Goal: Task Accomplishment & Management: Complete application form

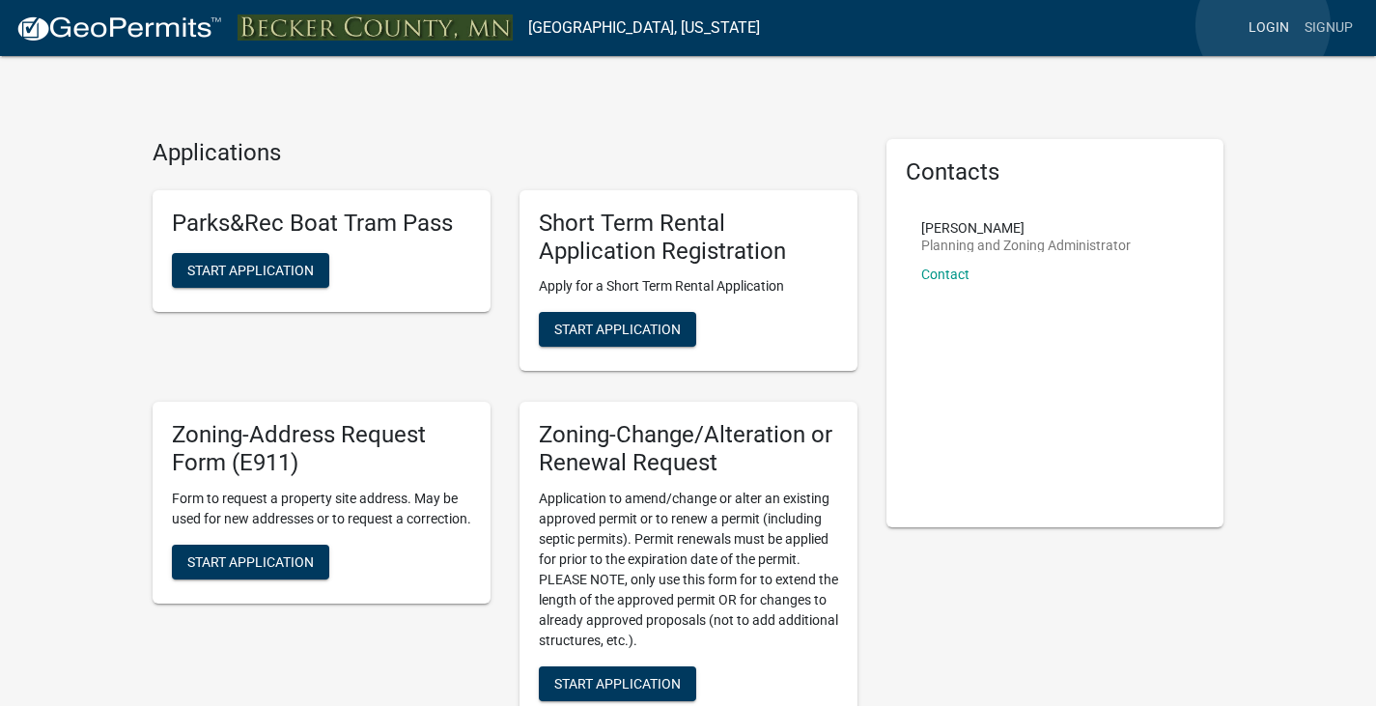
click at [1263, 25] on link "Login" at bounding box center [1269, 28] width 56 height 37
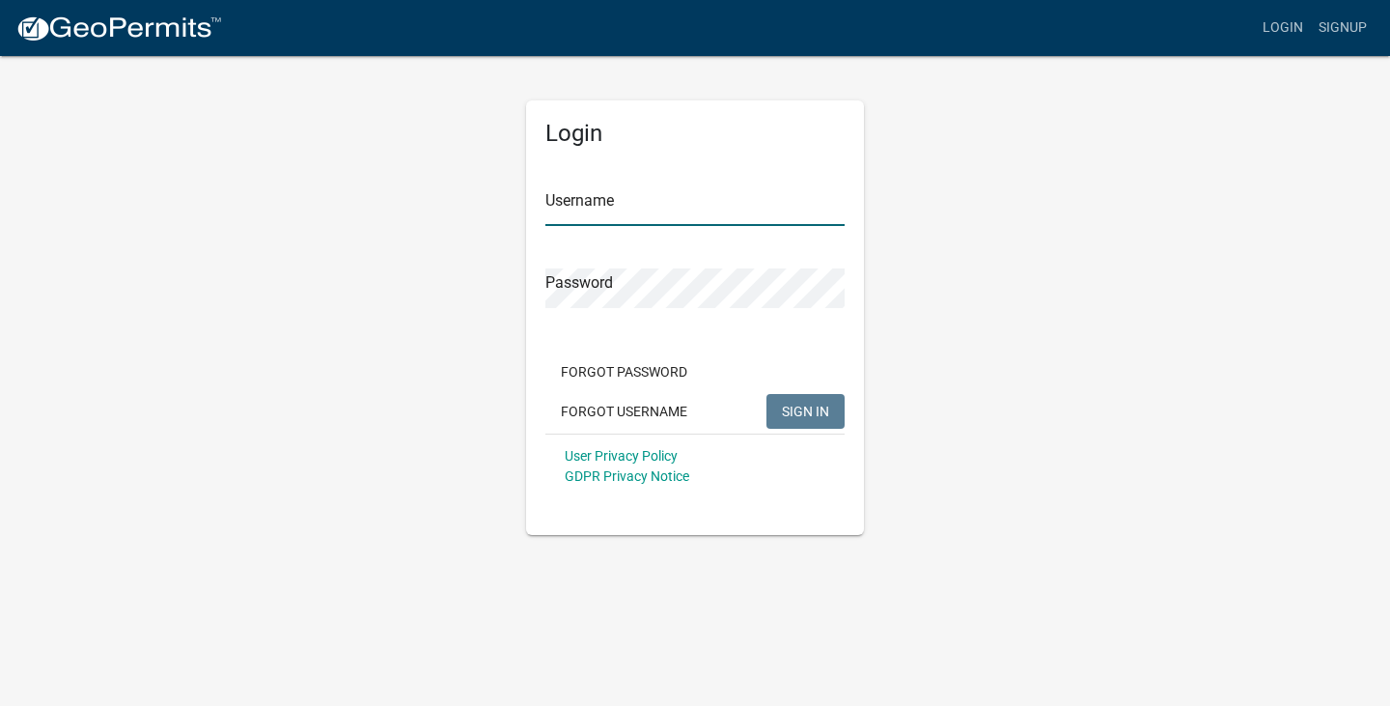
click at [570, 199] on input "Username" at bounding box center [695, 206] width 299 height 40
type input "[PERSON_NAME]"
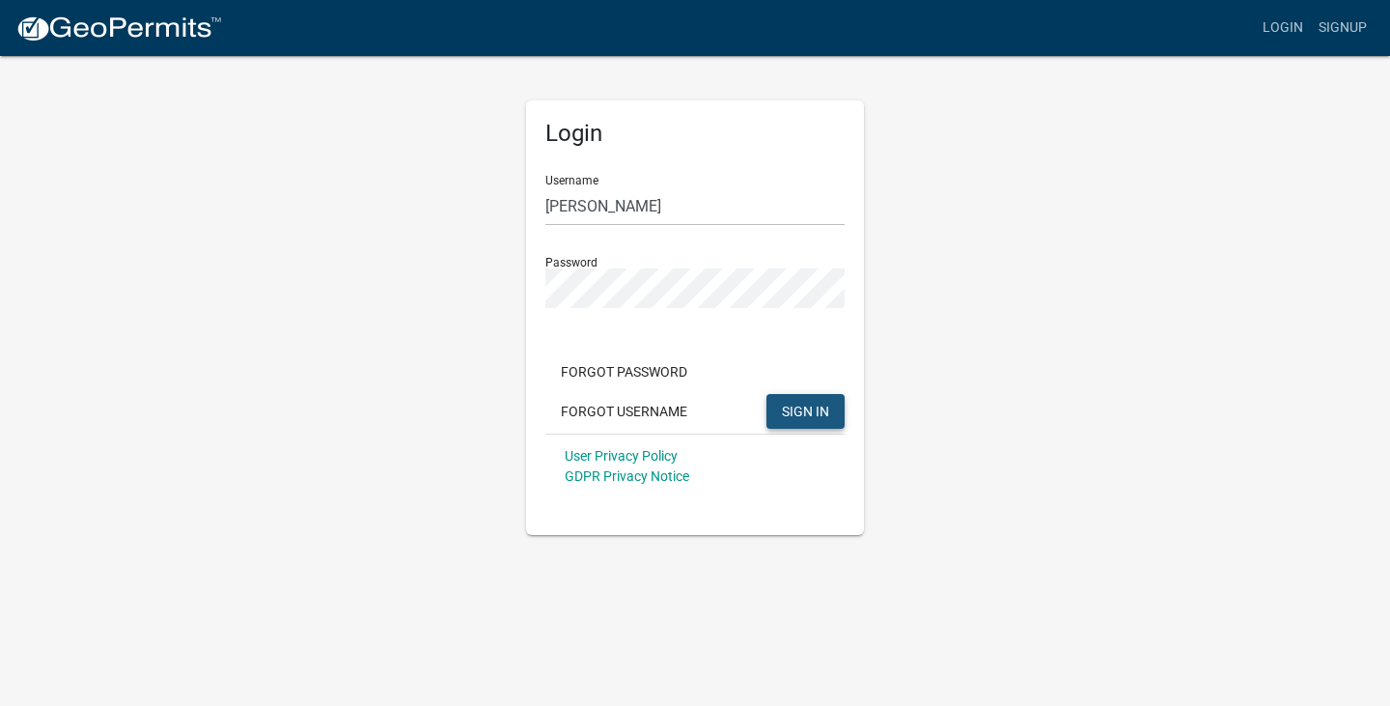
click at [812, 411] on span "SIGN IN" at bounding box center [805, 410] width 47 height 15
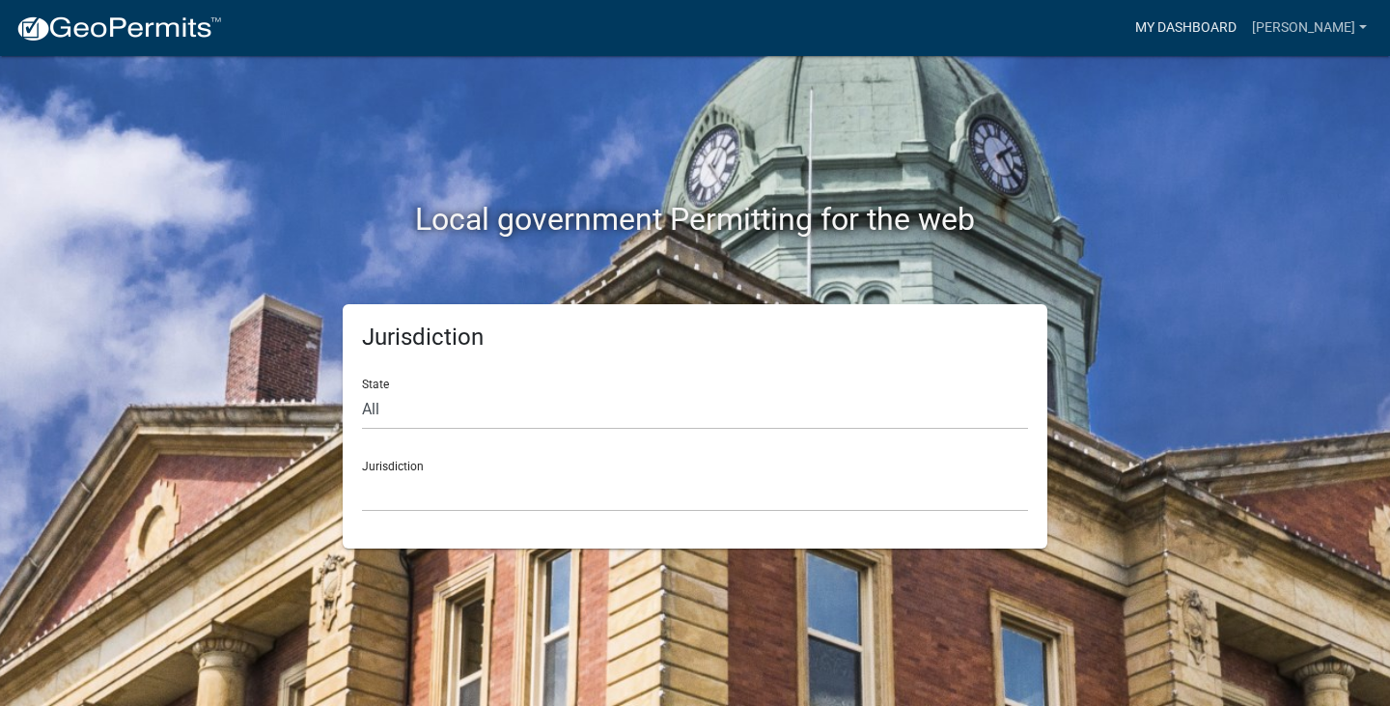
click at [1234, 22] on link "My Dashboard" at bounding box center [1186, 28] width 117 height 37
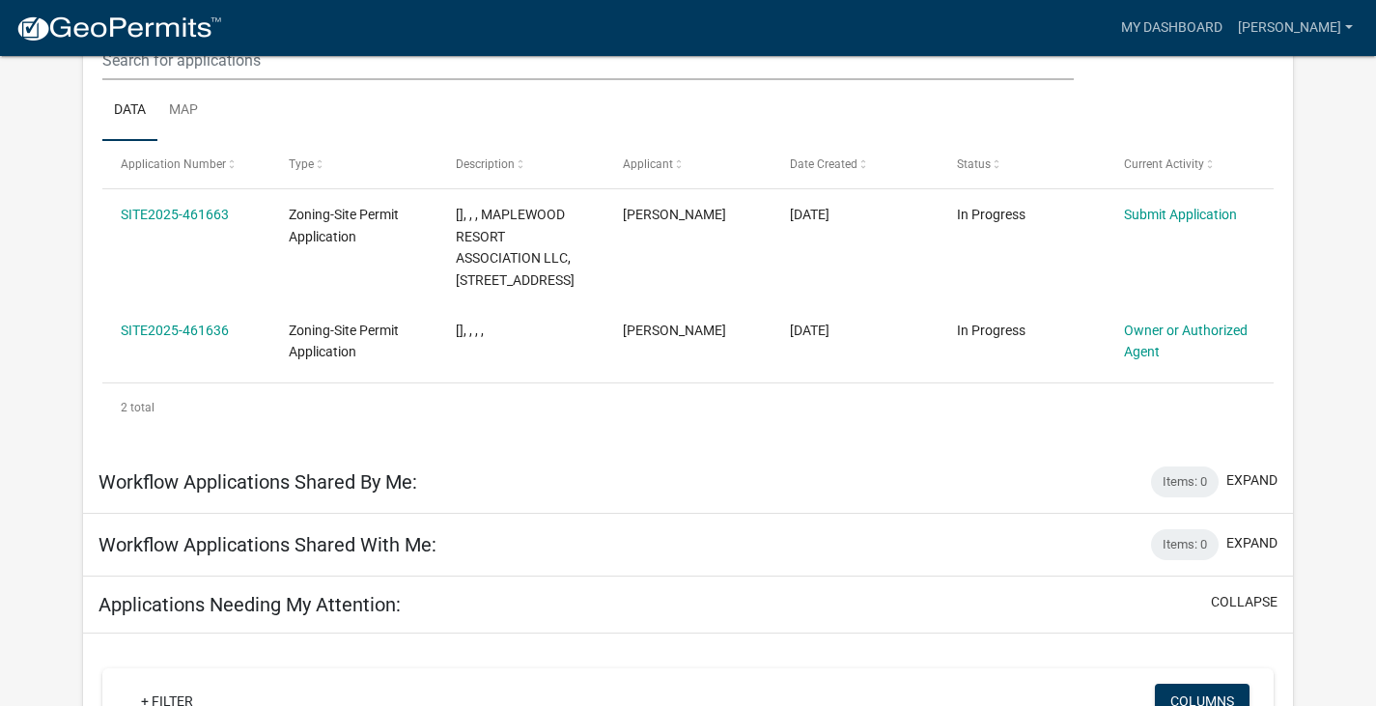
scroll to position [256, 0]
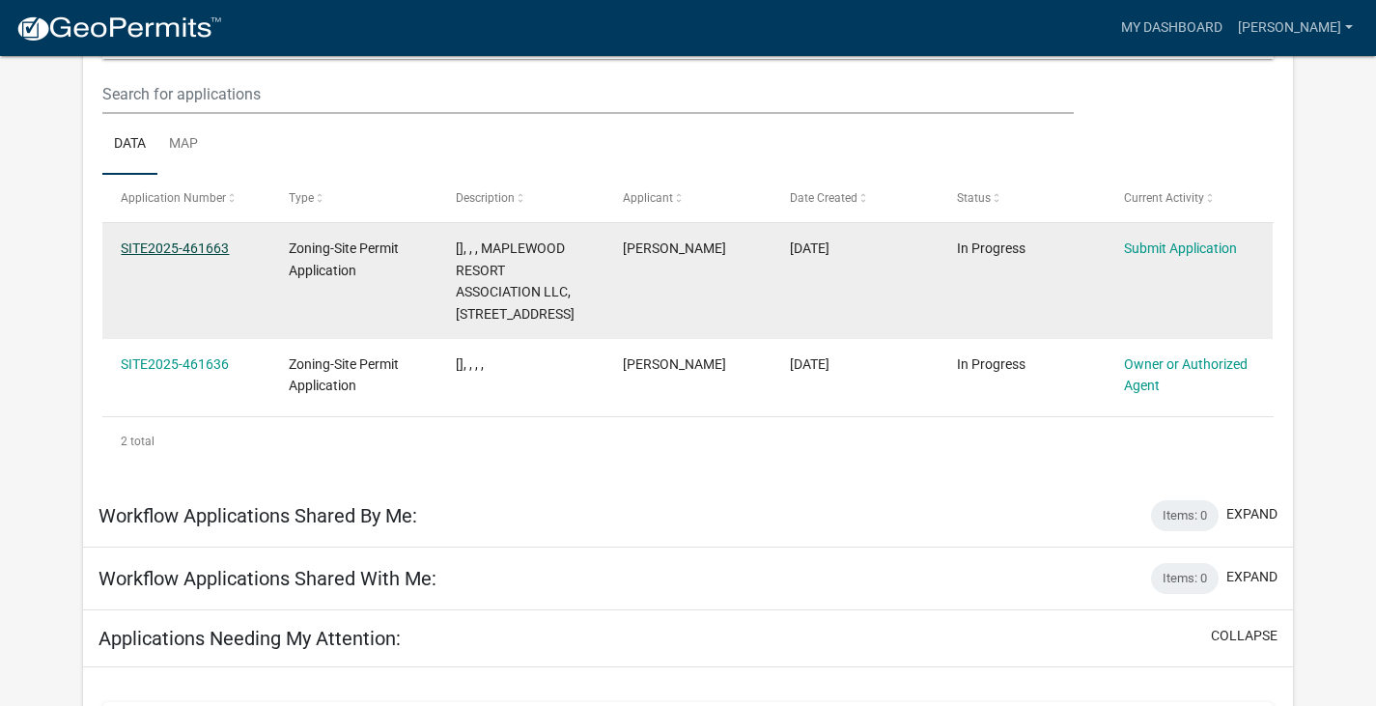
click at [214, 248] on link "SITE2025-461663" at bounding box center [175, 247] width 108 height 15
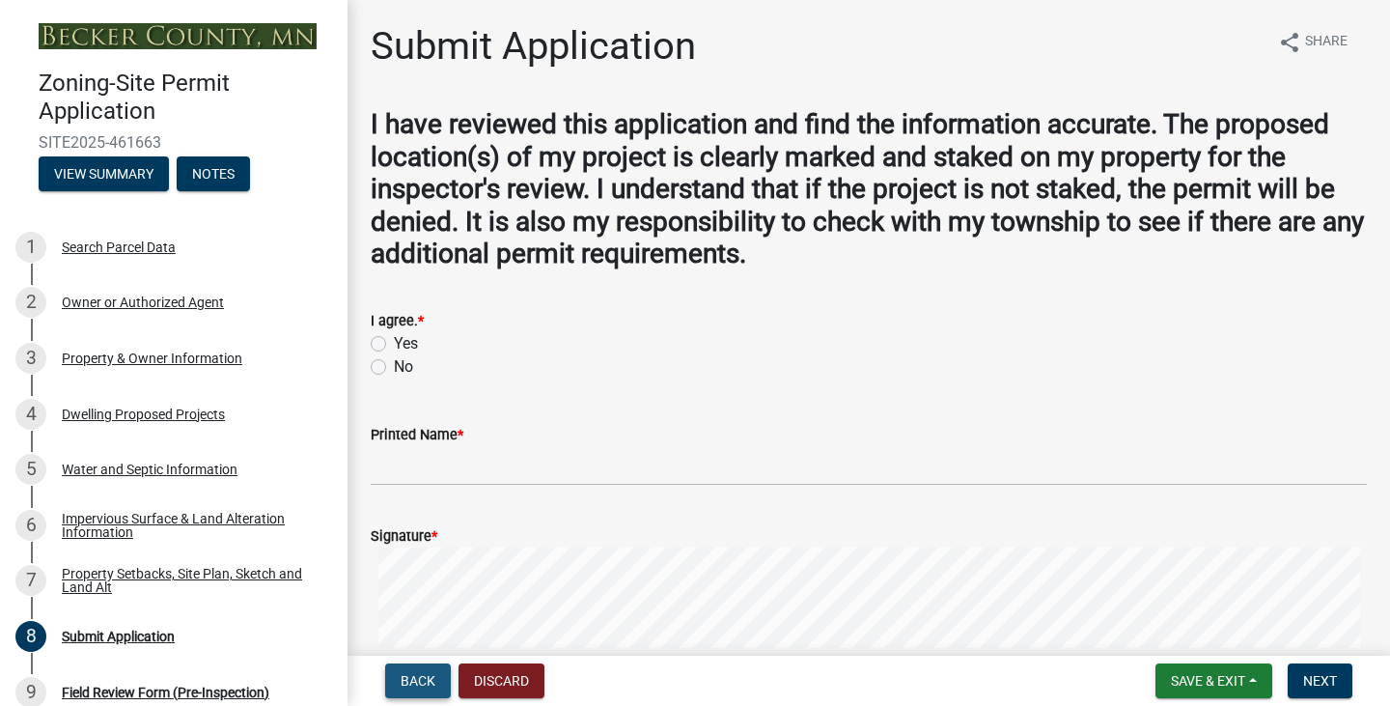
click at [413, 678] on span "Back" at bounding box center [418, 680] width 35 height 15
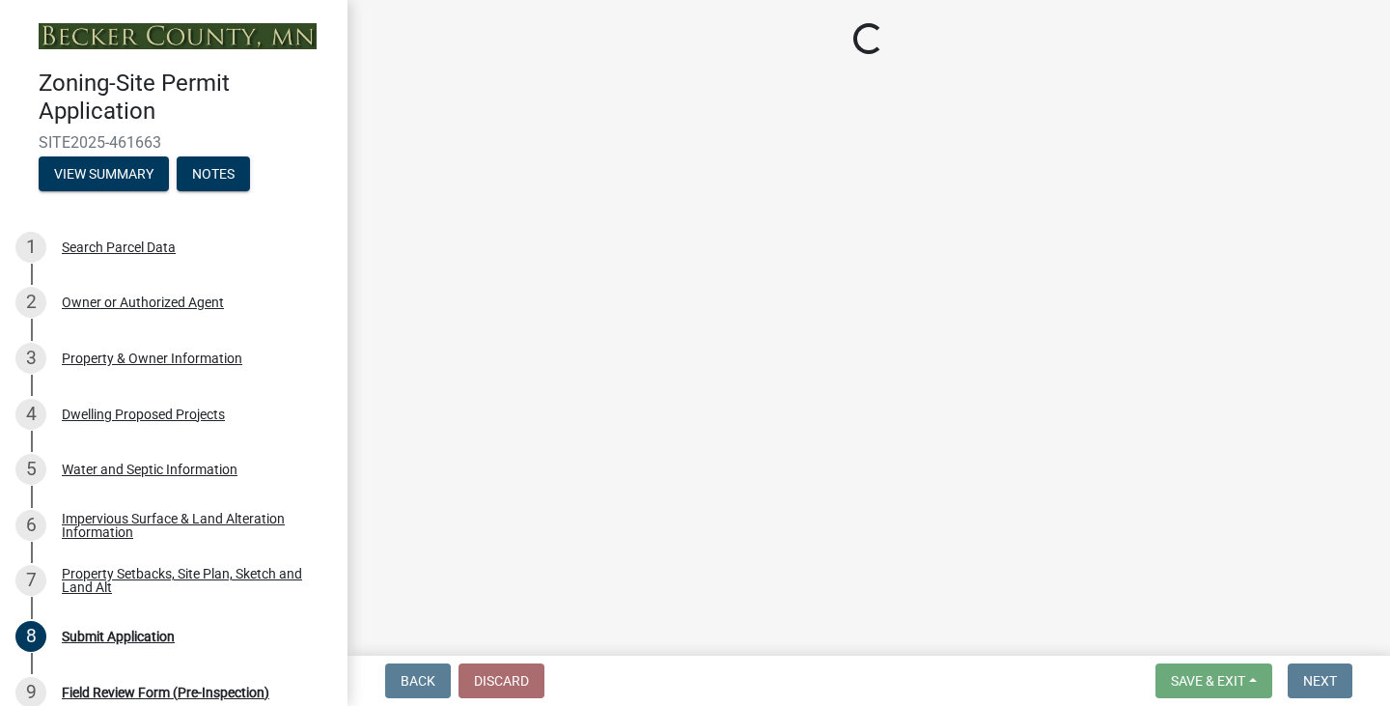
select select "7b13c63f-e699-4112-b373-98fbd28ec536"
select select "9b388376-b10c-4de6-b8d4-6d04174a4f81"
select select "b56a4575-9846-47cf-8067-c59a4853da22"
select select "12f785fb-c378-4b18-841c-21c73dc99083"
select select "e8ab2dc3-aa3f-46f3-9b4a-37eb25ad84af"
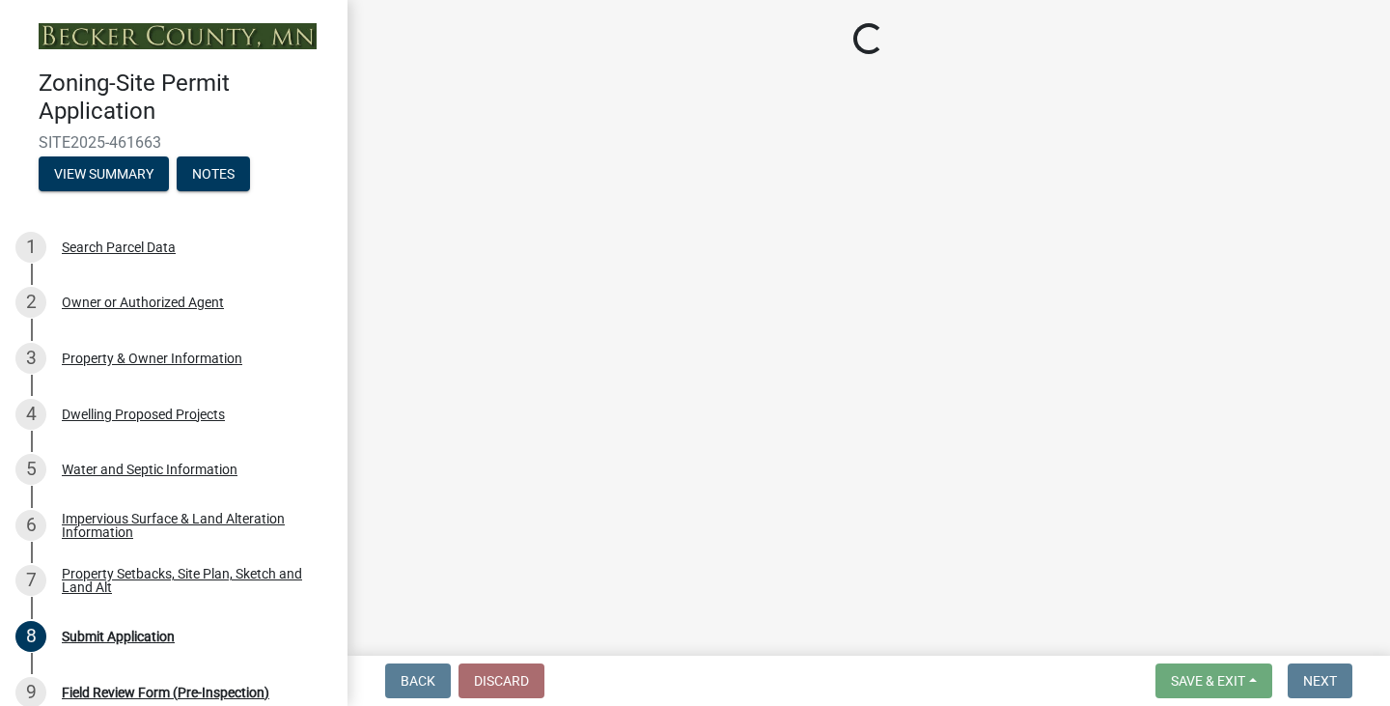
select select "27b2a8b4-abf6-463e-8c0c-7c5d2b4fe26f"
select select "b98836ba-4715-455d-97ab-be9a9df498a8"
select select "d61e3758-d187-40af-a435-5e09c3f3d509"
select select "c8b8ea71-7088-4e87-a493-7bc88cc2835b"
select select "1418c7e3-4054-4b00-84b5-d09b9560f30a"
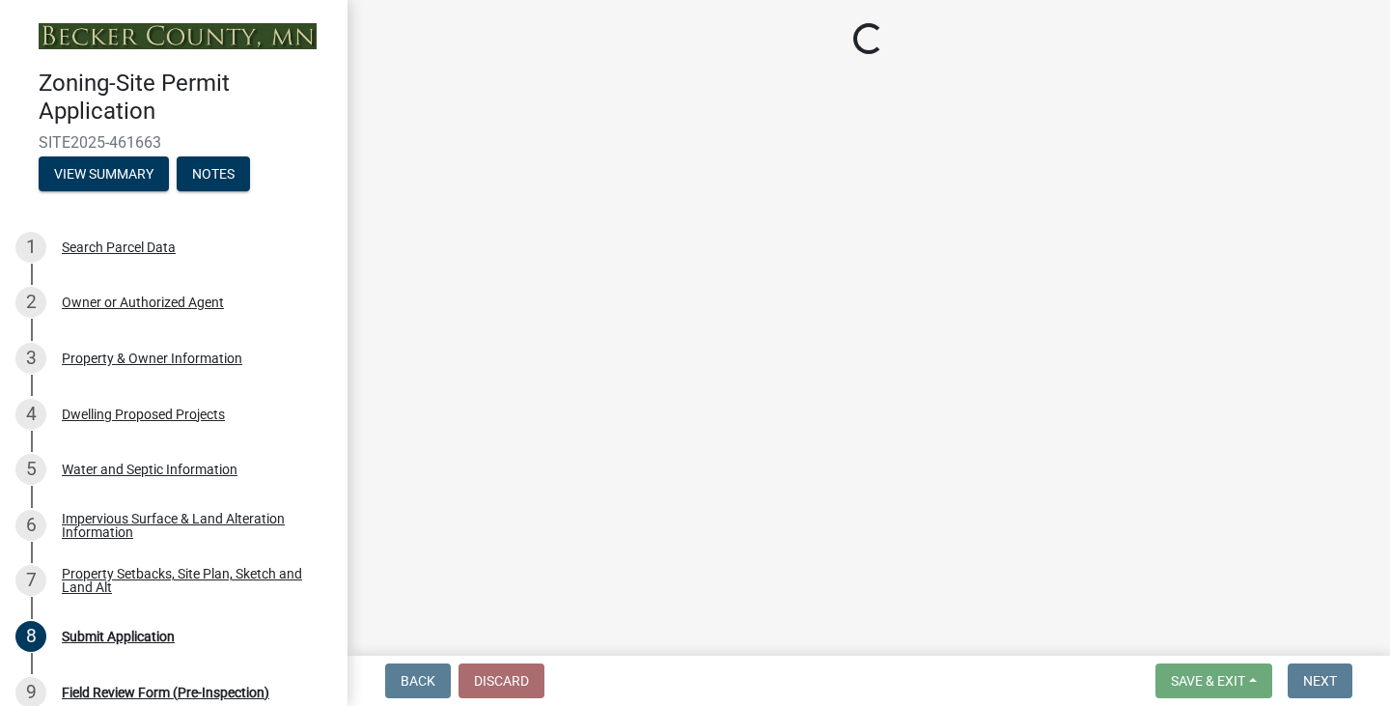
select select "19d13e65-c93d-443e-910a-7a17299544cc"
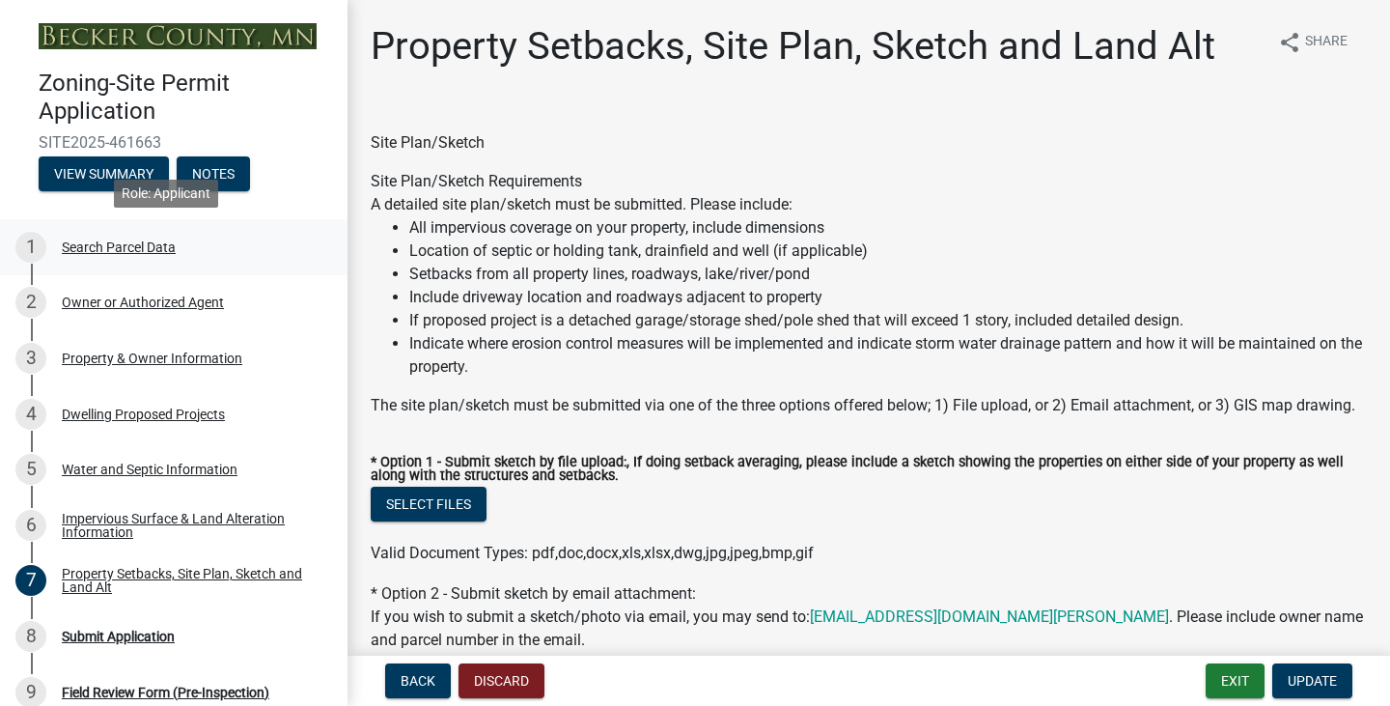
click at [118, 236] on div "1 Search Parcel Data" at bounding box center [165, 247] width 301 height 31
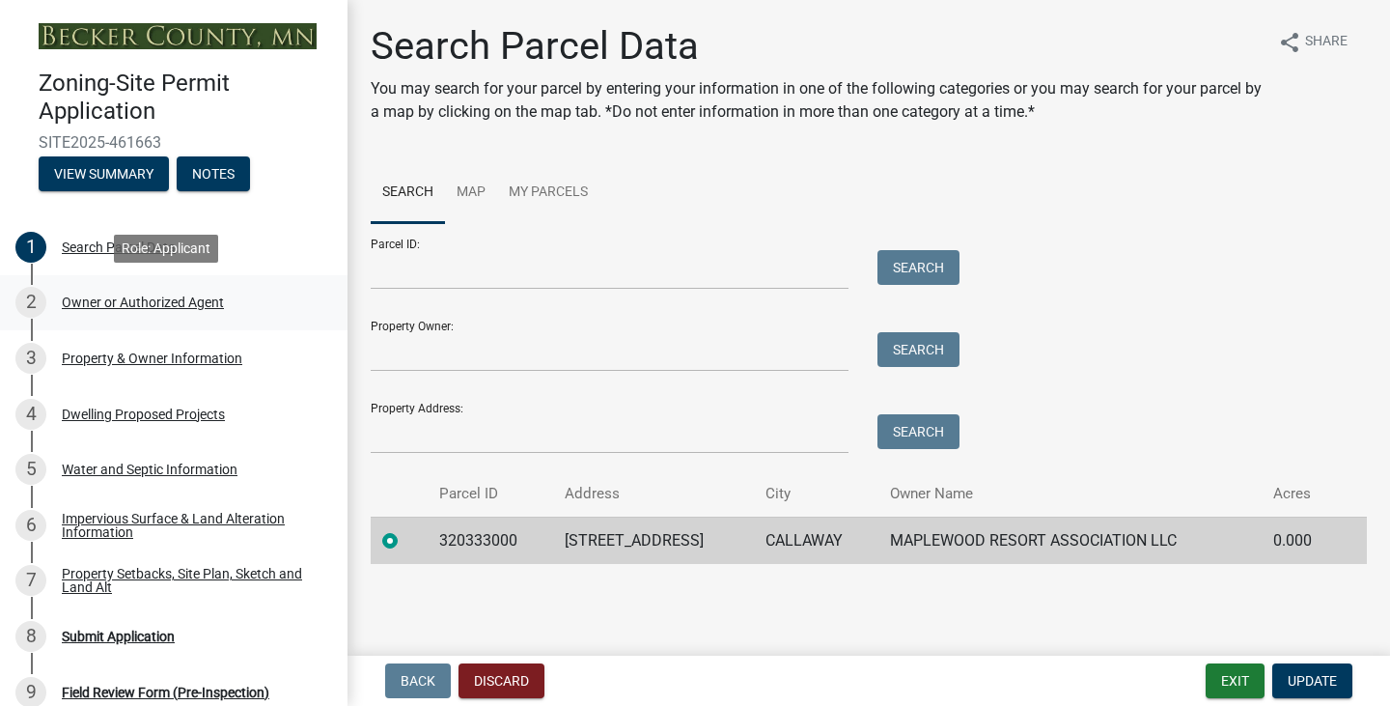
click at [89, 297] on div "Owner or Authorized Agent" at bounding box center [143, 302] width 162 height 14
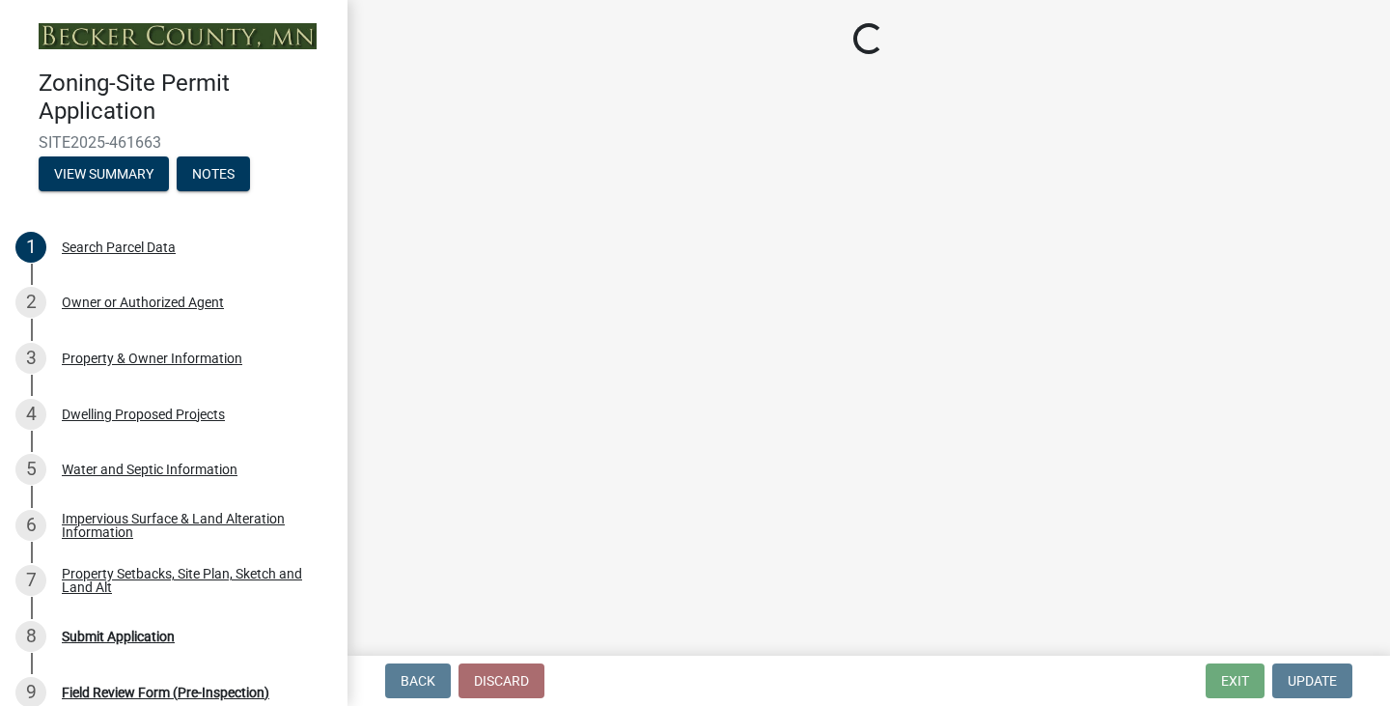
select select "3c674549-ed69-405f-b795-9fa3f7d47d9d"
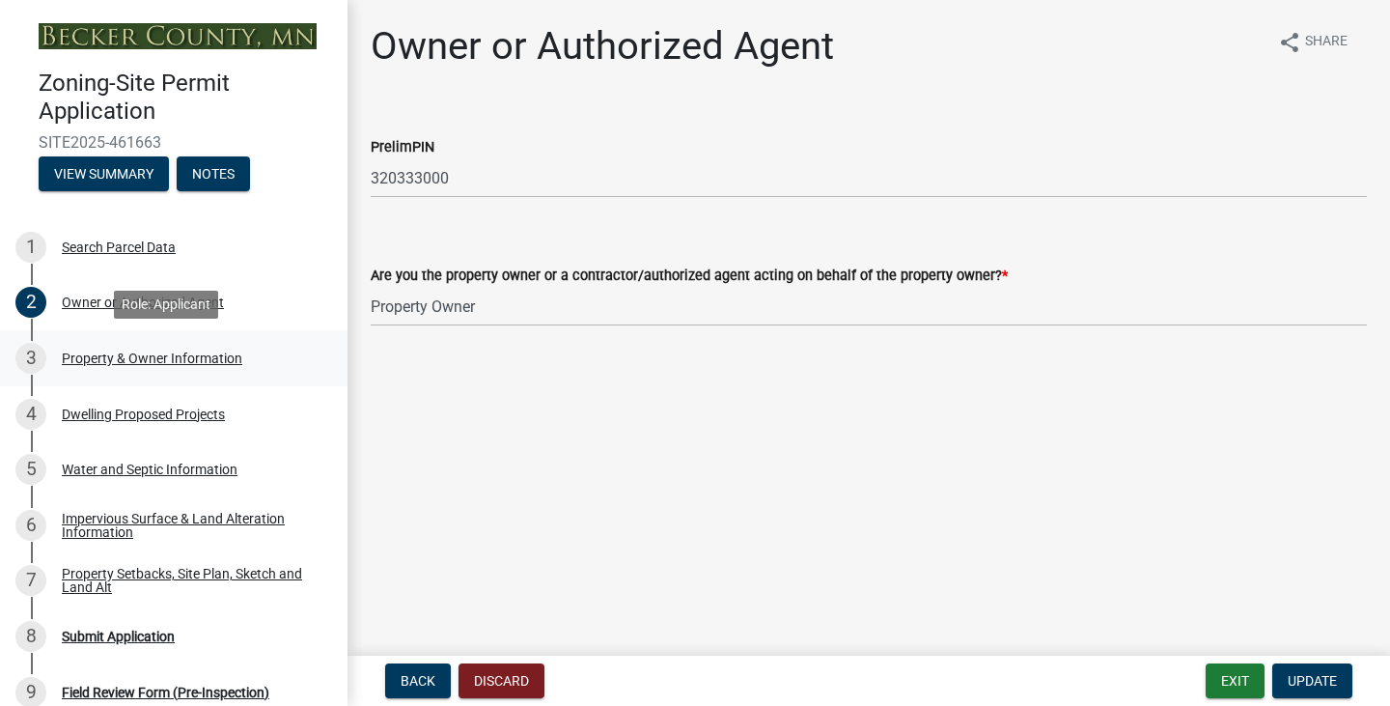
click at [179, 359] on div "Property & Owner Information" at bounding box center [152, 358] width 181 height 14
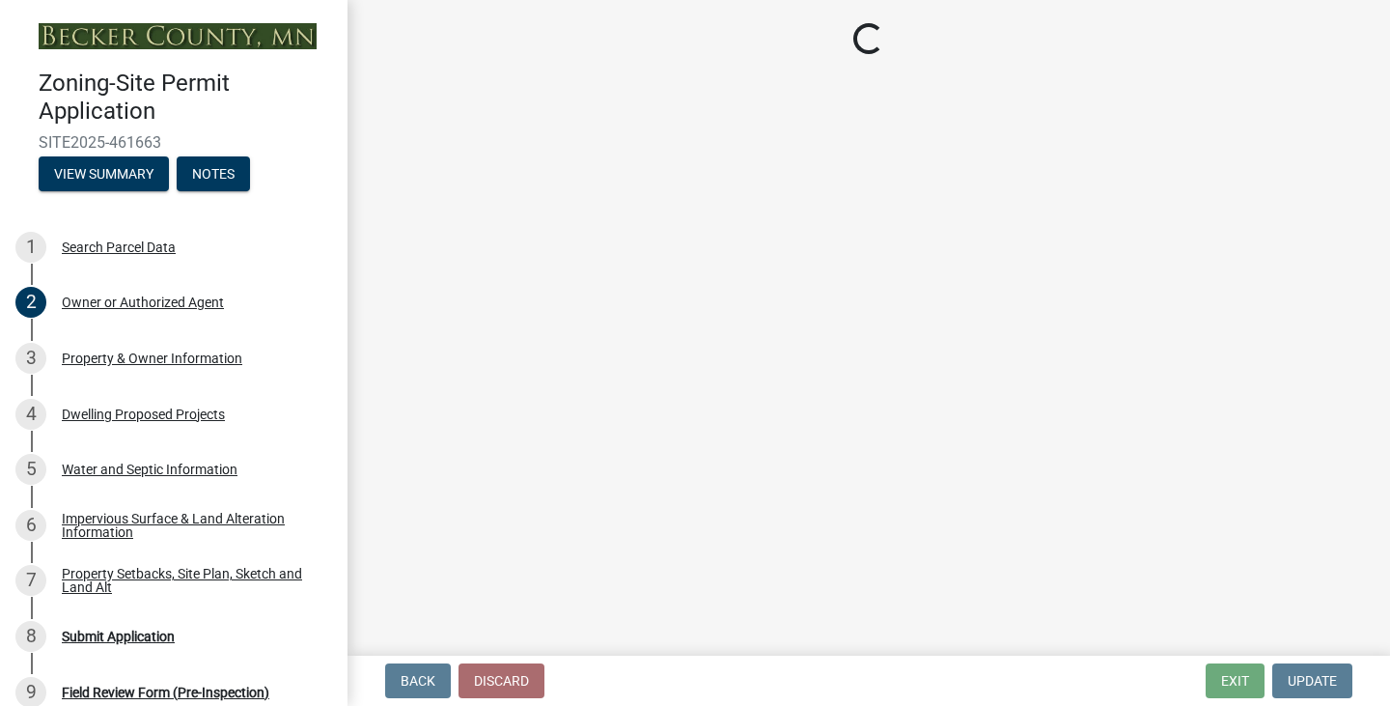
select select "15d55337-0fb0-485e-a759-dab20e978987"
select select "b146de68-2bf2-4f6b-9926-6c9762ef494c"
select select "f87eba17-8ed9-4ad8-aefc-fe36a3f3544b"
select select "393a978c-6bd5-4cb2-a6a0-db6feb8732b8"
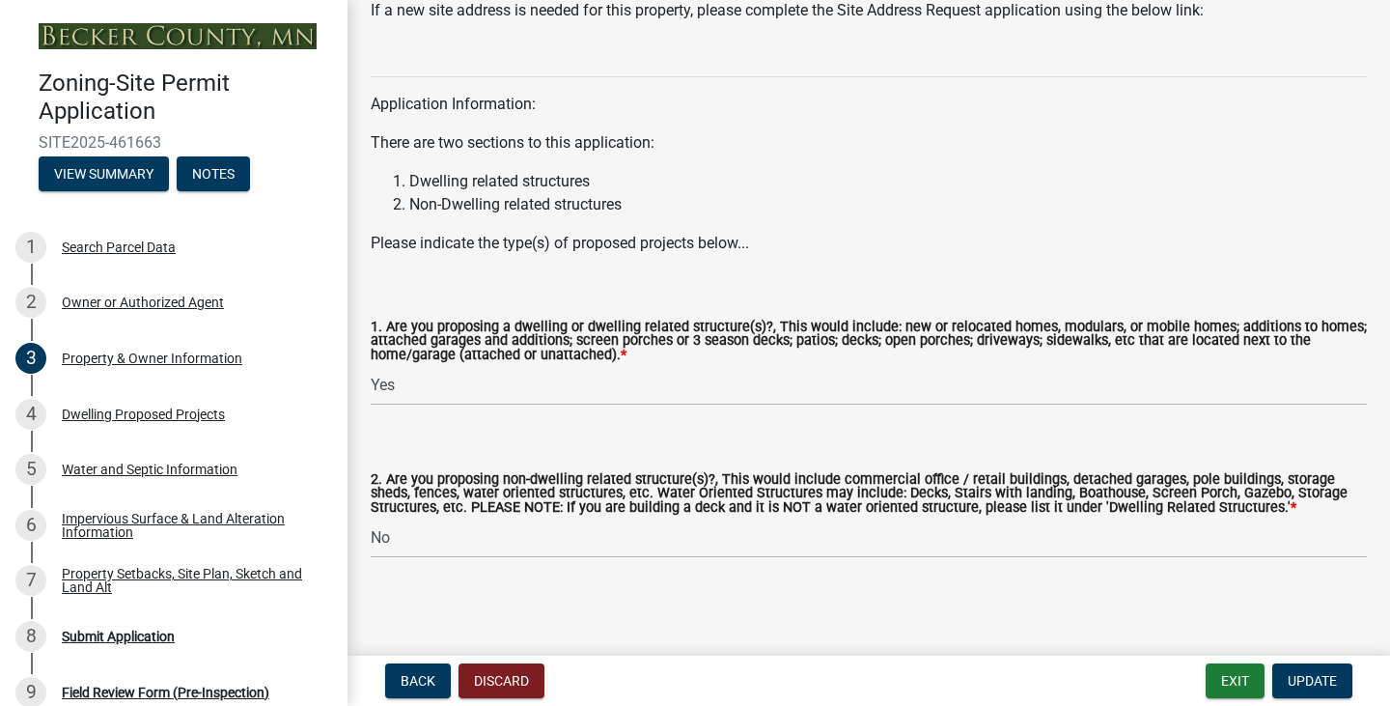
scroll to position [1954, 0]
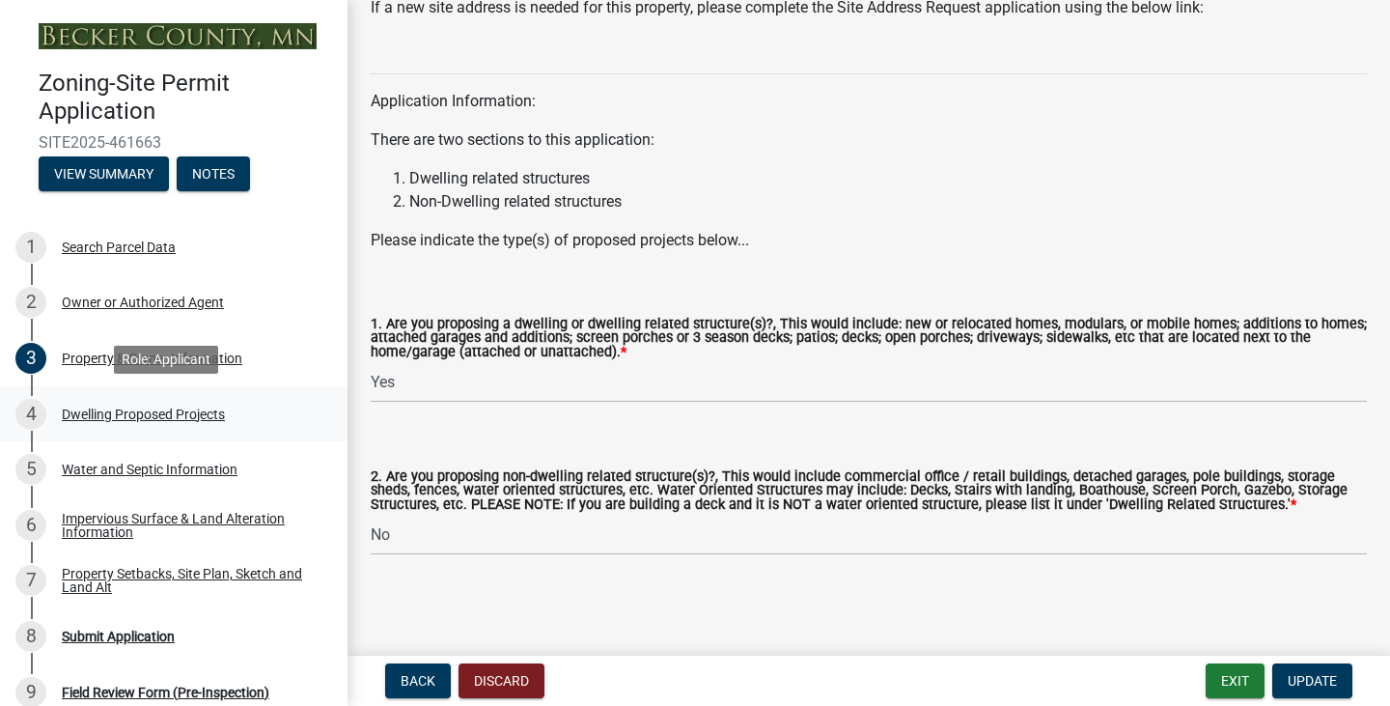
click at [114, 416] on div "Dwelling Proposed Projects" at bounding box center [143, 414] width 163 height 14
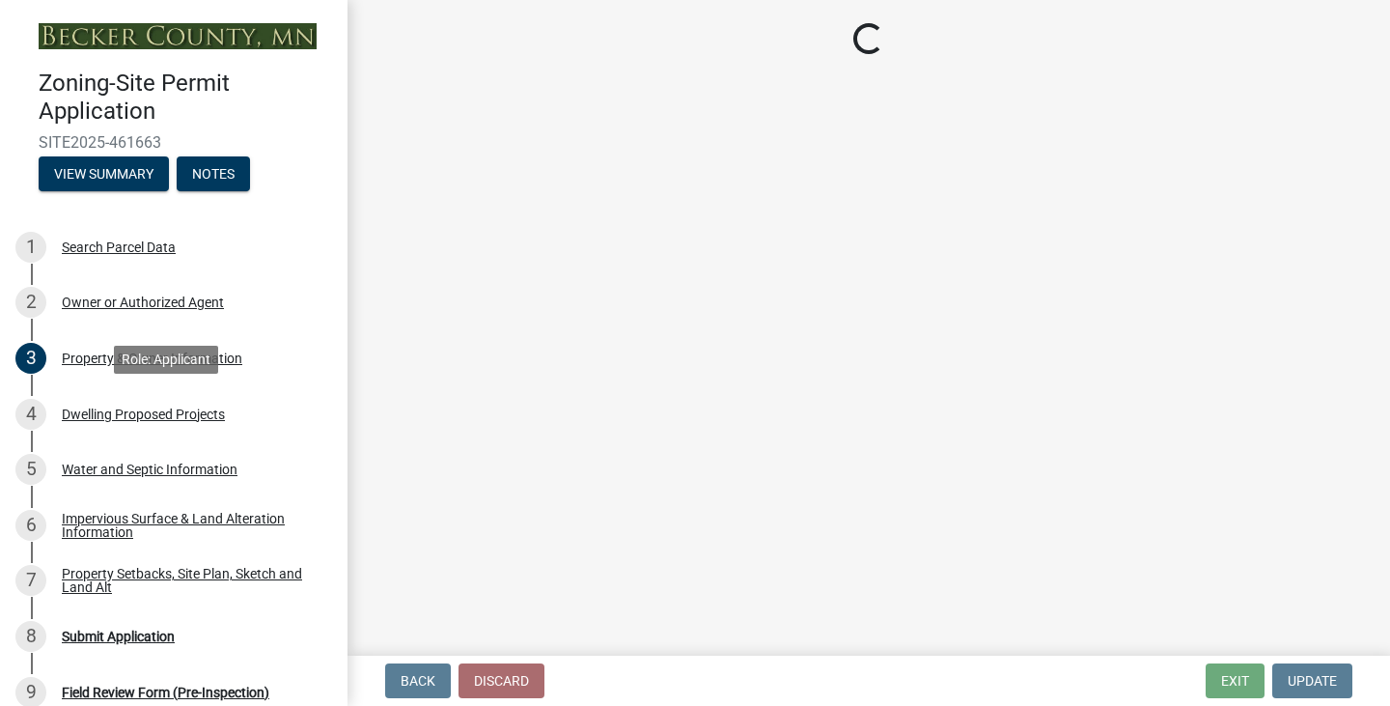
scroll to position [0, 0]
select select "b76c2e3f-c59d-4748-8205-29623accd873"
select select "566f81cc-4b3f-4ecb-9f16-a2b313352c61"
select select "59a6fdaa-56b6-4bcd-87b7-d867a7d784e6"
select select "c627ad9d-8c0c-44bb-ac13-36eb4b08977a"
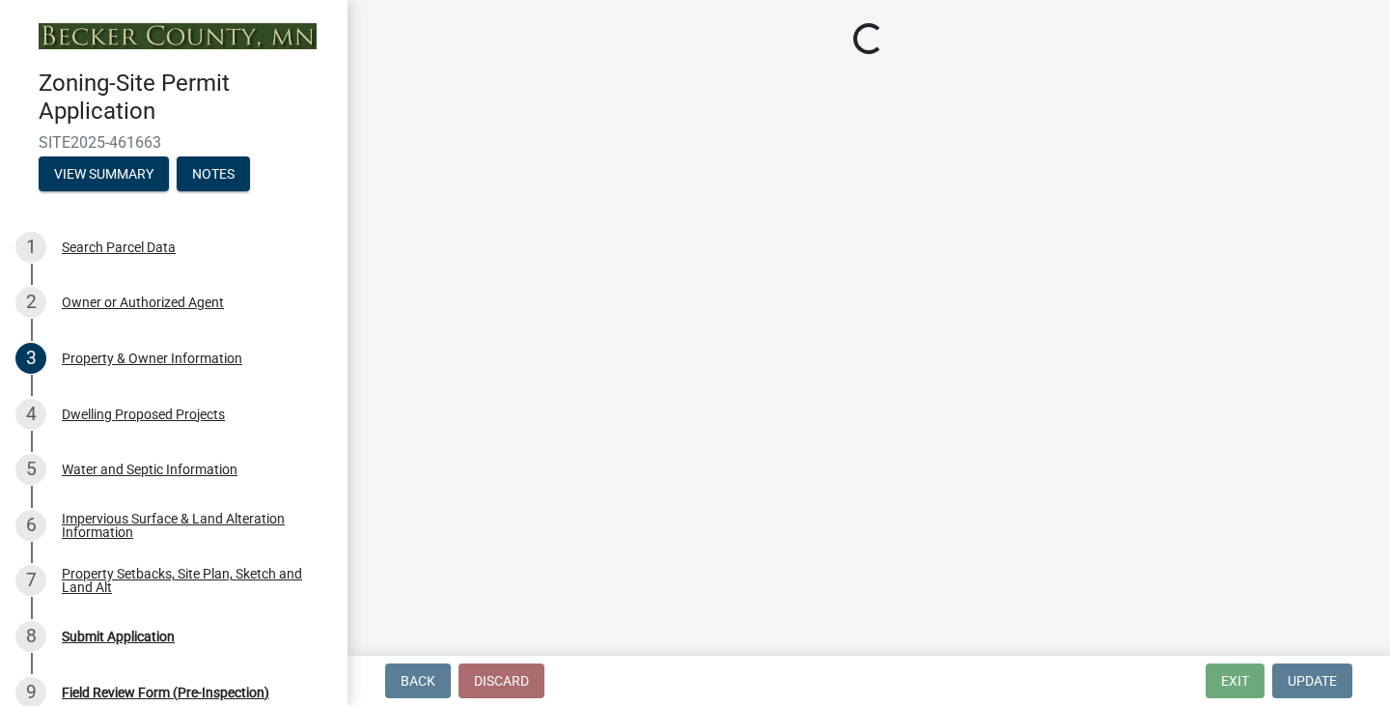
select select "ec0fa807-6504-41c2-891d-dbc427189cde"
select select "5a3ddd1e-2d3b-44b4-950c-cbdcbc00514f"
select select "b63d75fc-5f3c-4949-bc5e-b7a1b42903a6"
select select "11c1c089-3b44-43c0-9549-3c9eeea2451f"
select select "2e03241d-230f-40d2-98f3-18448dc0850c"
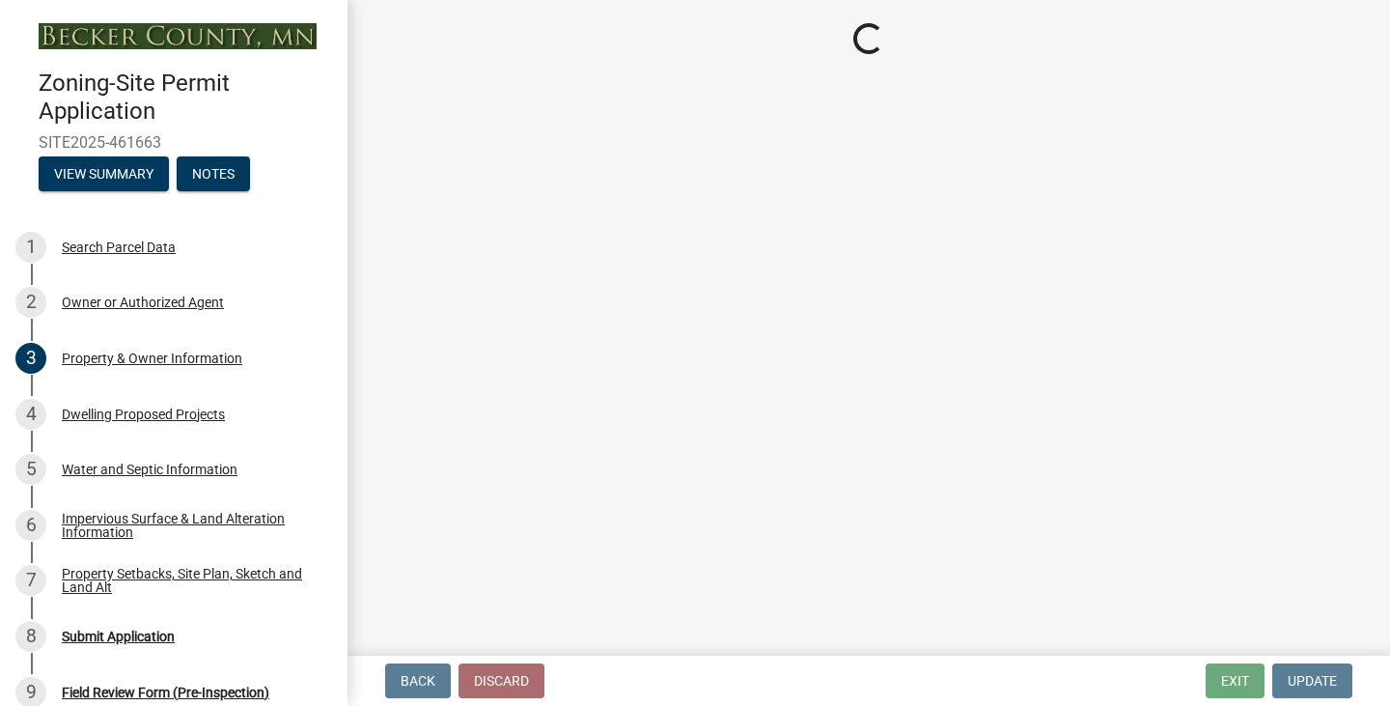
select select "ccffca41-e831-49b7-aa82-b1e91cc22ff5"
select select "107cbe59-677b-44f2-96fc-816b282ebb79"
select select "ab9119d1-7da9-49c4-9fac-8c142204c89d"
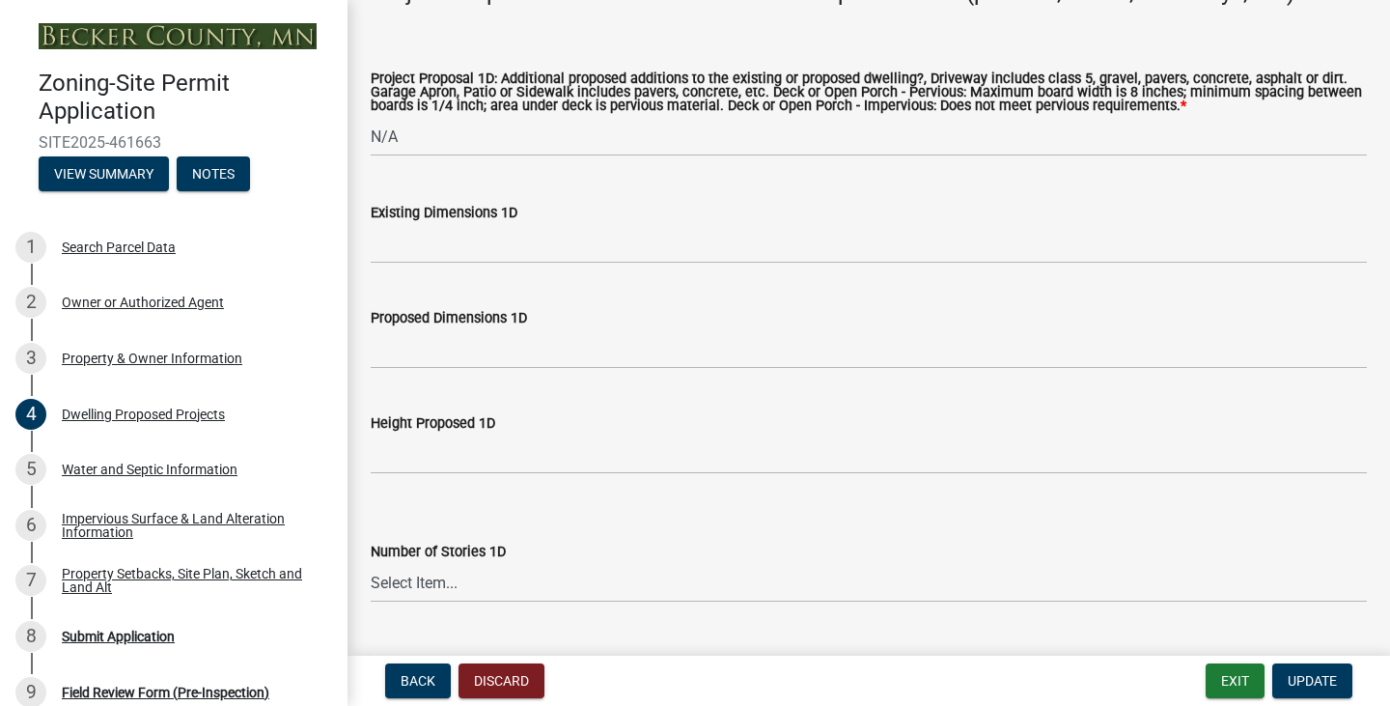
scroll to position [4947, 0]
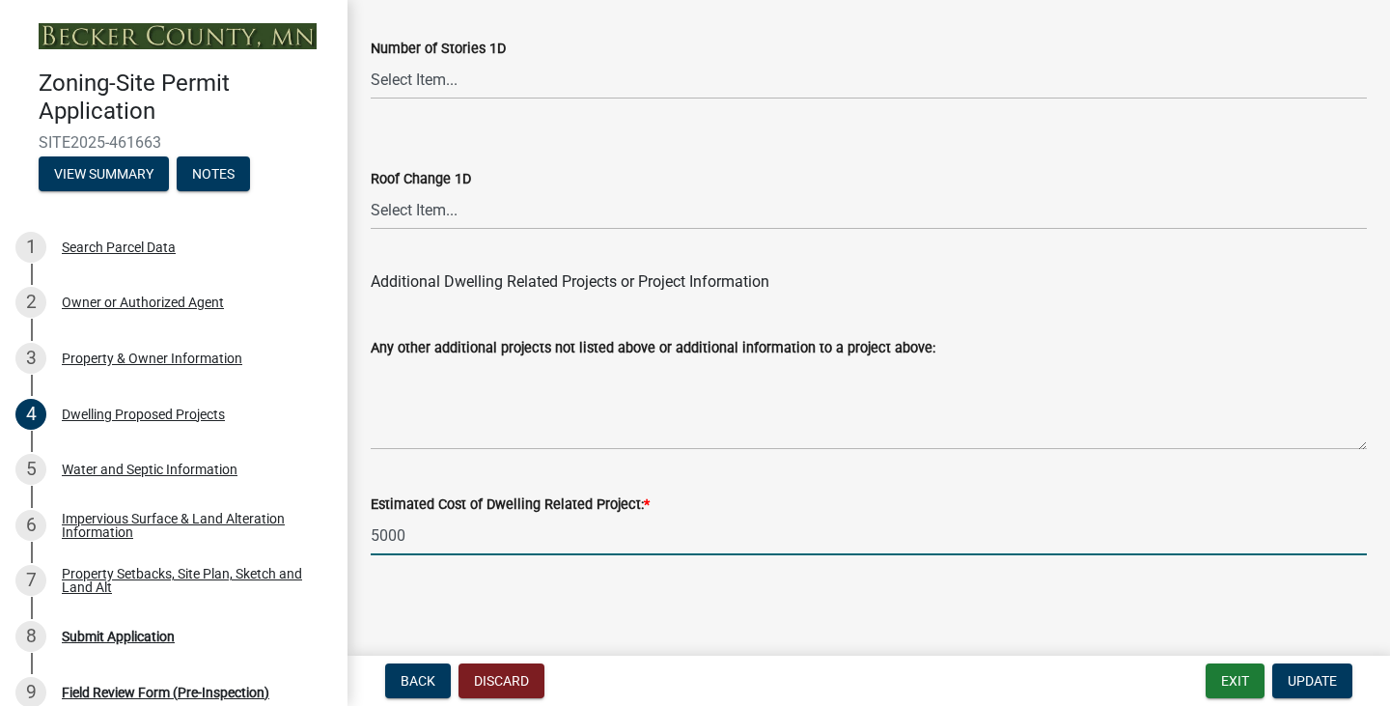
click at [377, 532] on input "5000" at bounding box center [869, 536] width 997 height 40
type input "6000"
click at [1308, 681] on span "Update" at bounding box center [1312, 680] width 49 height 15
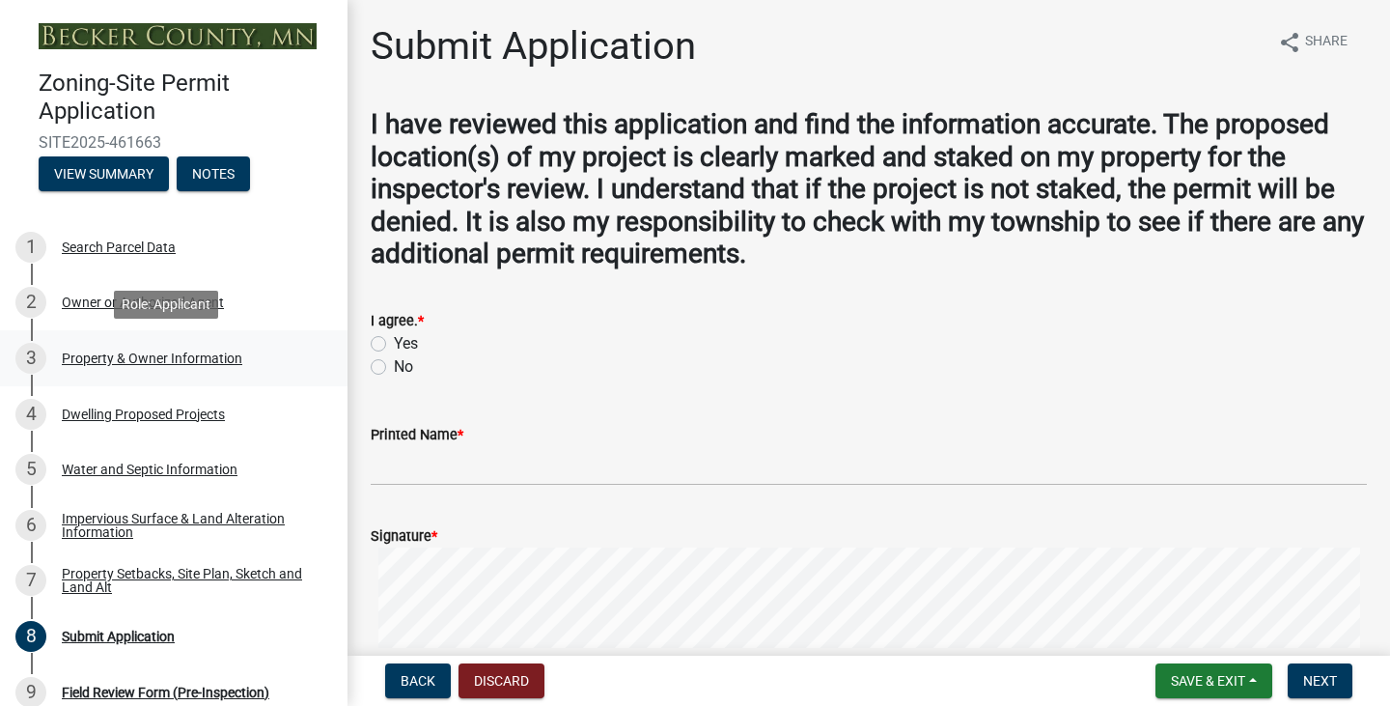
click at [146, 359] on div "Property & Owner Information" at bounding box center [152, 358] width 181 height 14
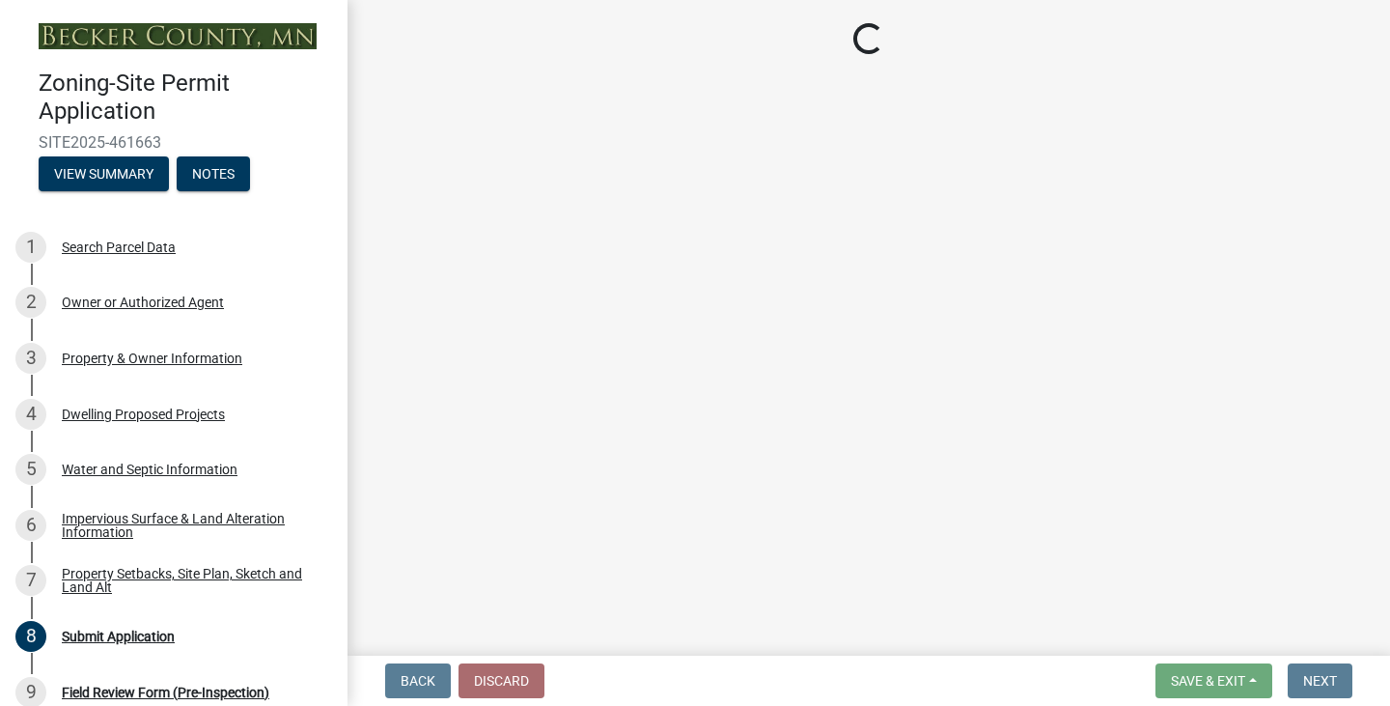
select select "15d55337-0fb0-485e-a759-dab20e978987"
select select "b146de68-2bf2-4f6b-9926-6c9762ef494c"
select select "f87eba17-8ed9-4ad8-aefc-fe36a3f3544b"
select select "393a978c-6bd5-4cb2-a6a0-db6feb8732b8"
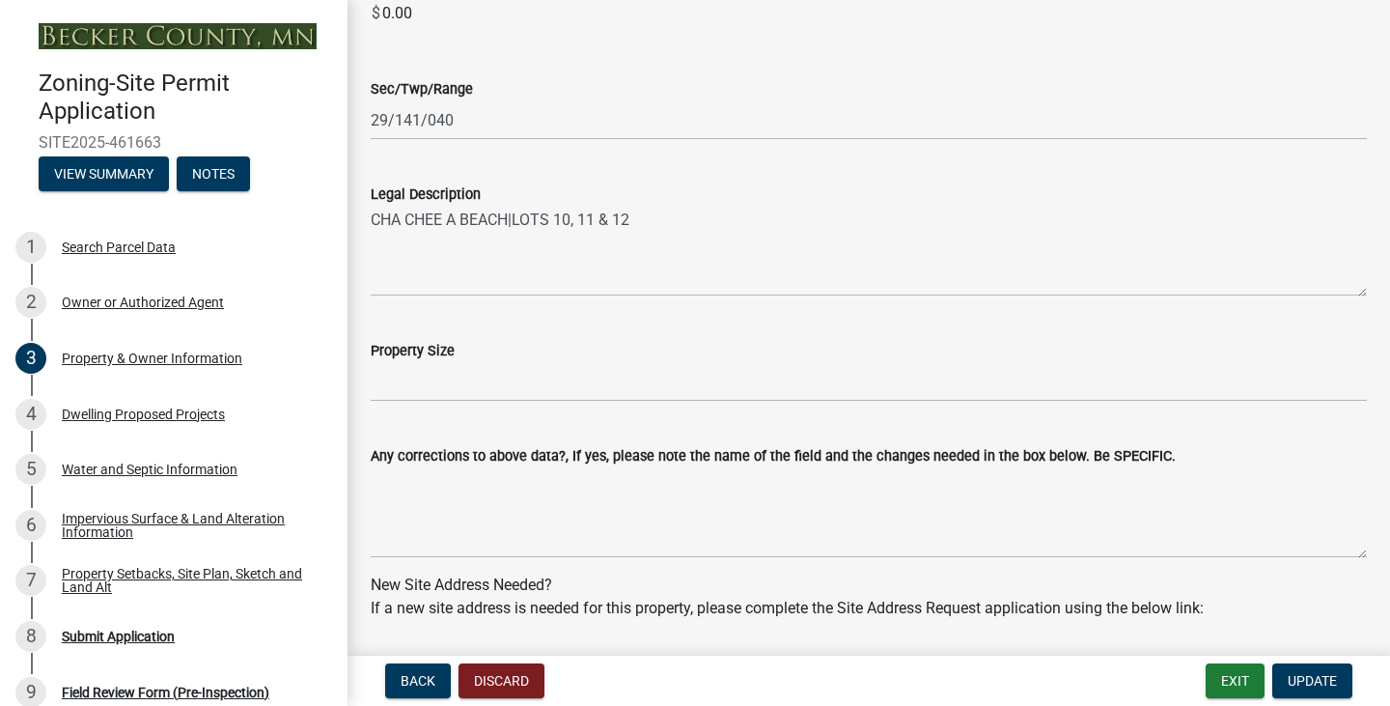
scroll to position [1954, 0]
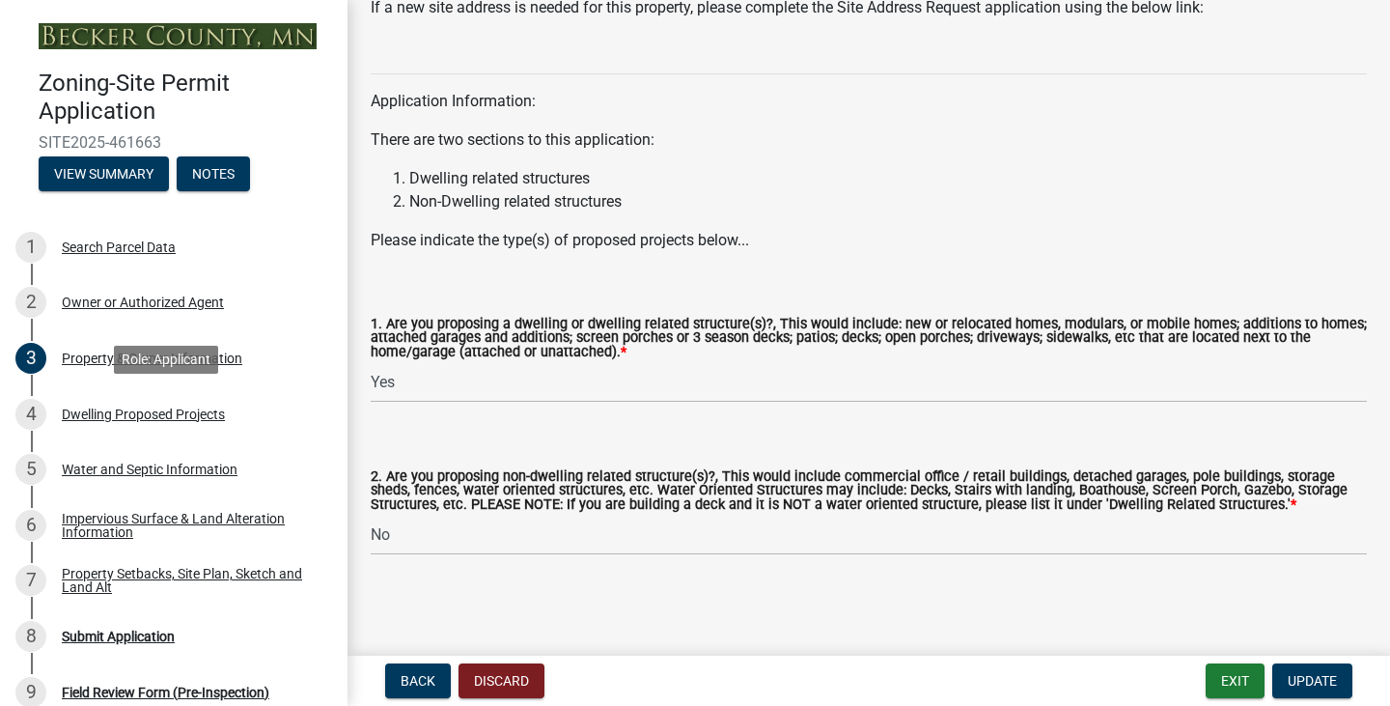
drag, startPoint x: 135, startPoint y: 409, endPoint x: 779, endPoint y: 470, distance: 646.9
click at [138, 409] on div "Dwelling Proposed Projects" at bounding box center [143, 414] width 163 height 14
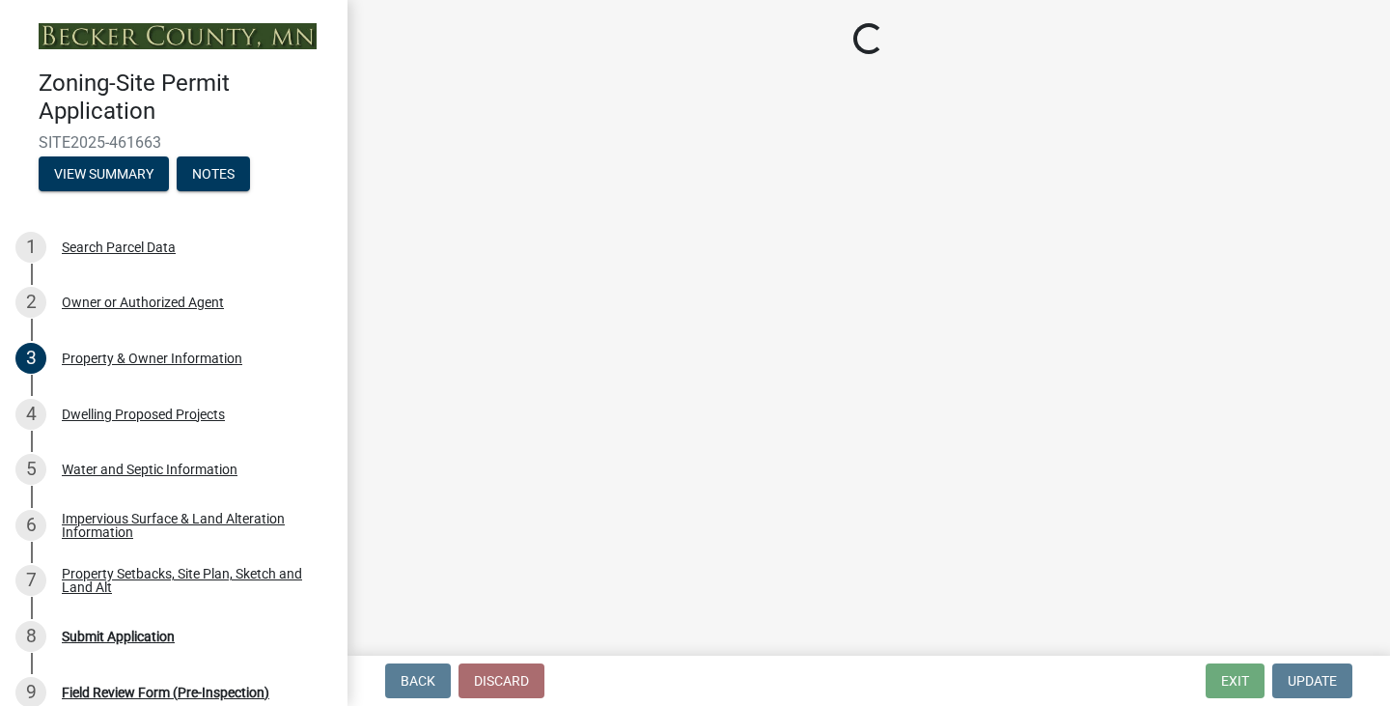
select select "b76c2e3f-c59d-4748-8205-29623accd873"
select select "566f81cc-4b3f-4ecb-9f16-a2b313352c61"
select select "59a6fdaa-56b6-4bcd-87b7-d867a7d784e6"
select select "c627ad9d-8c0c-44bb-ac13-36eb4b08977a"
select select "ec0fa807-6504-41c2-891d-dbc427189cde"
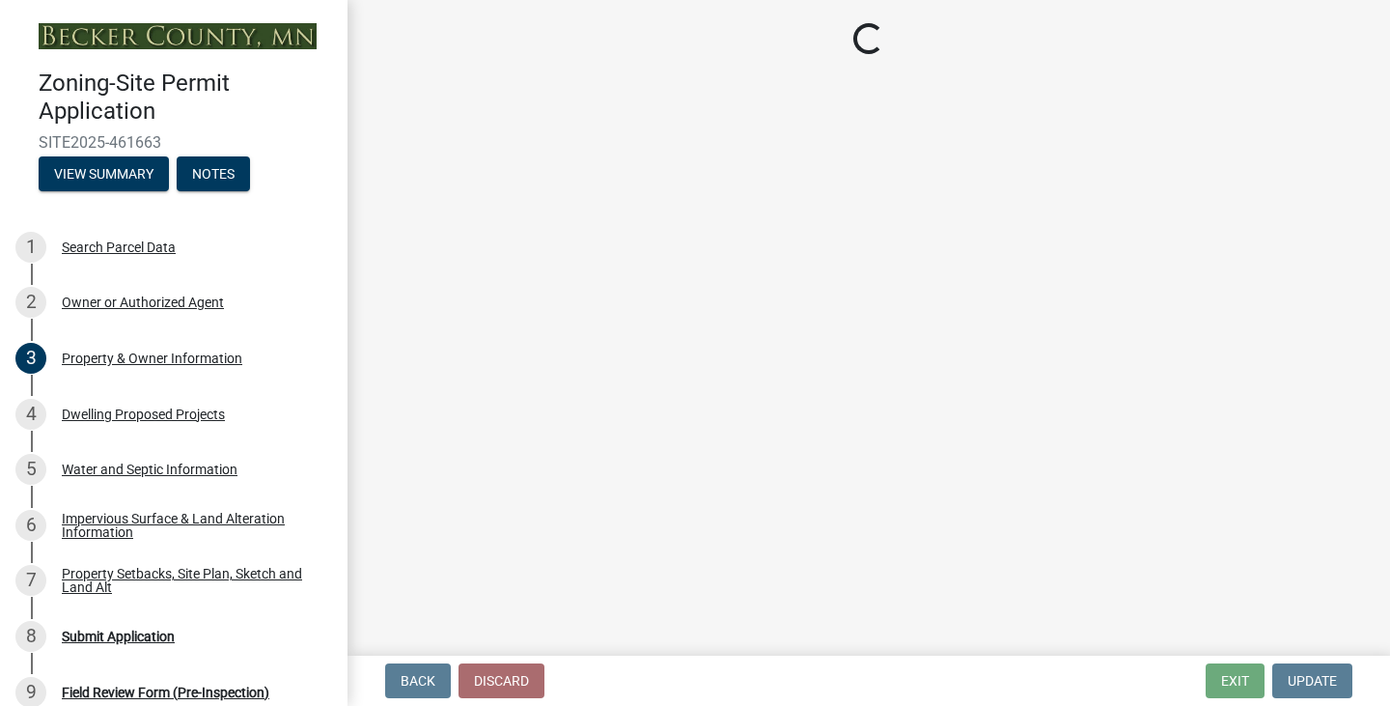
select select "5a3ddd1e-2d3b-44b4-950c-cbdcbc00514f"
select select "b63d75fc-5f3c-4949-bc5e-b7a1b42903a6"
select select "11c1c089-3b44-43c0-9549-3c9eeea2451f"
select select "2e03241d-230f-40d2-98f3-18448dc0850c"
select select "ccffca41-e831-49b7-aa82-b1e91cc22ff5"
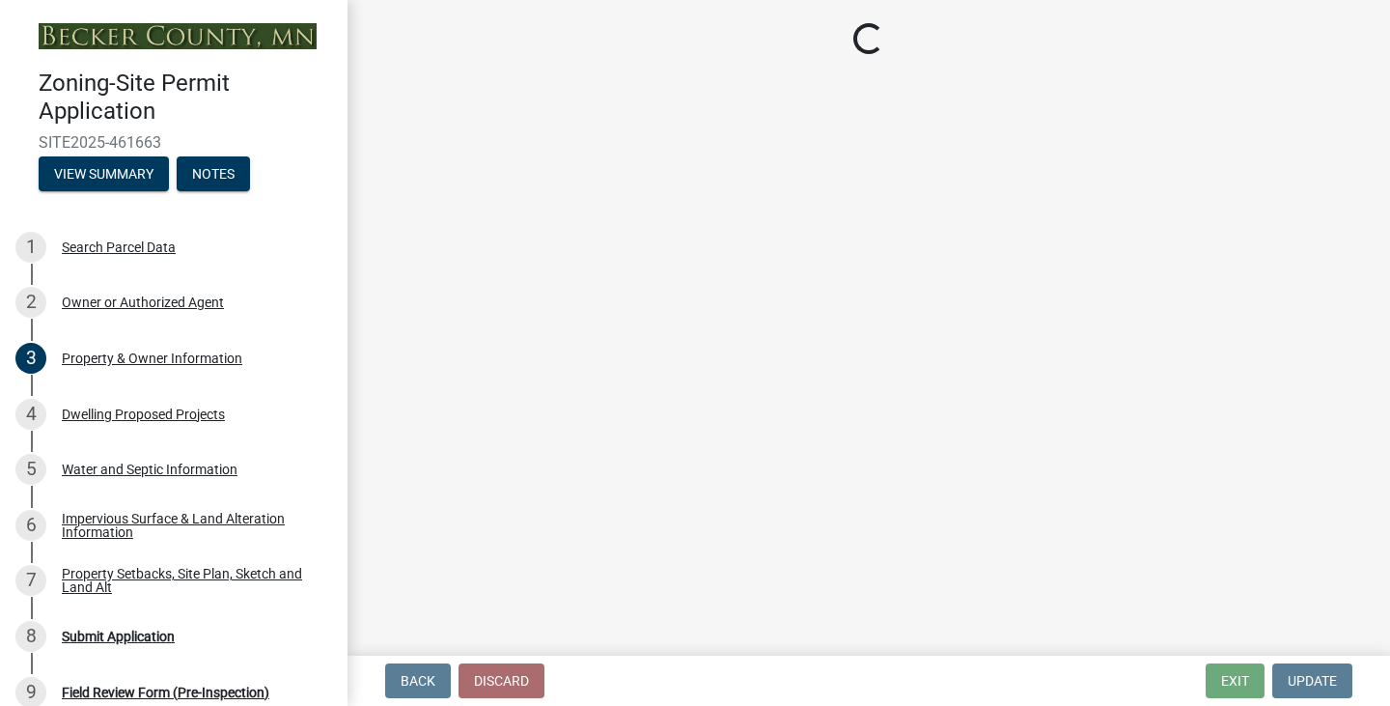
select select "107cbe59-677b-44f2-96fc-816b282ebb79"
select select "ab9119d1-7da9-49c4-9fac-8c142204c89d"
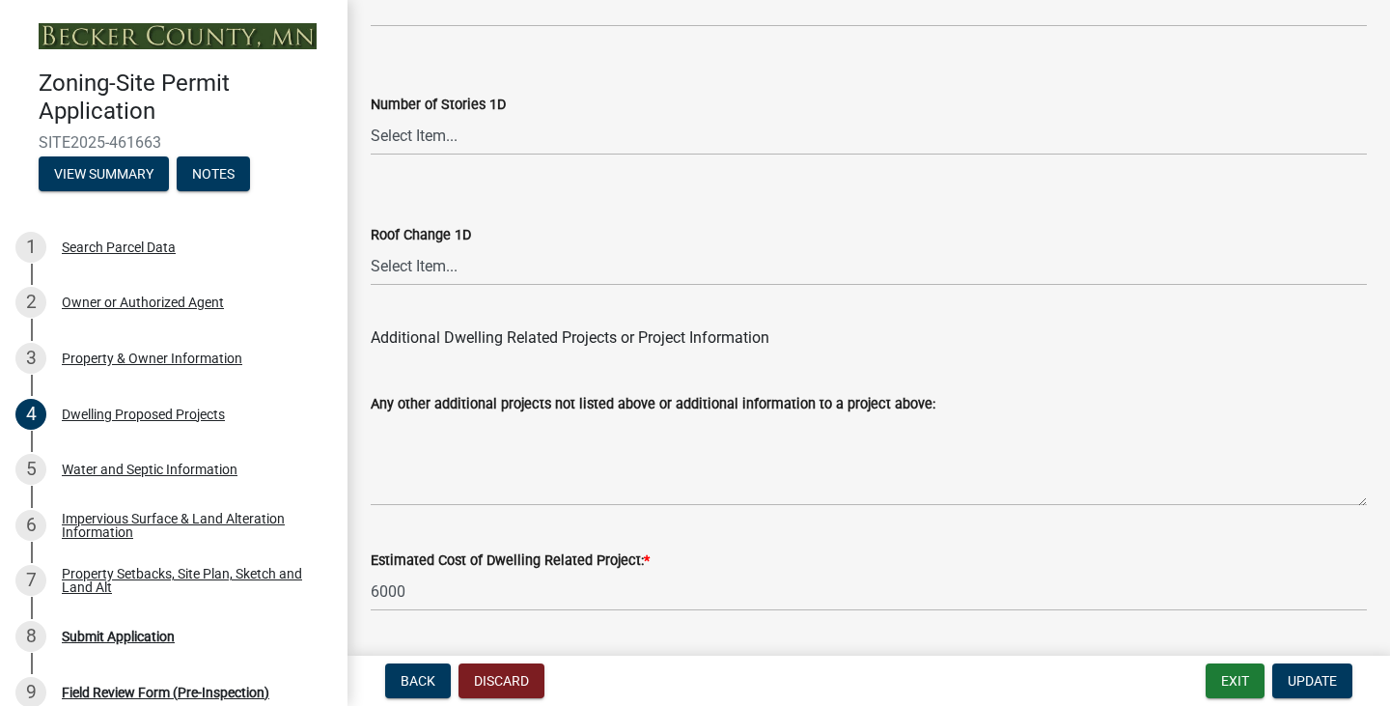
scroll to position [4947, 0]
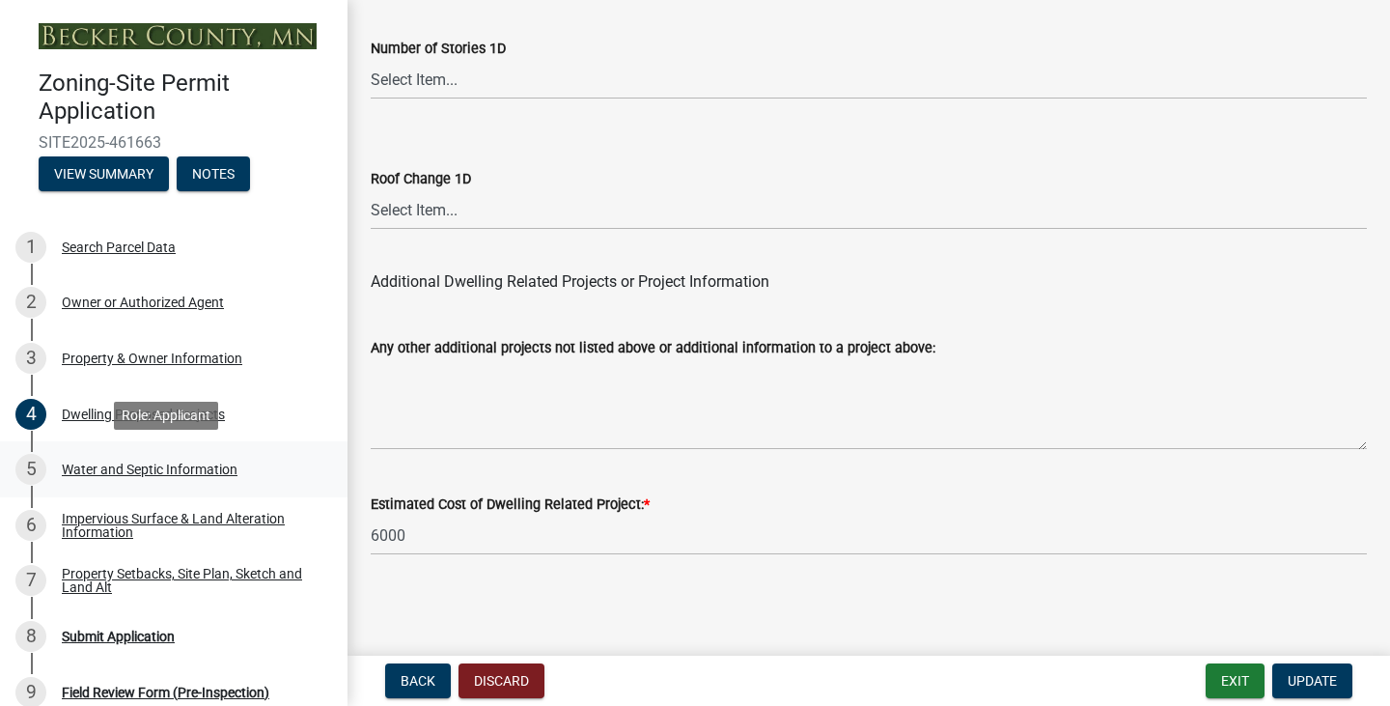
click at [125, 469] on div "Water and Septic Information" at bounding box center [150, 470] width 176 height 14
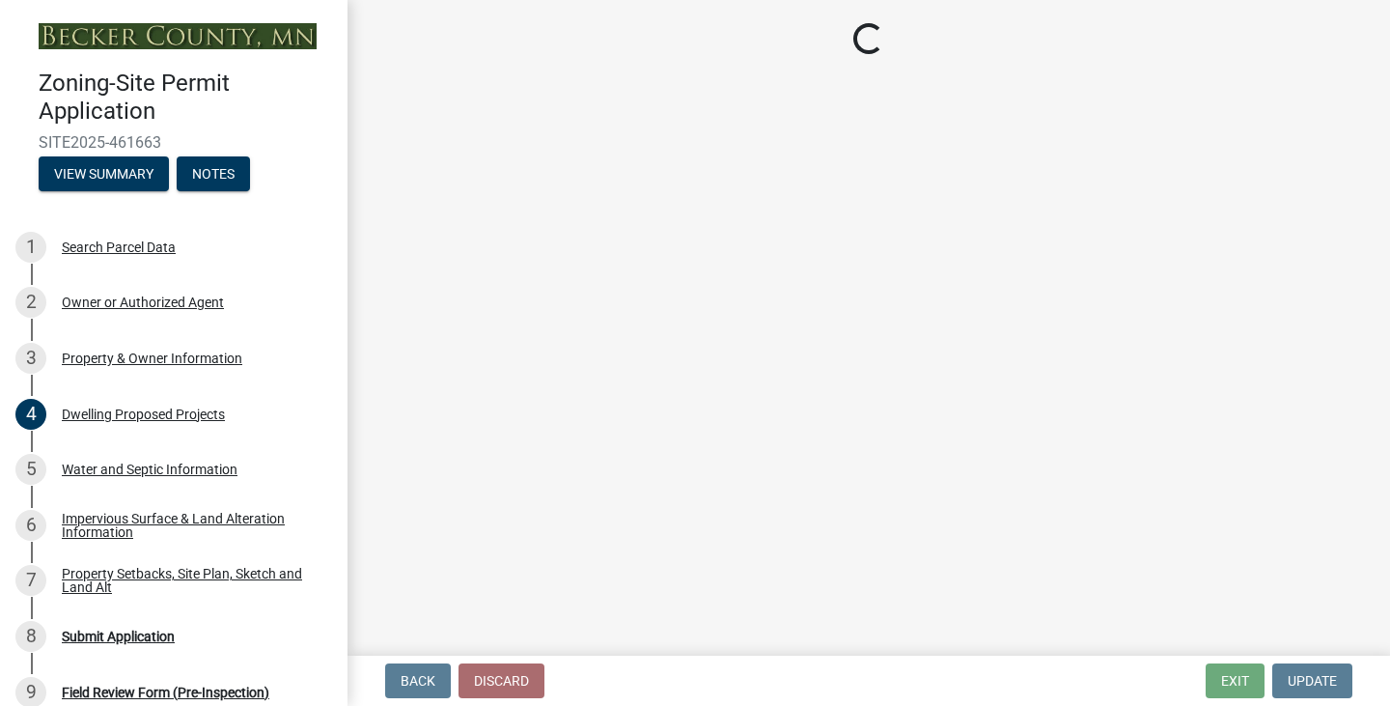
select select "9c51a48b-0bee-4836-8d5c-beab6e77ad2a"
select select "25b8aef2-9eed-4c0f-8836-08d4b8d082b1"
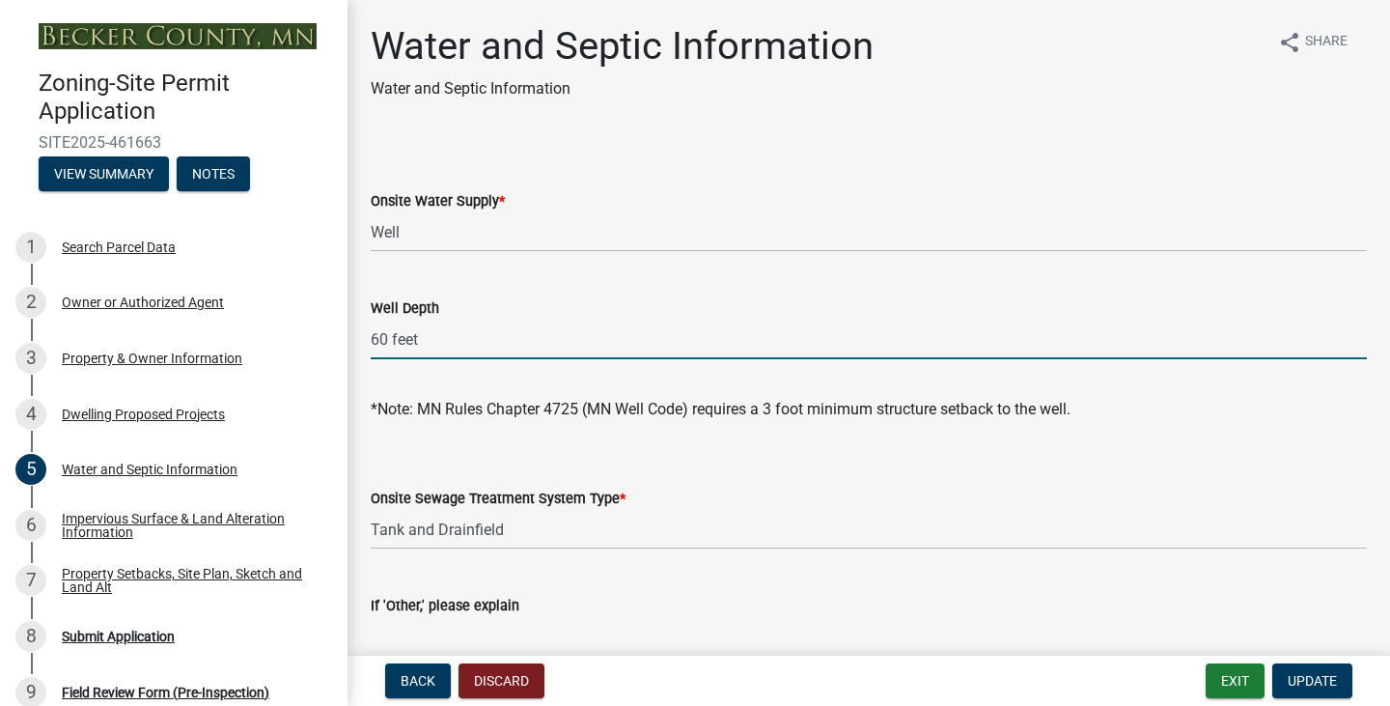
click at [374, 341] on input "60 feet" at bounding box center [869, 340] width 997 height 40
type input "More than 60 feet"
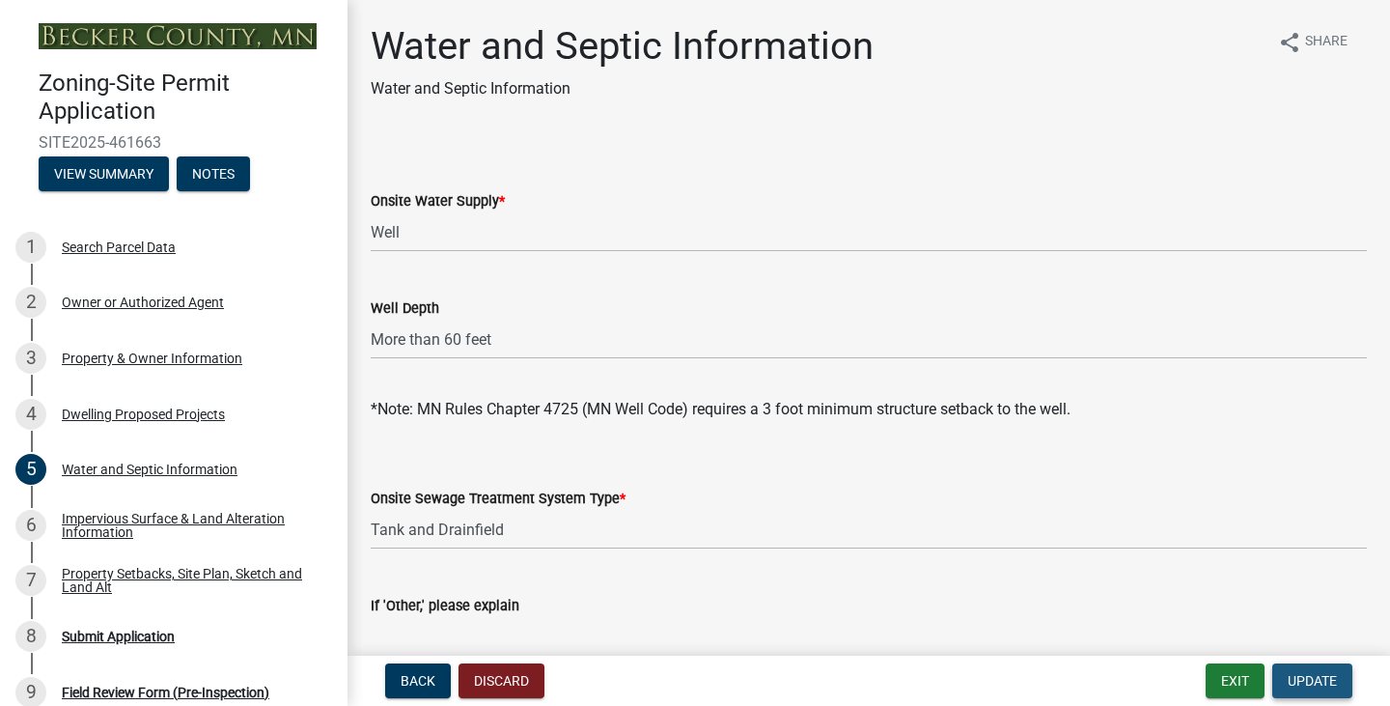
click at [1317, 676] on span "Update" at bounding box center [1312, 680] width 49 height 15
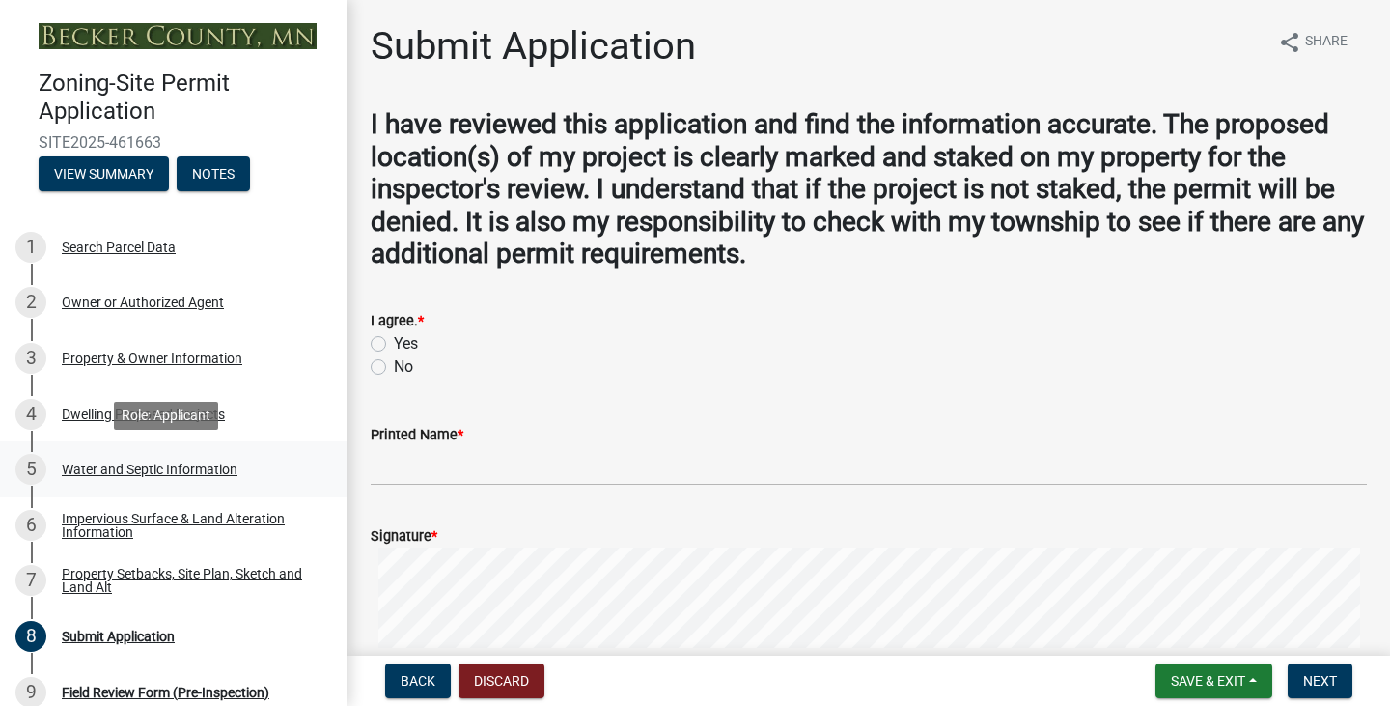
click at [132, 466] on div "Water and Septic Information" at bounding box center [150, 470] width 176 height 14
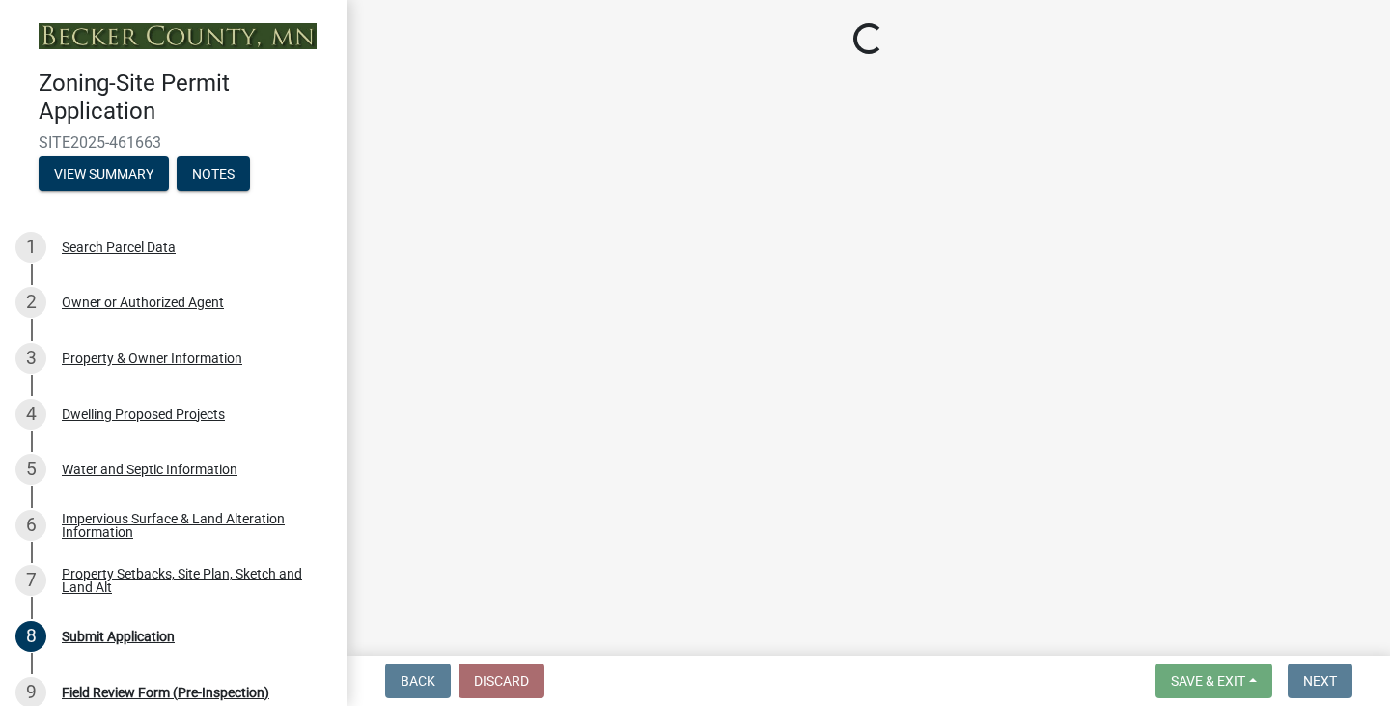
select select "9c51a48b-0bee-4836-8d5c-beab6e77ad2a"
select select "25b8aef2-9eed-4c0f-8836-08d4b8d082b1"
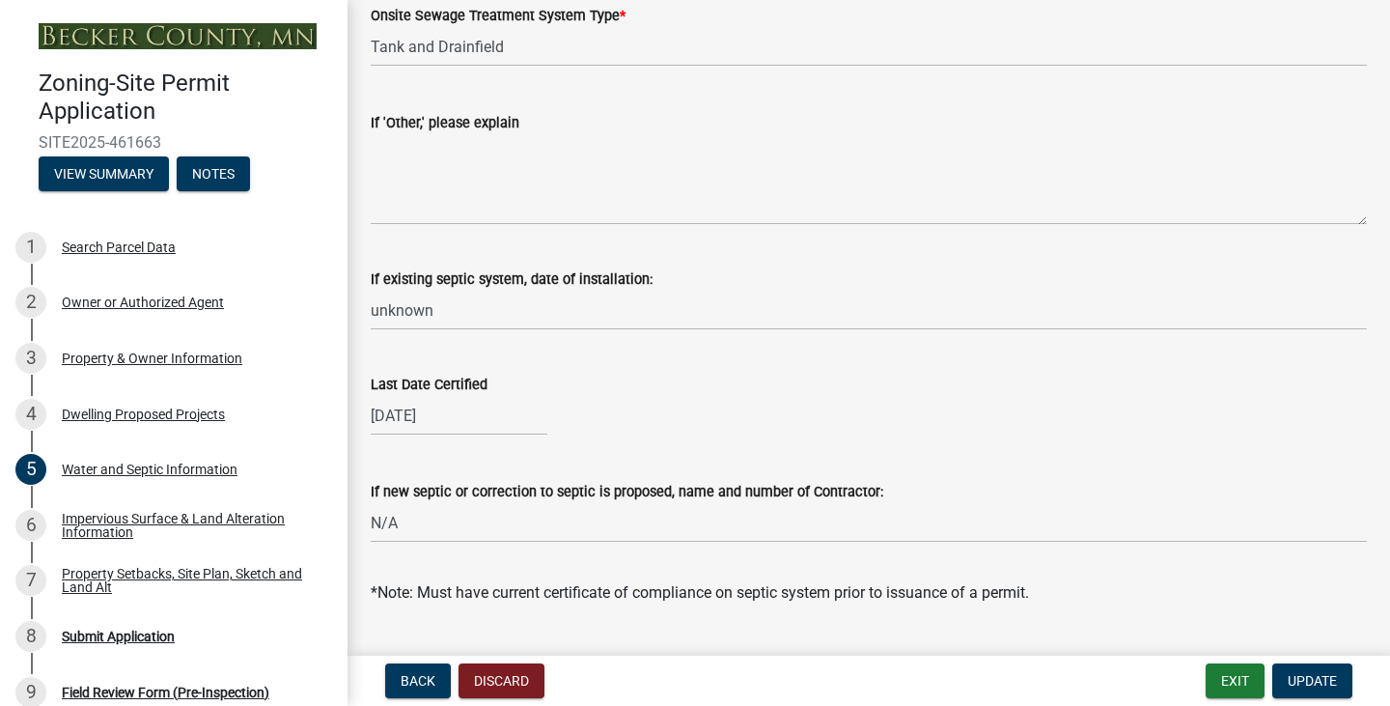
scroll to position [579, 0]
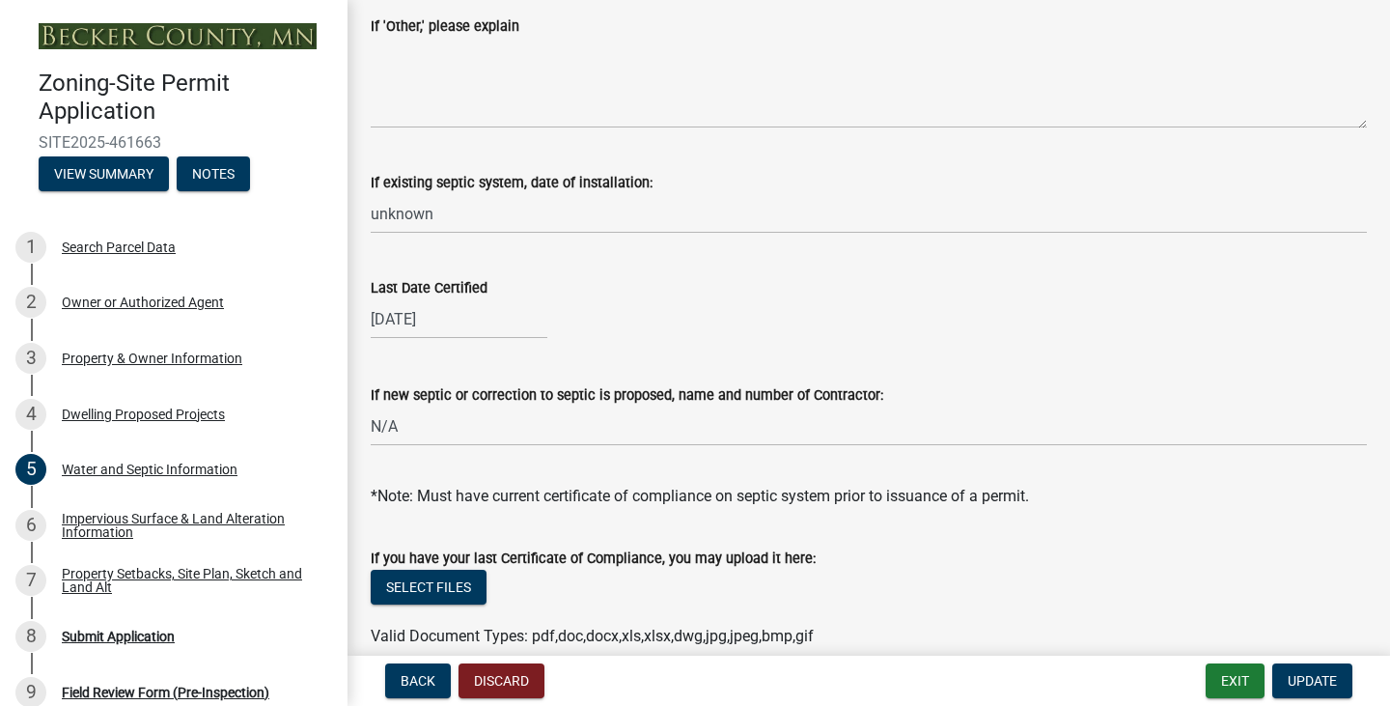
select select "8"
select select "2013"
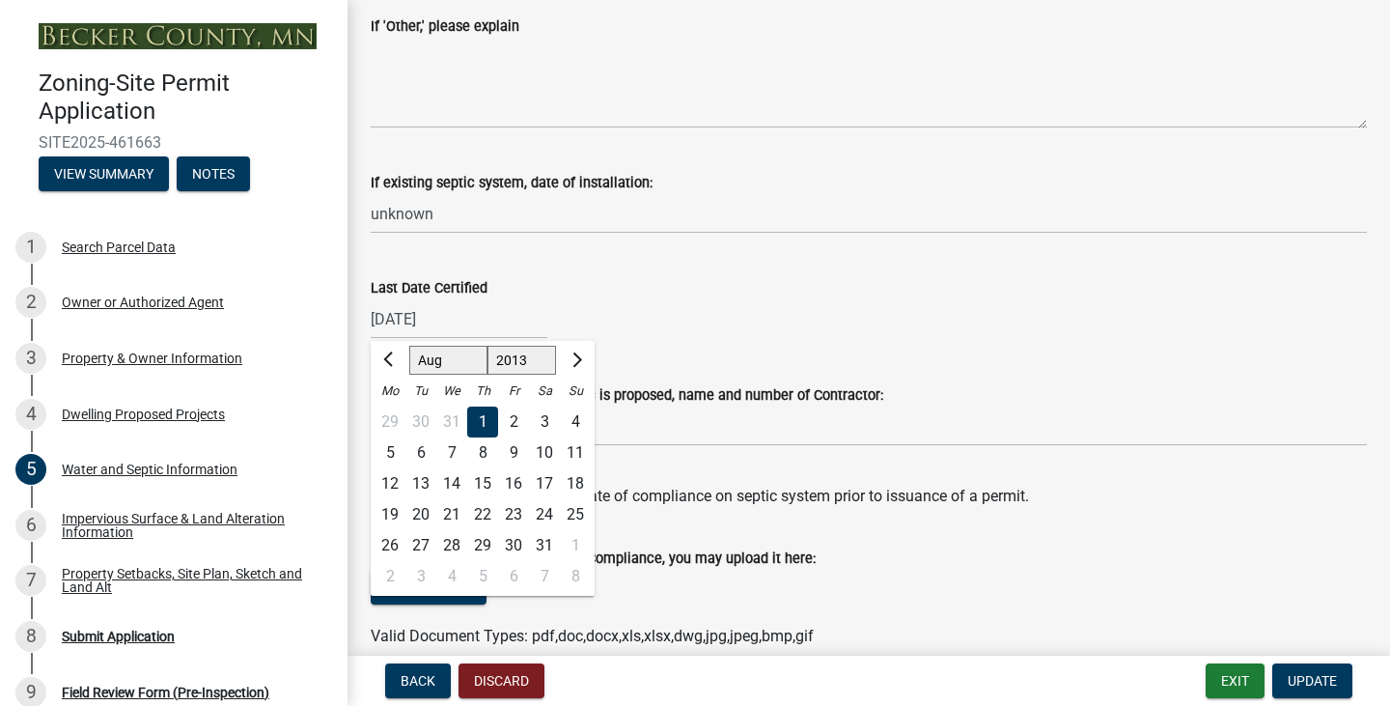
click at [501, 318] on div "[DATE] [PERSON_NAME] Apr May Jun [DATE] Aug Sep Oct Nov [DATE] 1514 1515 1516 1…" at bounding box center [459, 319] width 177 height 40
click at [459, 319] on input "[DATE]" at bounding box center [459, 319] width 177 height 40
type input "[DATE]"
click at [1318, 688] on span "Update" at bounding box center [1312, 680] width 49 height 15
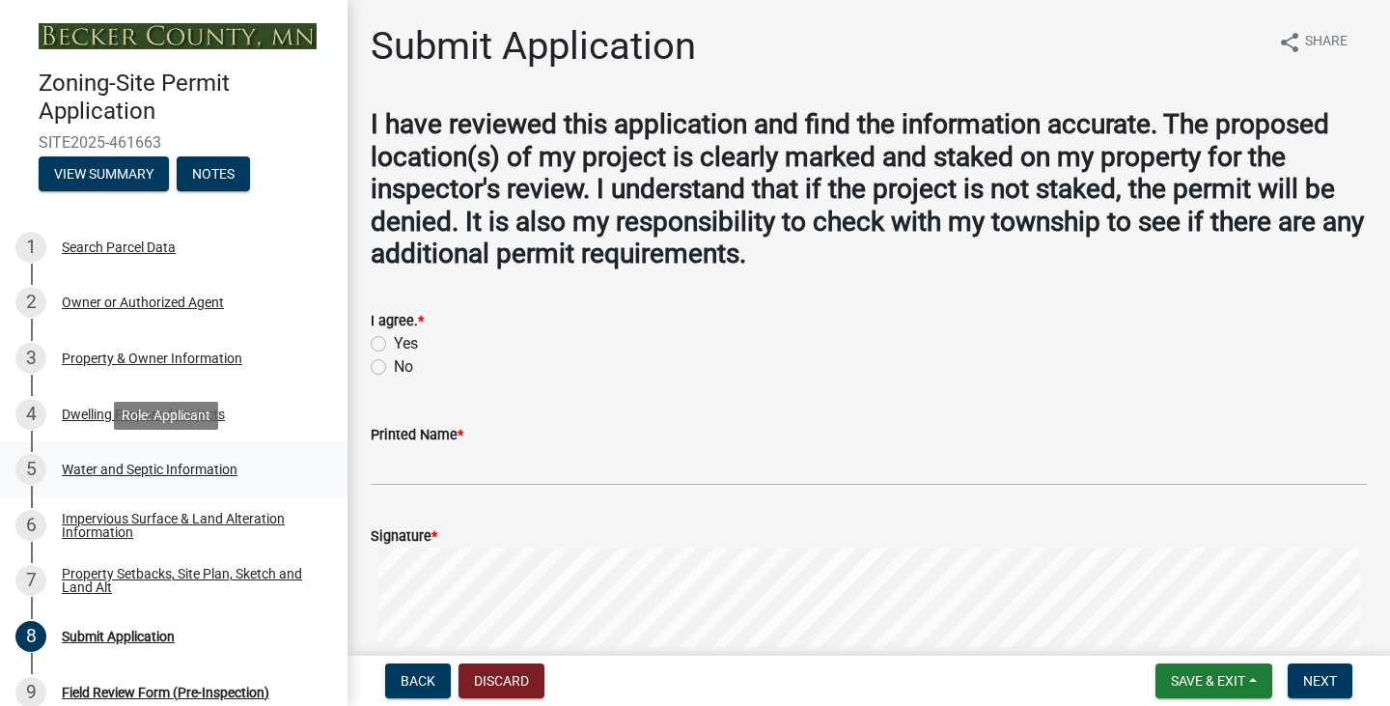
click at [161, 469] on div "Water and Septic Information" at bounding box center [150, 470] width 176 height 14
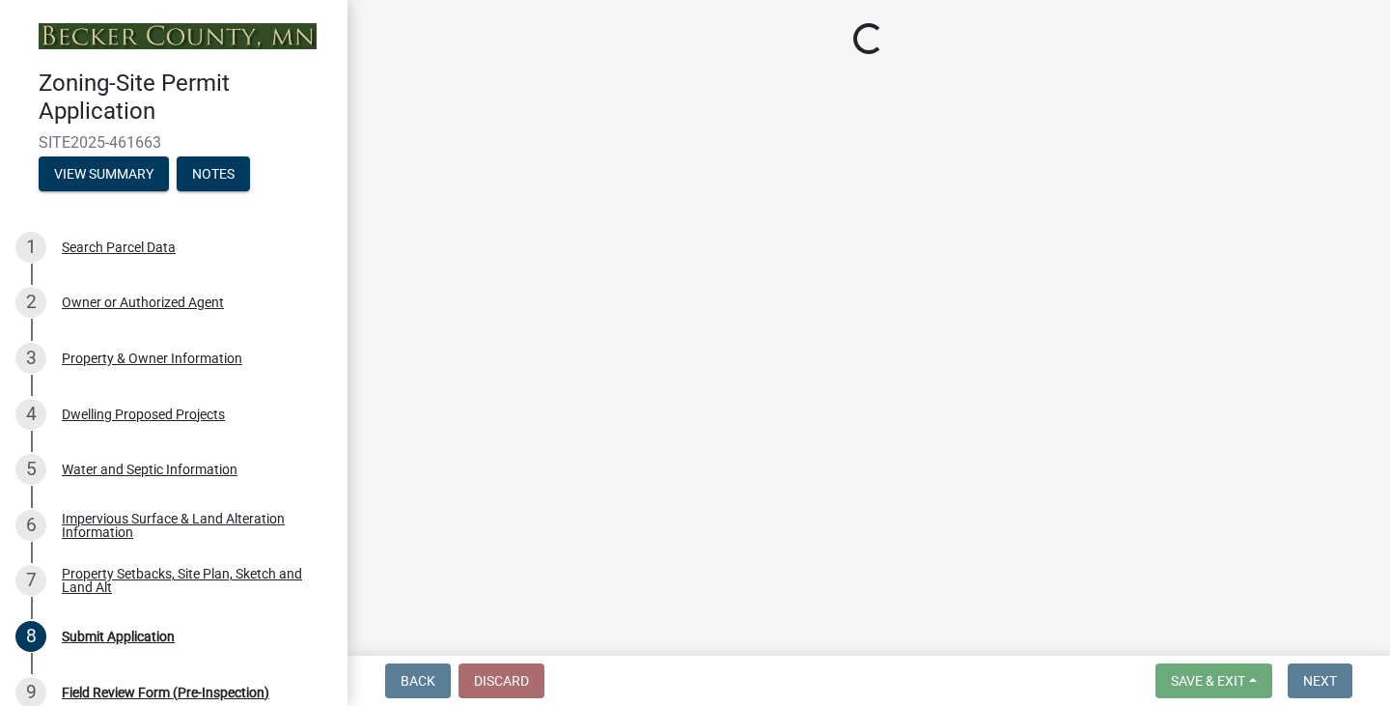
select select "9c51a48b-0bee-4836-8d5c-beab6e77ad2a"
select select "25b8aef2-9eed-4c0f-8836-08d4b8d082b1"
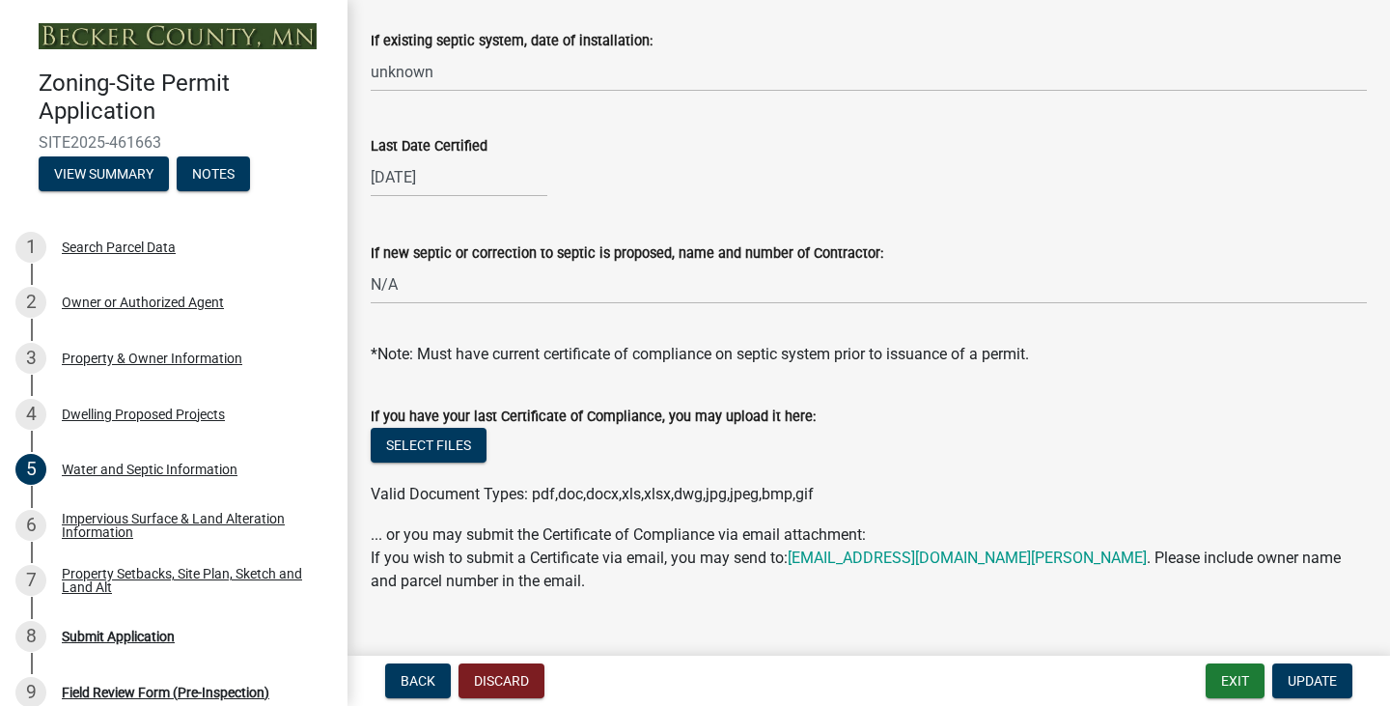
scroll to position [757, 0]
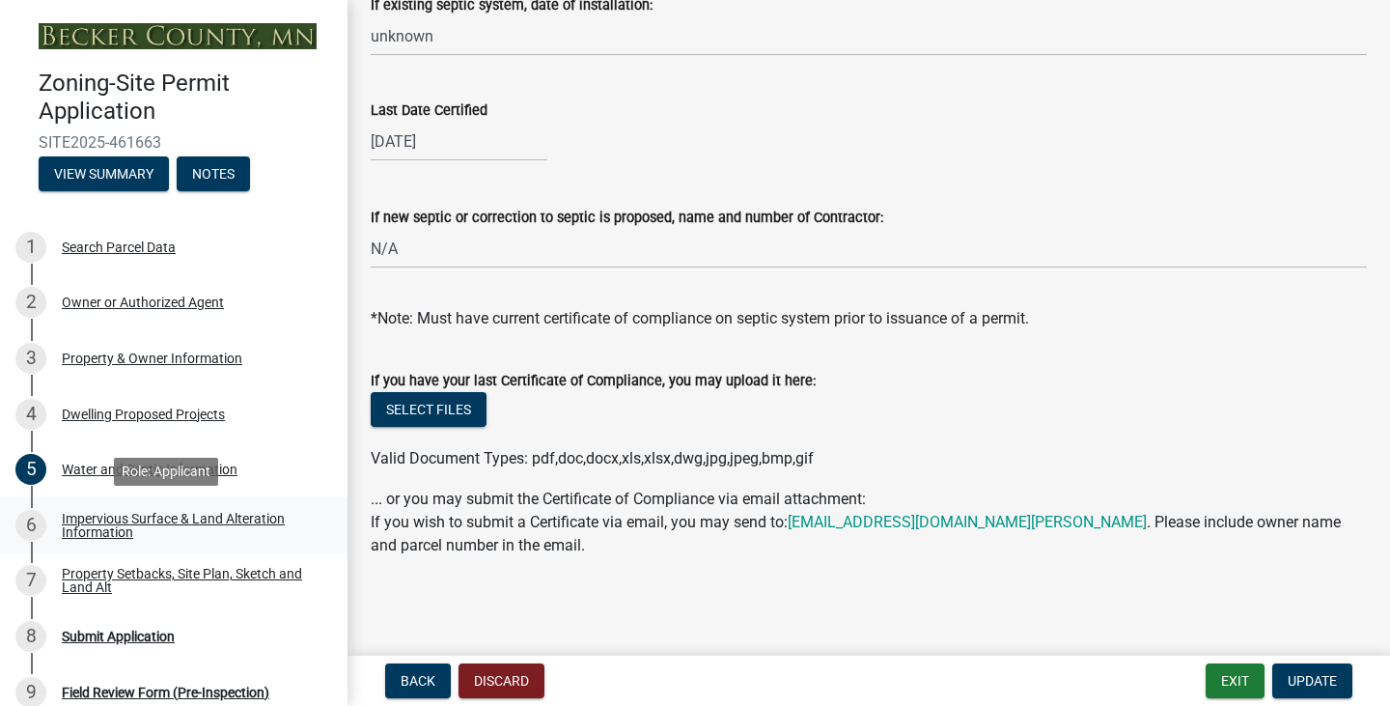
click at [237, 516] on div "Impervious Surface & Land Alteration Information" at bounding box center [189, 525] width 255 height 27
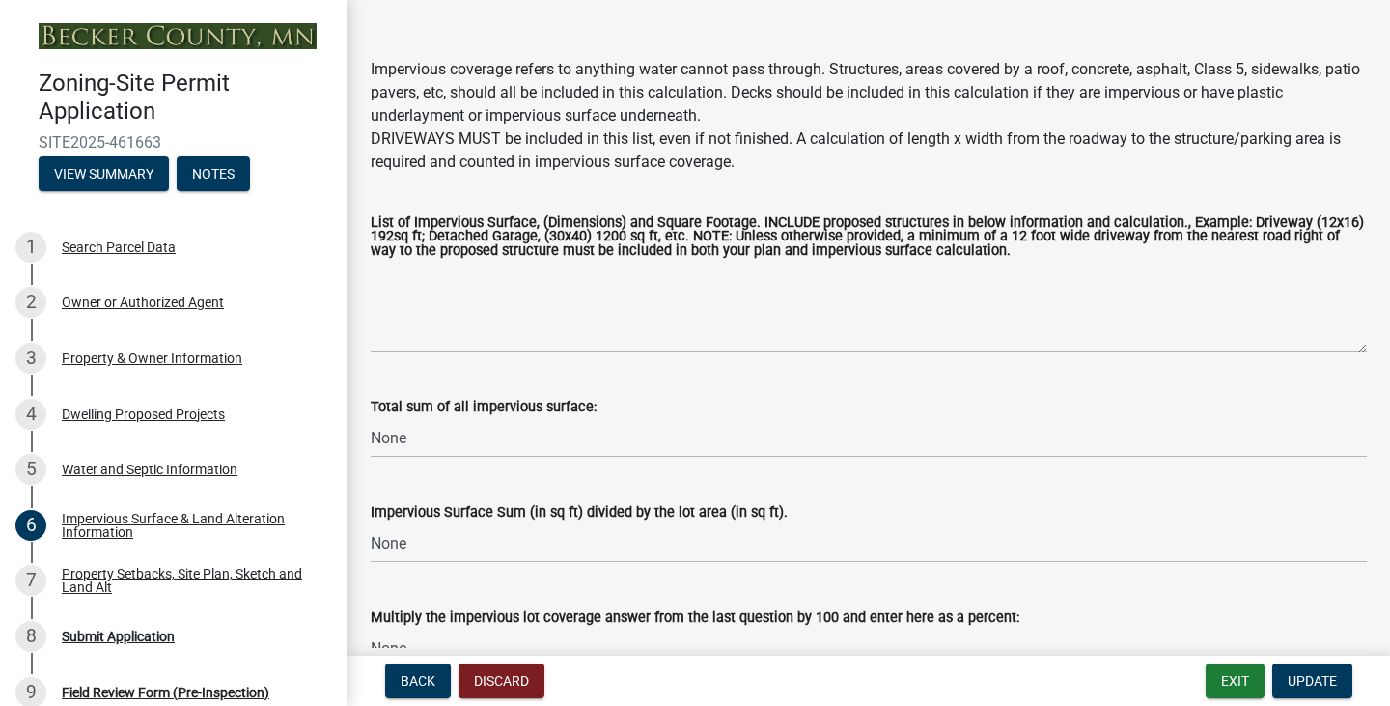
scroll to position [290, 0]
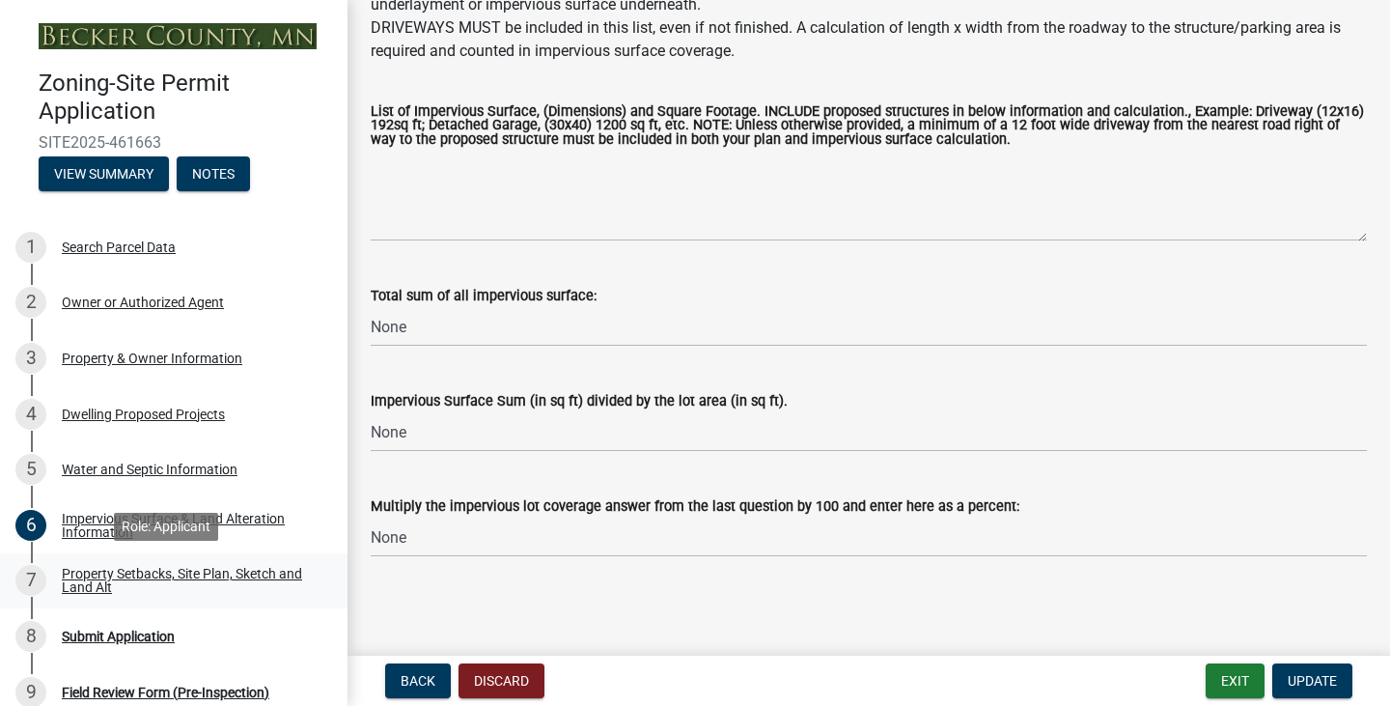
click at [141, 570] on div "Property Setbacks, Site Plan, Sketch and Land Alt" at bounding box center [189, 580] width 255 height 27
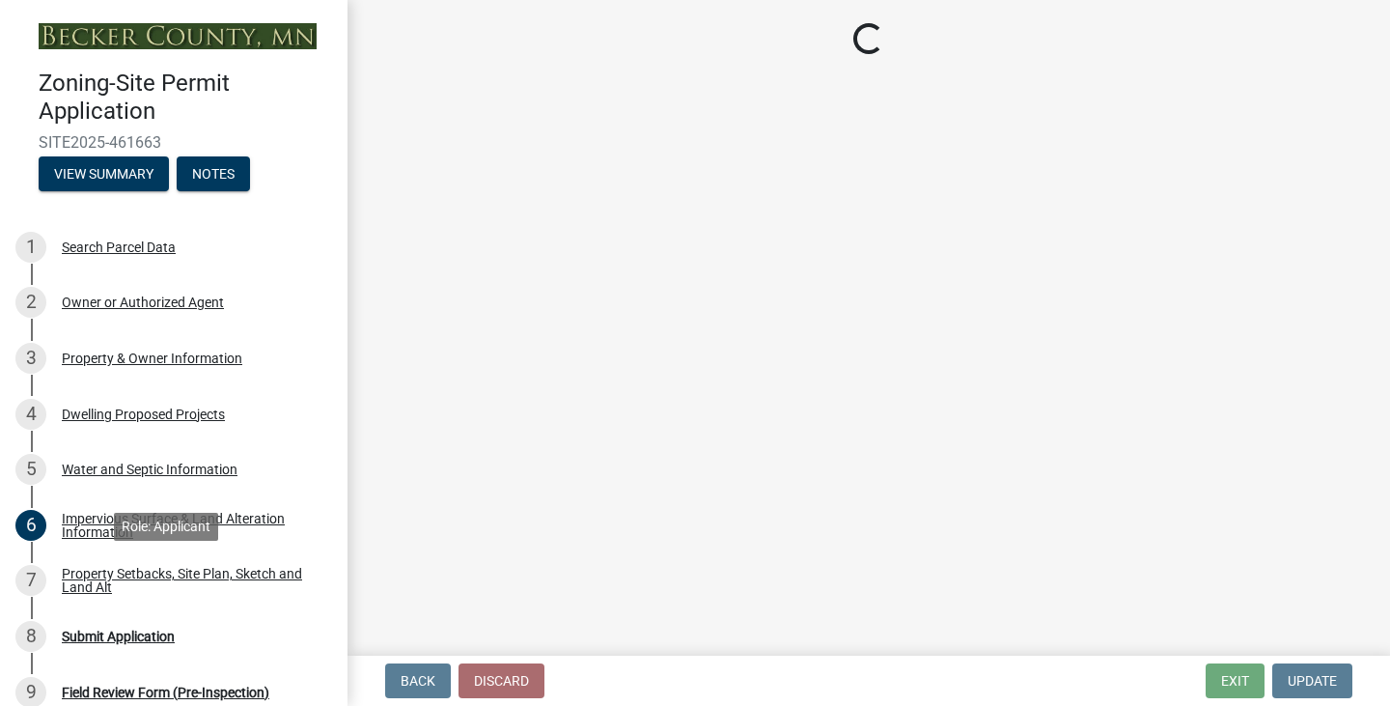
scroll to position [0, 0]
select select "7b13c63f-e699-4112-b373-98fbd28ec536"
select select "9b388376-b10c-4de6-b8d4-6d04174a4f81"
select select "b56a4575-9846-47cf-8067-c59a4853da22"
select select "12f785fb-c378-4b18-841c-21c73dc99083"
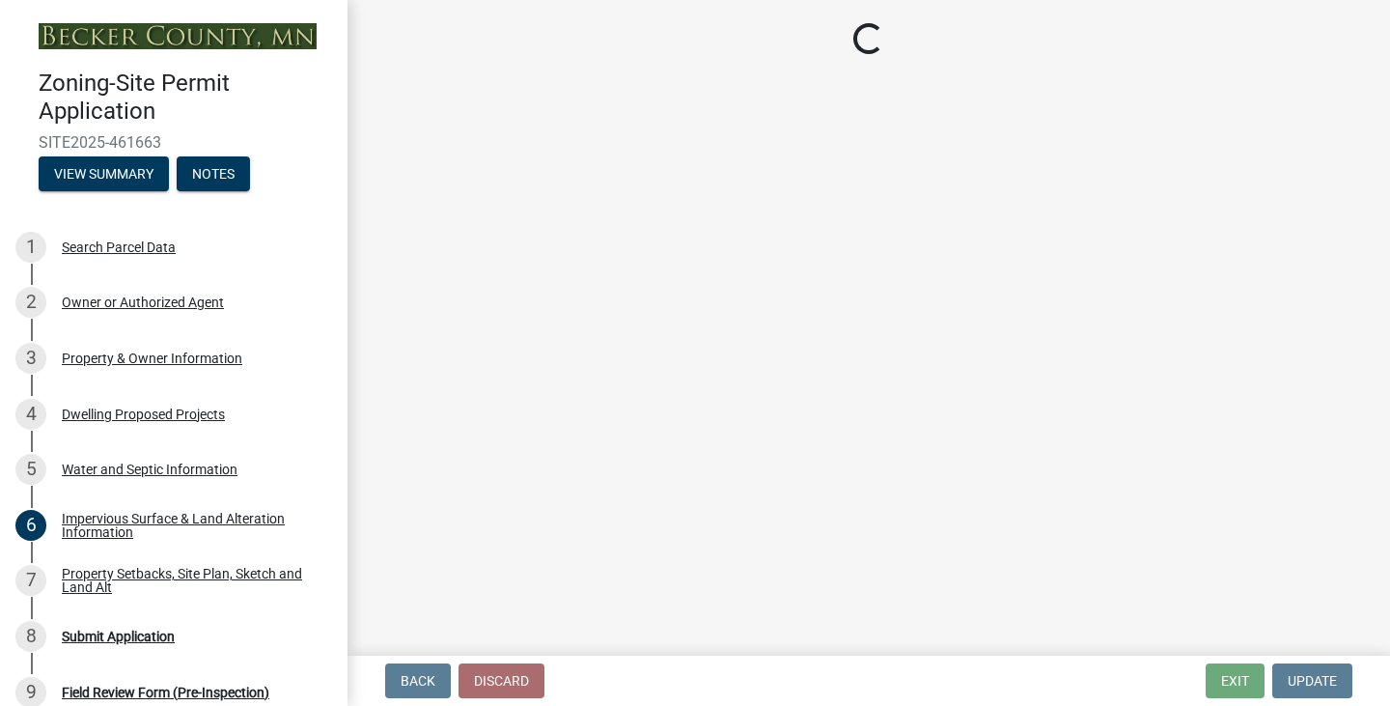
select select "e8ab2dc3-aa3f-46f3-9b4a-37eb25ad84af"
select select "27b2a8b4-abf6-463e-8c0c-7c5d2b4fe26f"
select select "b98836ba-4715-455d-97ab-be9a9df498a8"
select select "d61e3758-d187-40af-a435-5e09c3f3d509"
select select "c8b8ea71-7088-4e87-a493-7bc88cc2835b"
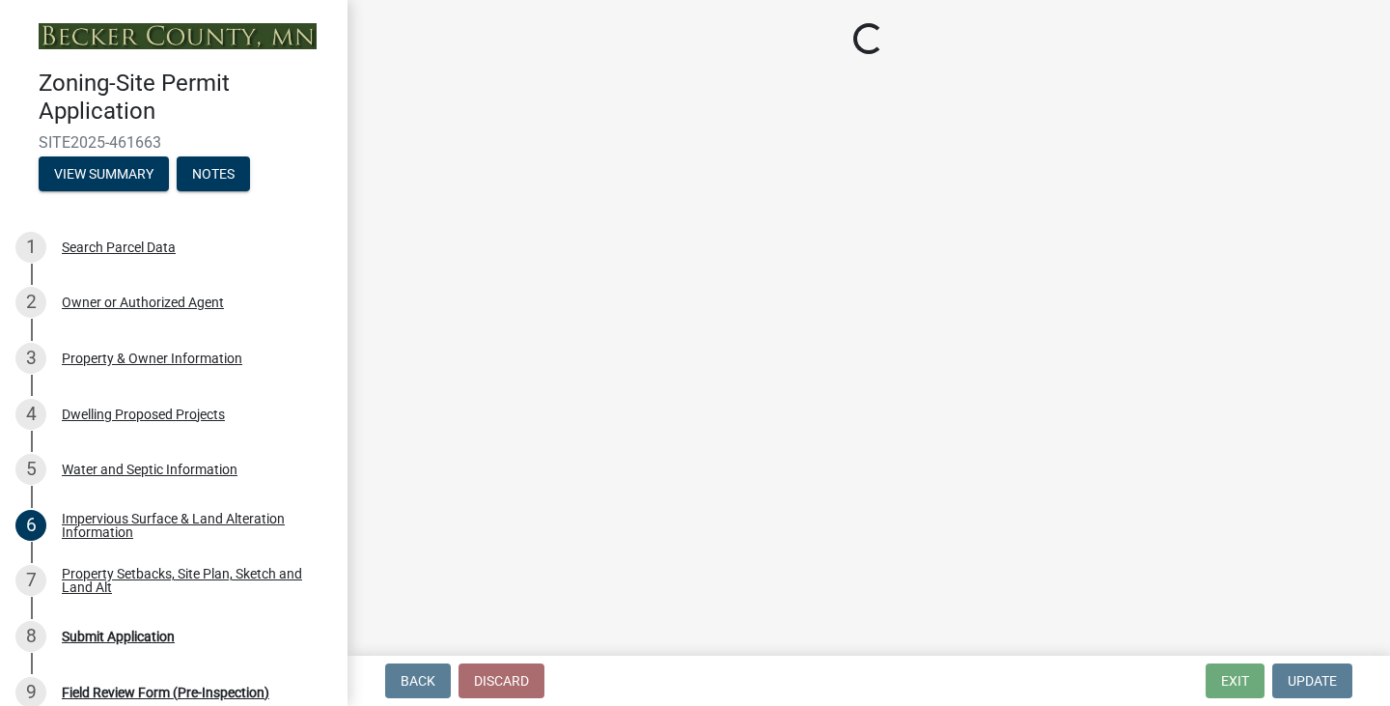
select select "1418c7e3-4054-4b00-84b5-d09b9560f30a"
select select "19d13e65-c93d-443e-910a-7a17299544cc"
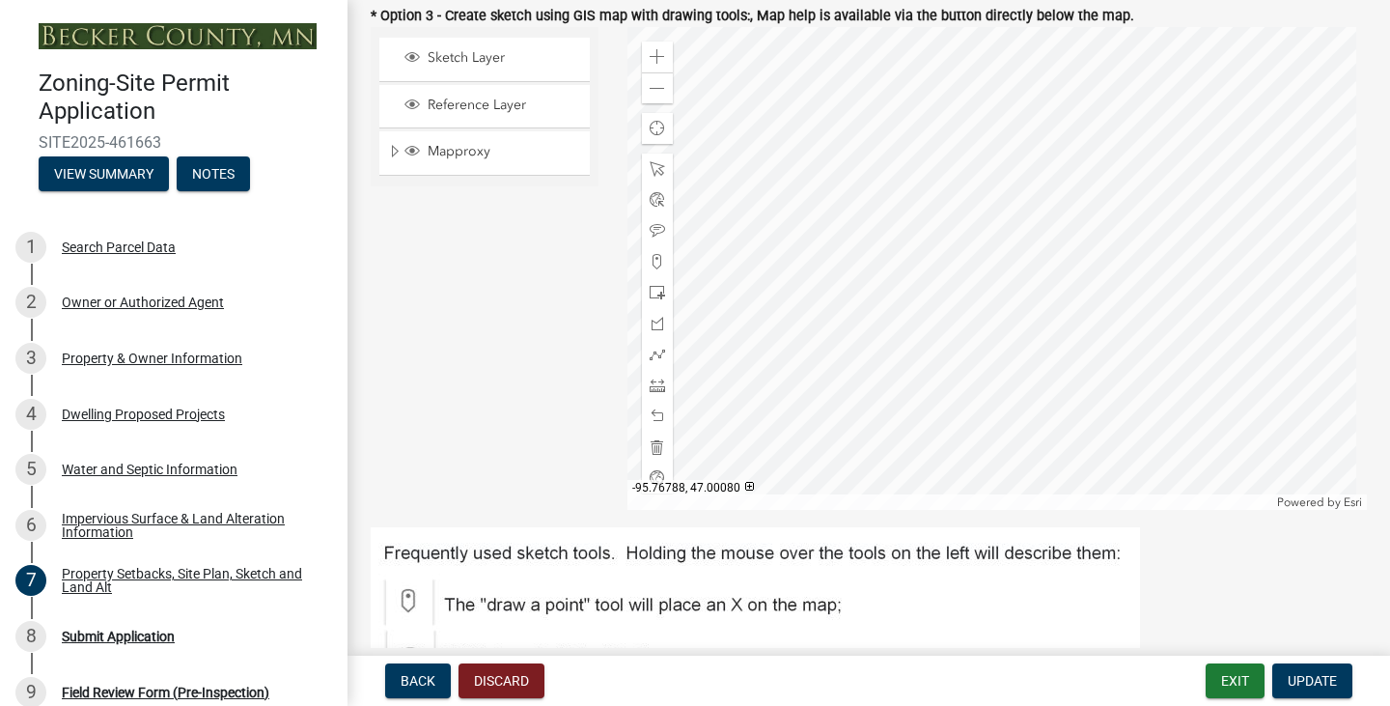
scroll to position [579, 0]
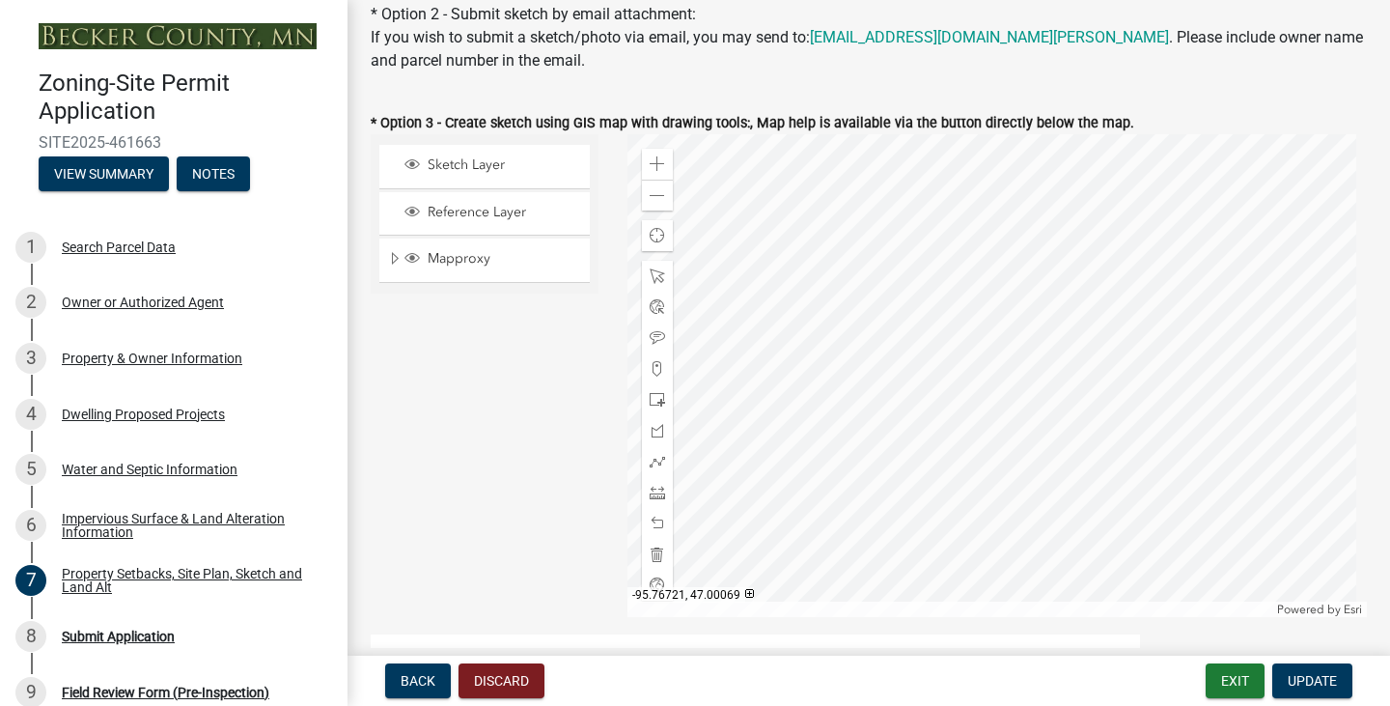
click at [966, 316] on div at bounding box center [998, 375] width 741 height 483
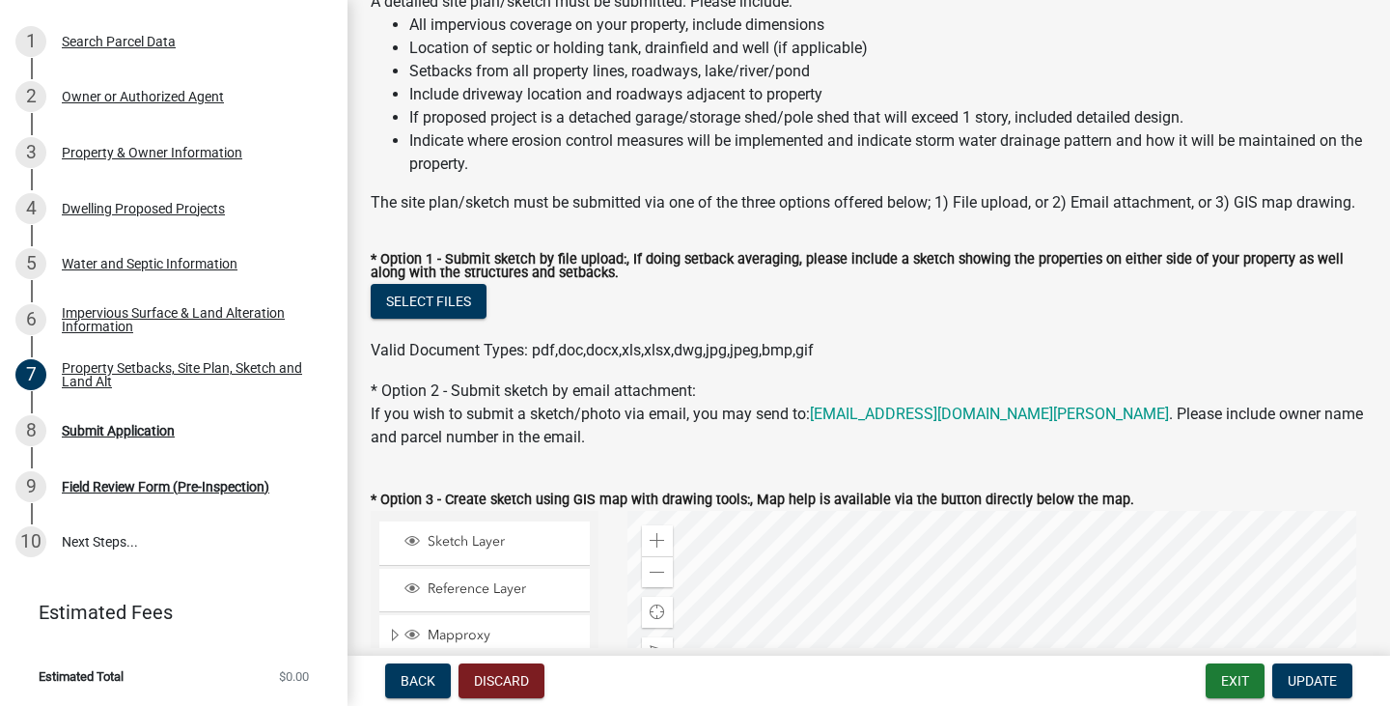
scroll to position [290, 0]
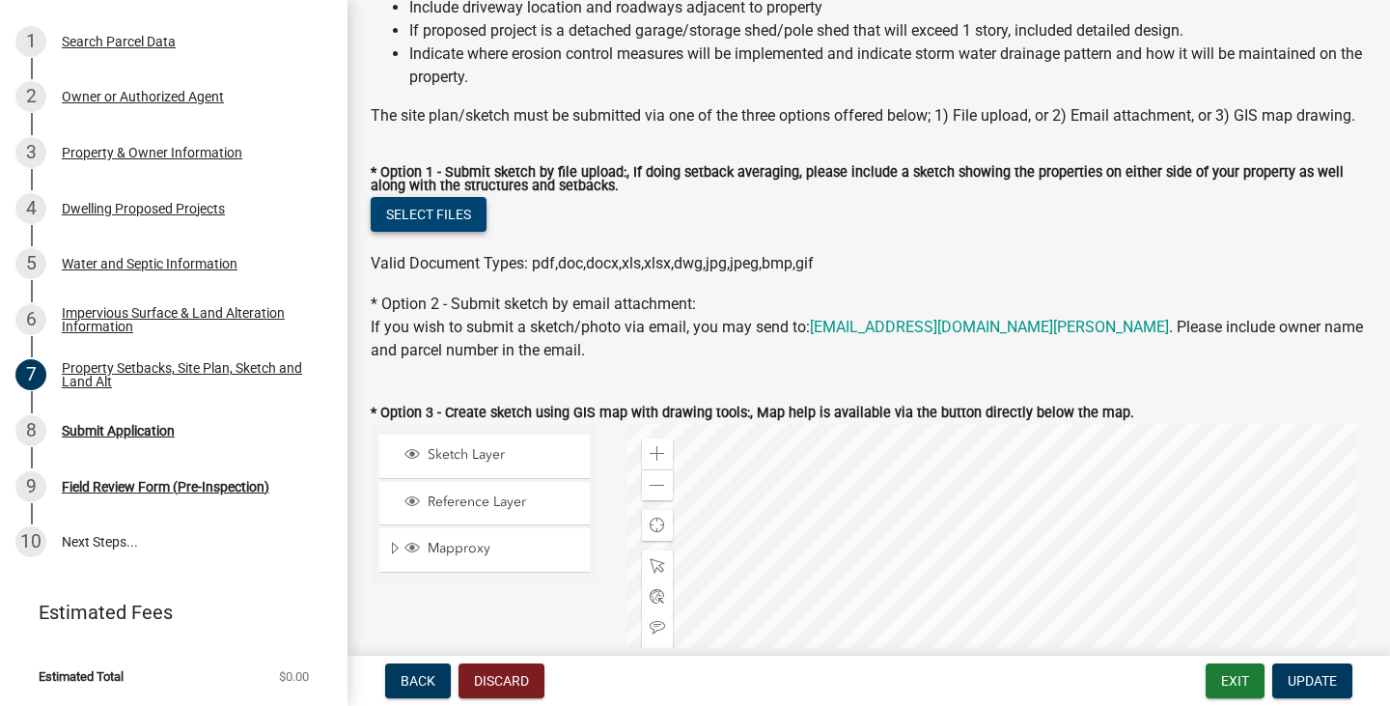
click at [444, 232] on button "Select files" at bounding box center [429, 214] width 116 height 35
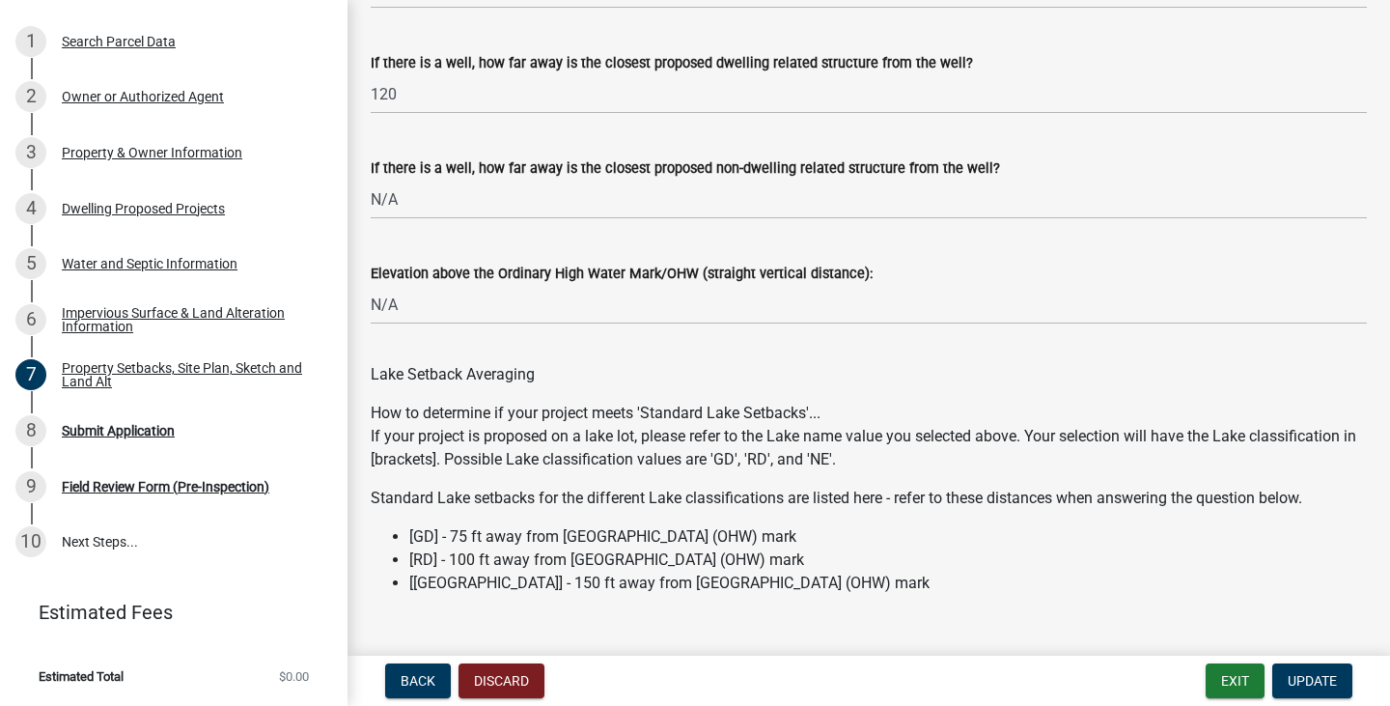
scroll to position [5901, 0]
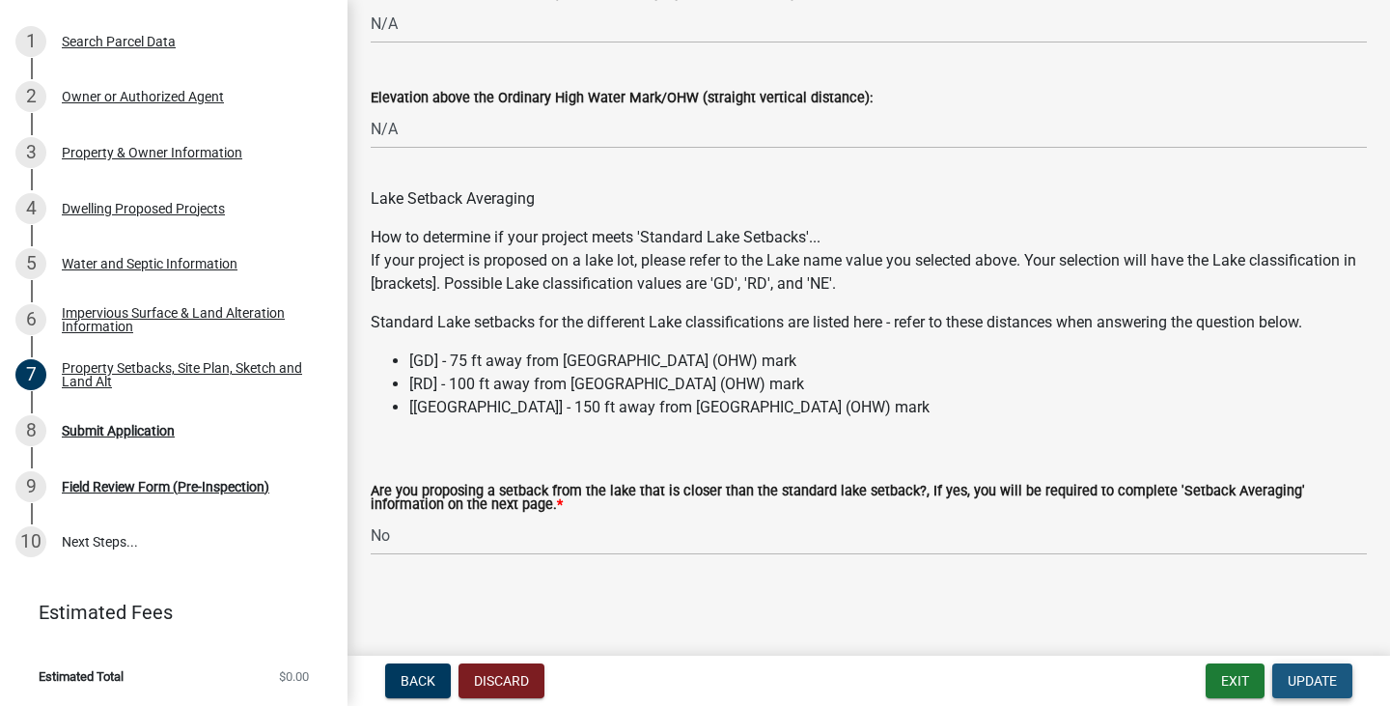
click at [1330, 684] on span "Update" at bounding box center [1312, 680] width 49 height 15
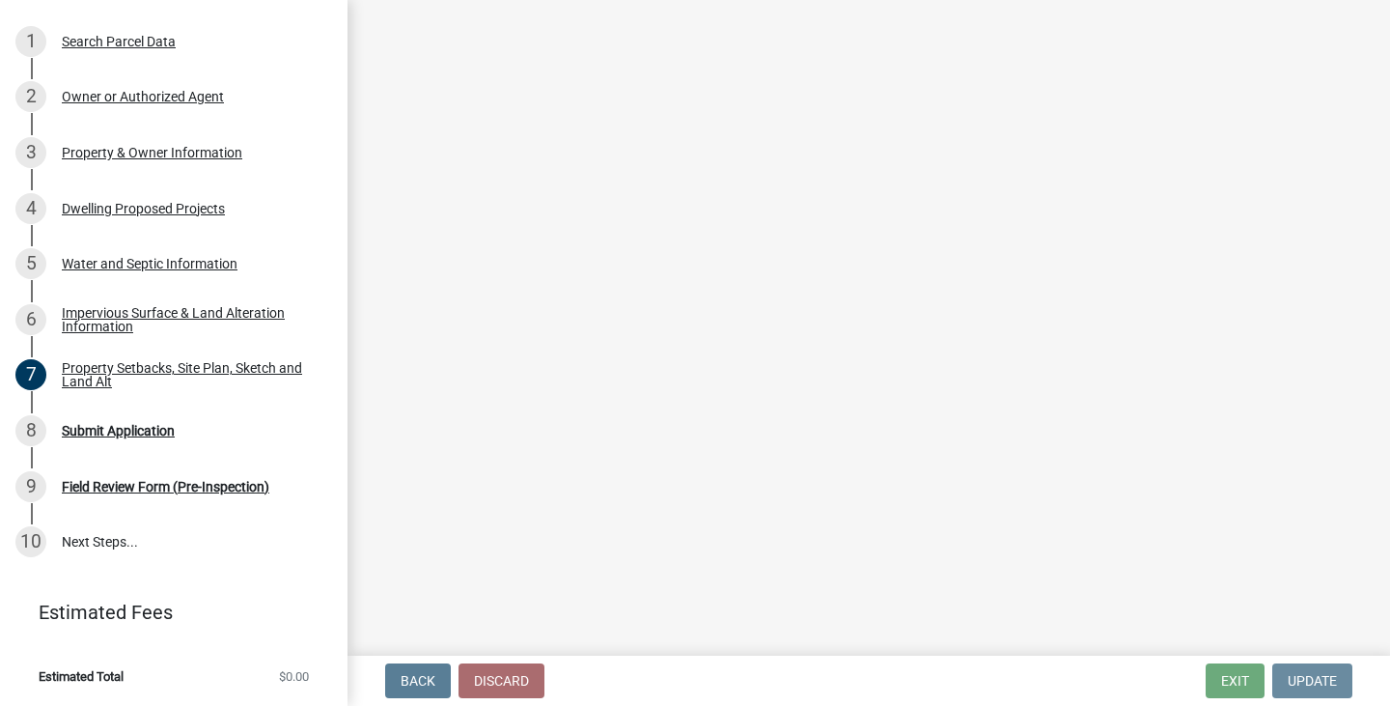
scroll to position [0, 0]
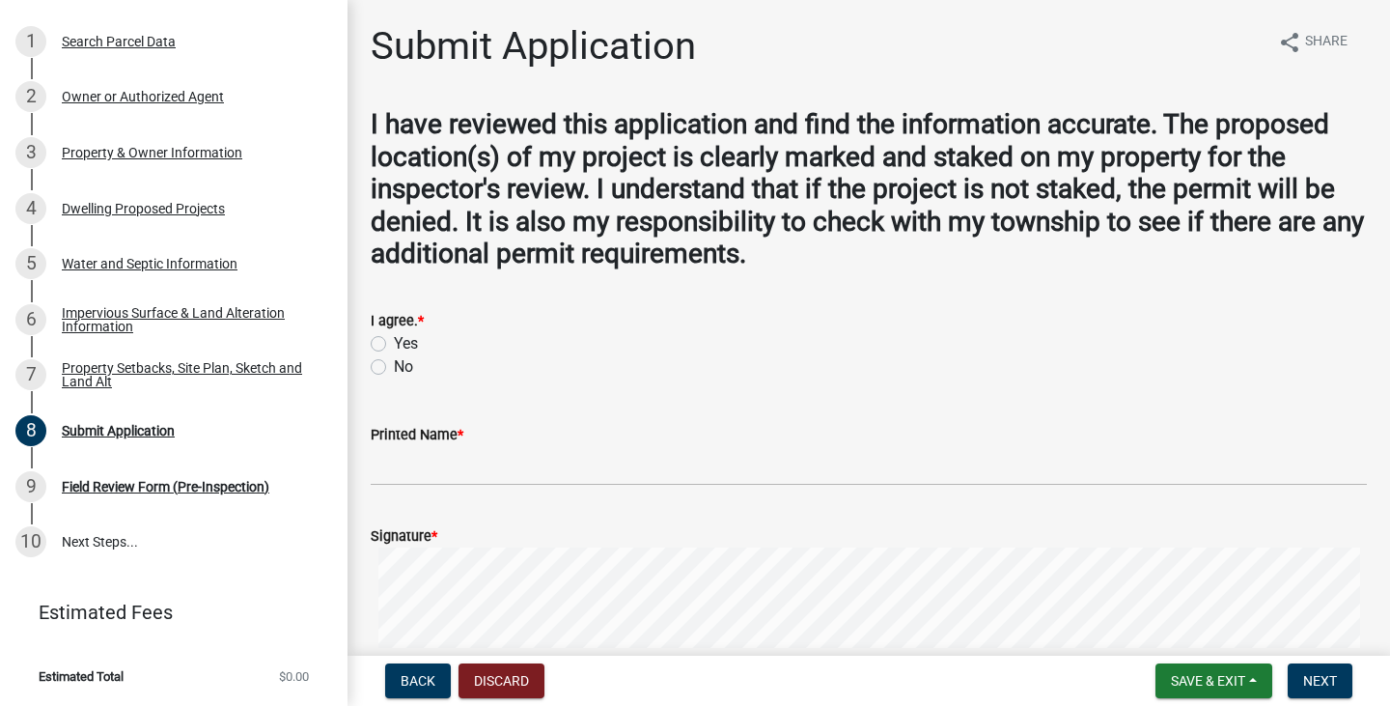
click at [394, 343] on label "Yes" at bounding box center [406, 343] width 24 height 23
click at [394, 343] on input "Yes" at bounding box center [400, 338] width 13 height 13
radio input "true"
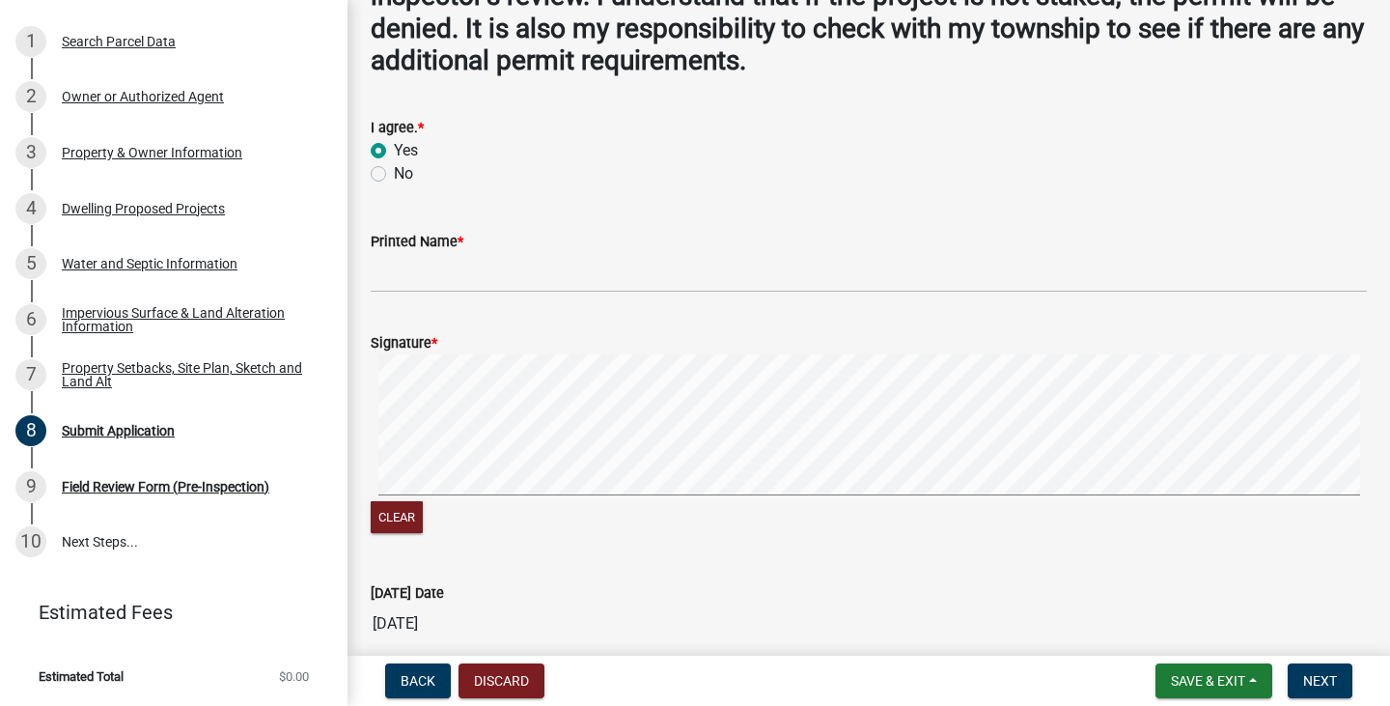
scroll to position [97, 0]
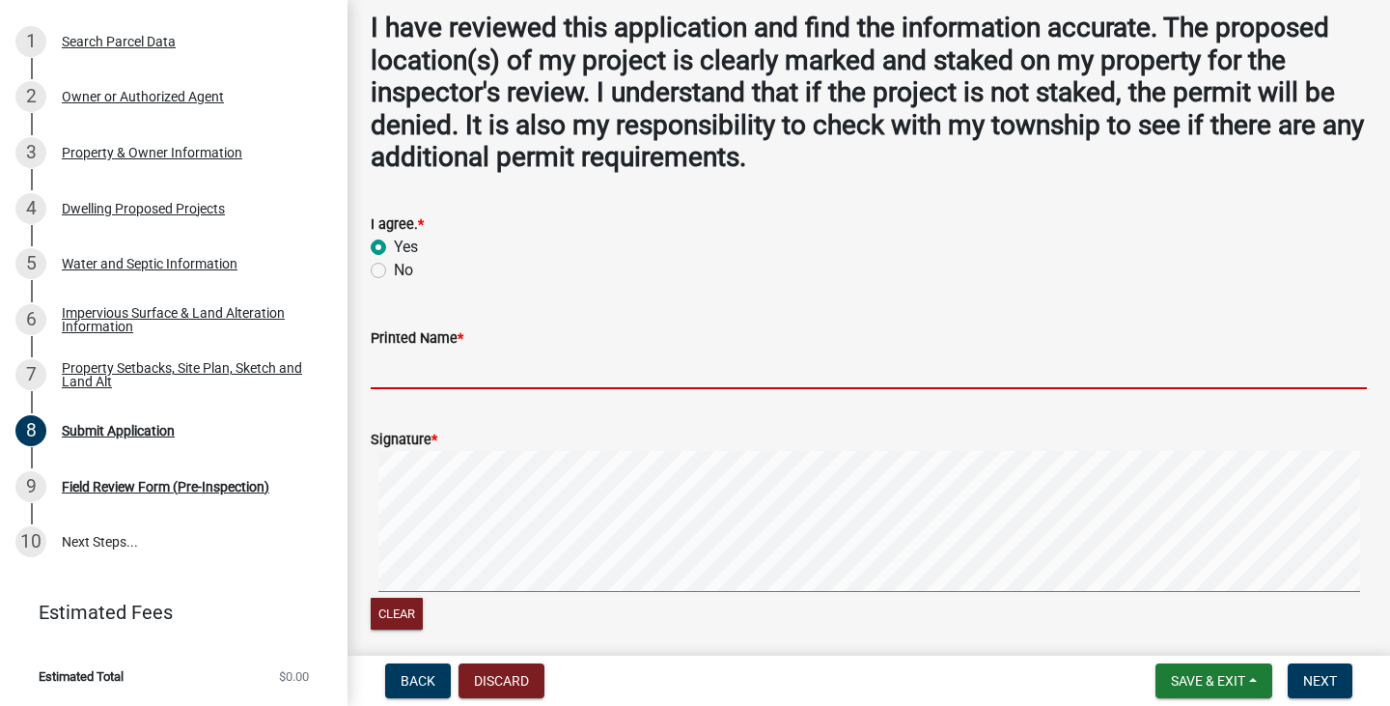
click at [502, 351] on input "Printed Name *" at bounding box center [869, 370] width 997 height 40
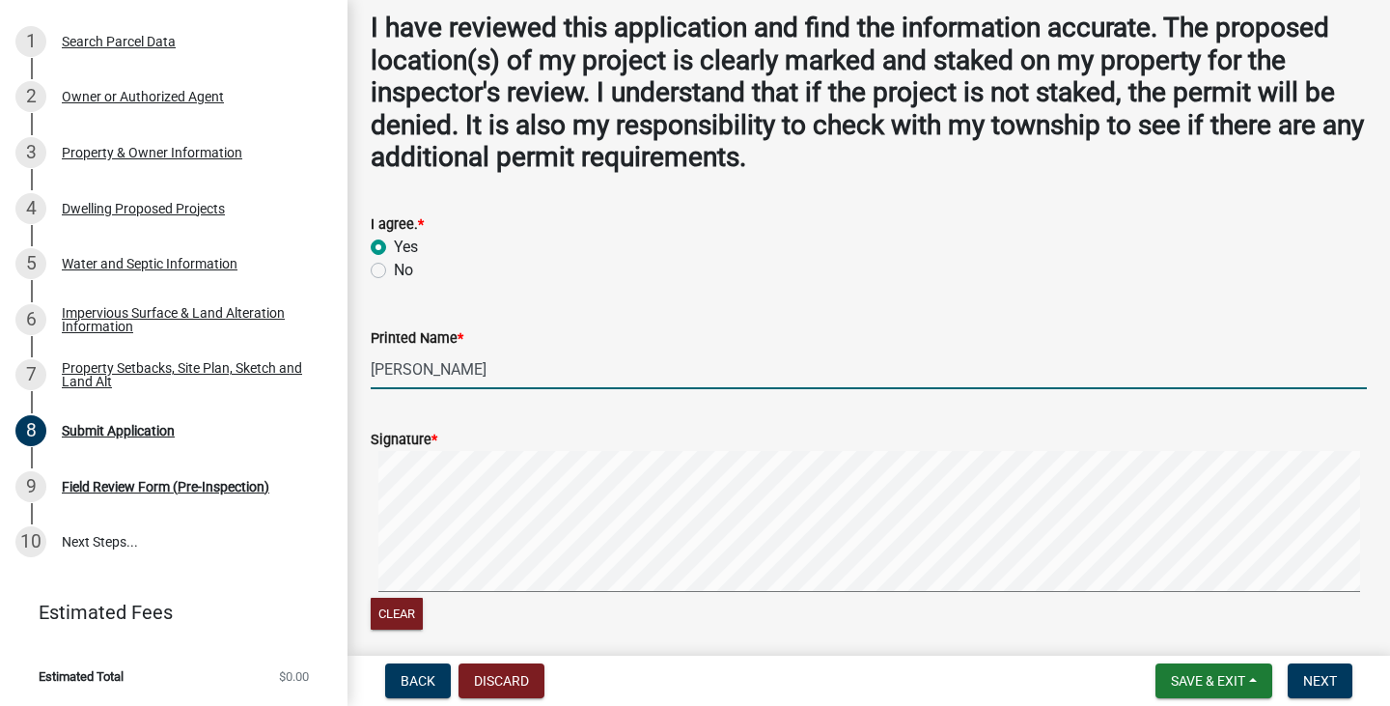
type input "[PERSON_NAME]"
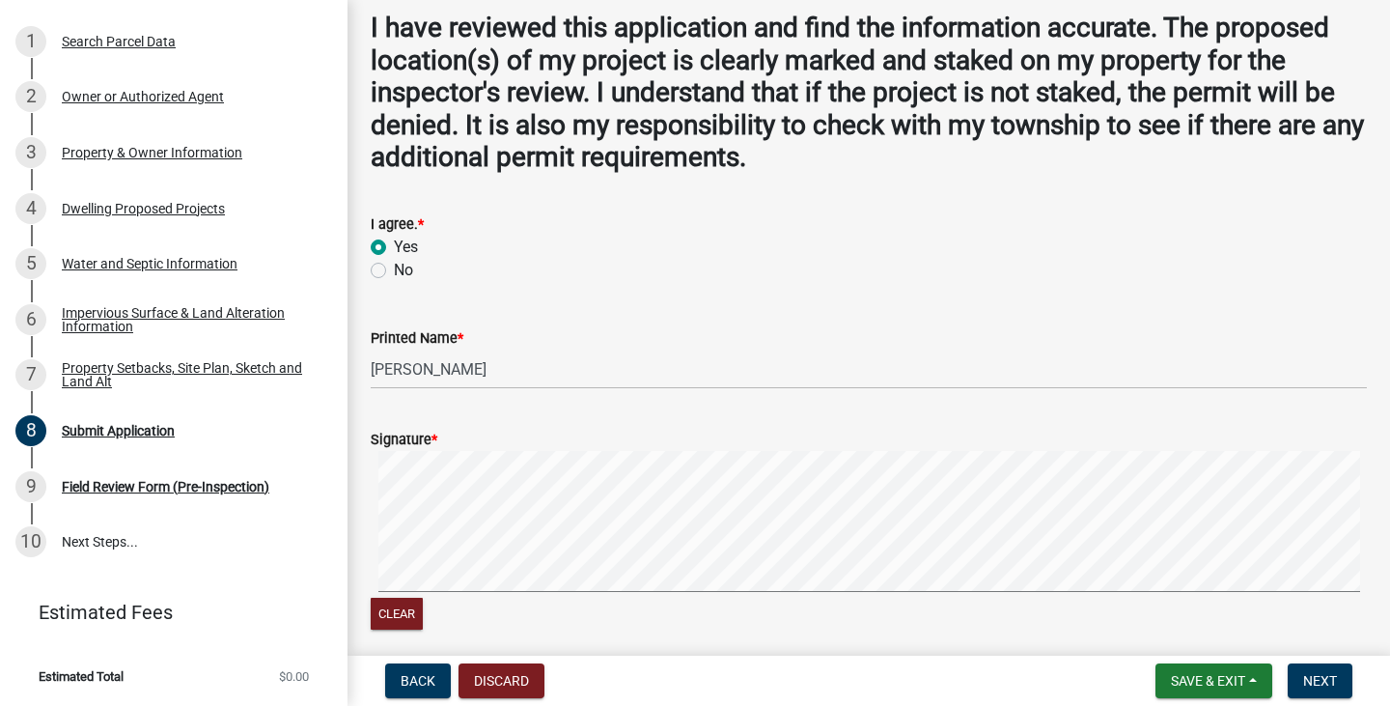
click at [491, 442] on div "Signature *" at bounding box center [869, 439] width 997 height 23
click at [446, 441] on div "Signature *" at bounding box center [869, 439] width 997 height 23
drag, startPoint x: 389, startPoint y: 603, endPoint x: 424, endPoint y: 674, distance: 79.5
click at [391, 603] on button "Clear" at bounding box center [397, 614] width 52 height 32
click at [405, 592] on signature-pad at bounding box center [869, 524] width 997 height 147
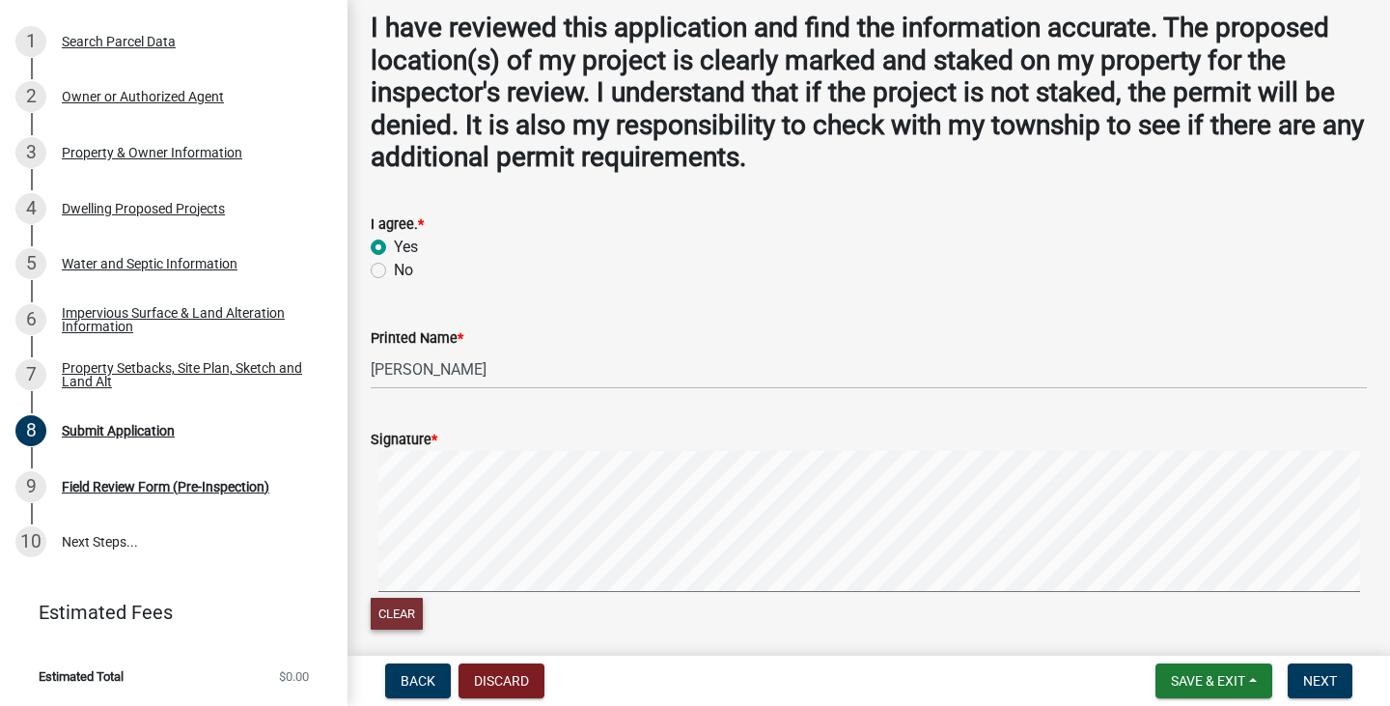
click at [408, 614] on button "Clear" at bounding box center [397, 614] width 52 height 32
drag, startPoint x: 367, startPoint y: 504, endPoint x: 367, endPoint y: 570, distance: 65.7
click at [367, 570] on div "Signature * Clear" at bounding box center [868, 520] width 1025 height 230
click at [430, 602] on div "Clear" at bounding box center [869, 542] width 997 height 183
click at [661, 596] on signature-pad at bounding box center [869, 524] width 997 height 147
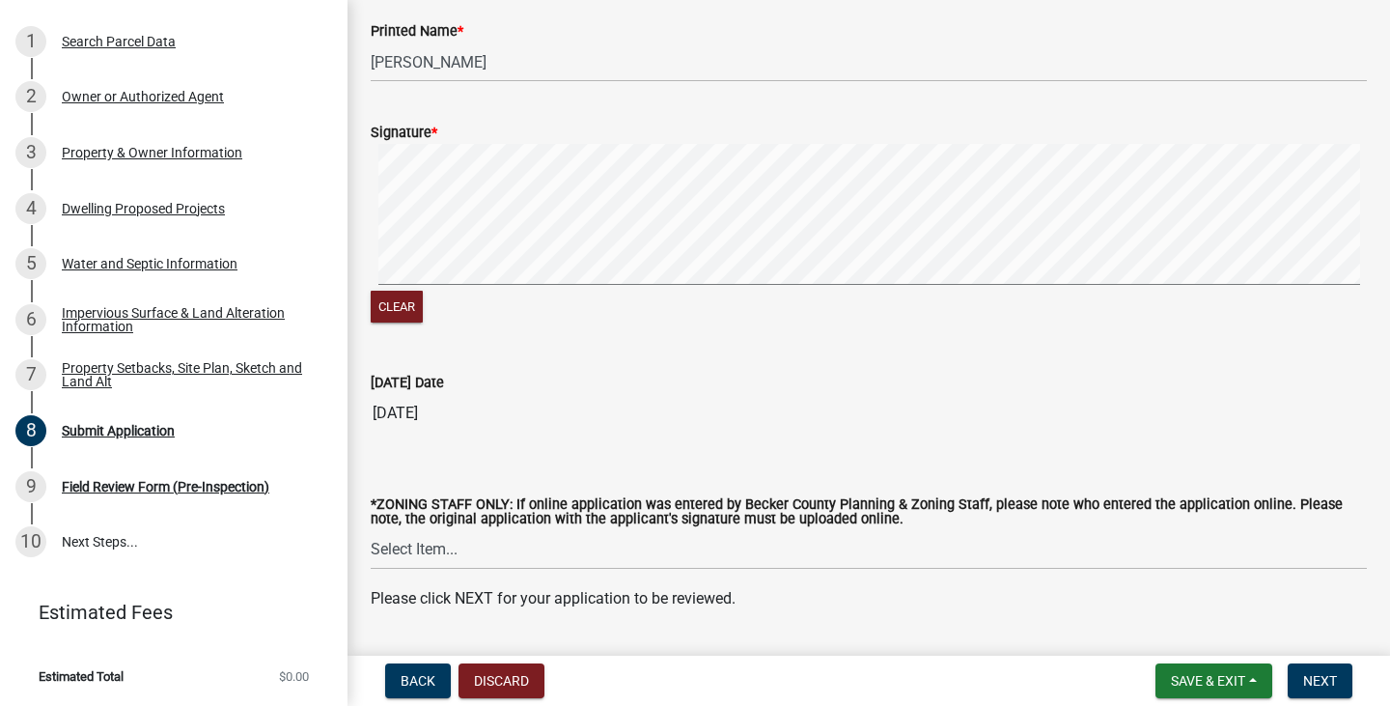
scroll to position [458, 0]
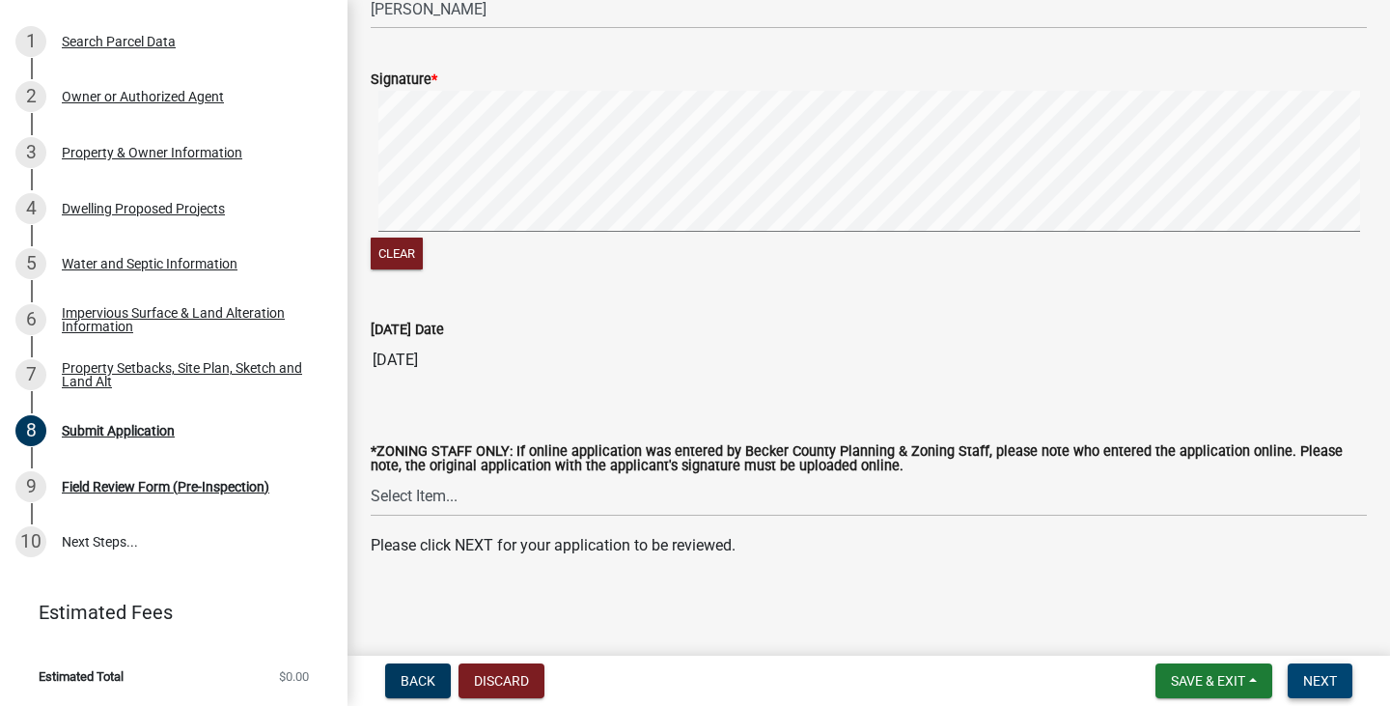
click at [1322, 683] on span "Next" at bounding box center [1321, 680] width 34 height 15
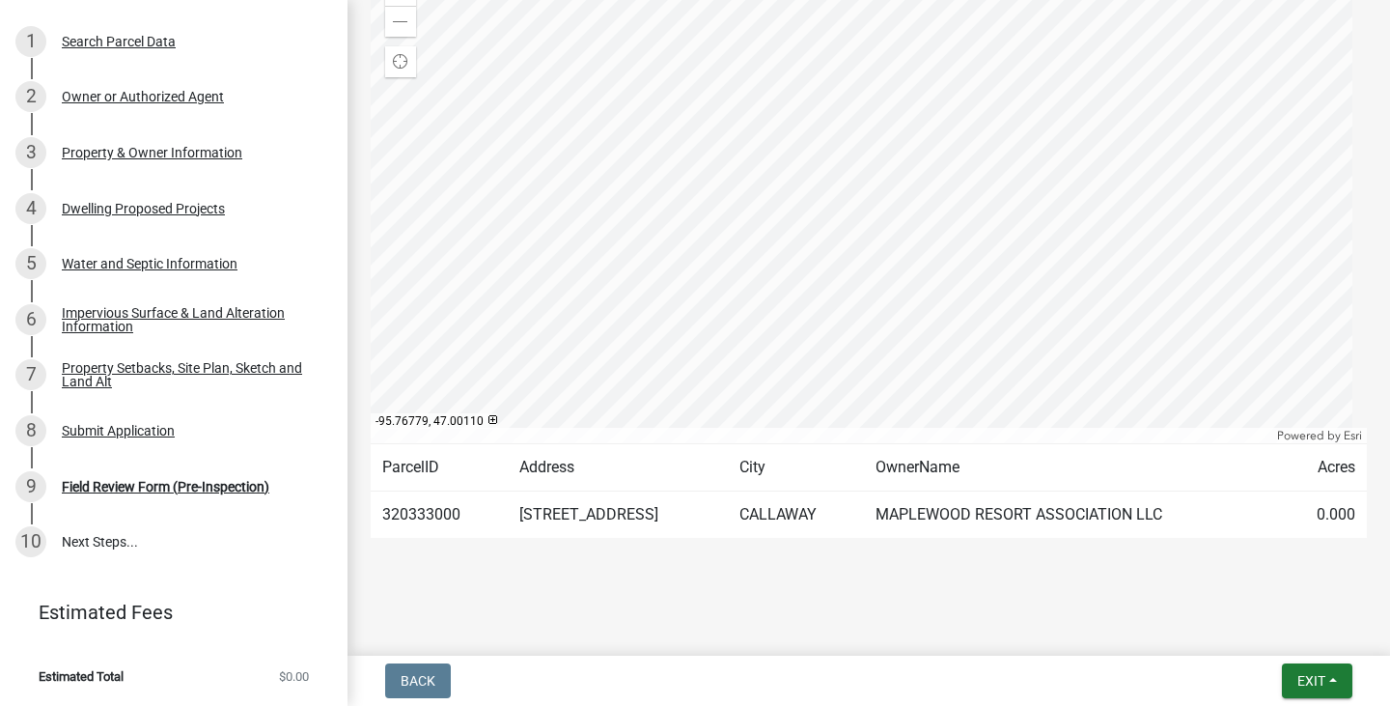
scroll to position [396, 0]
click at [1333, 688] on button "Exit" at bounding box center [1317, 680] width 70 height 35
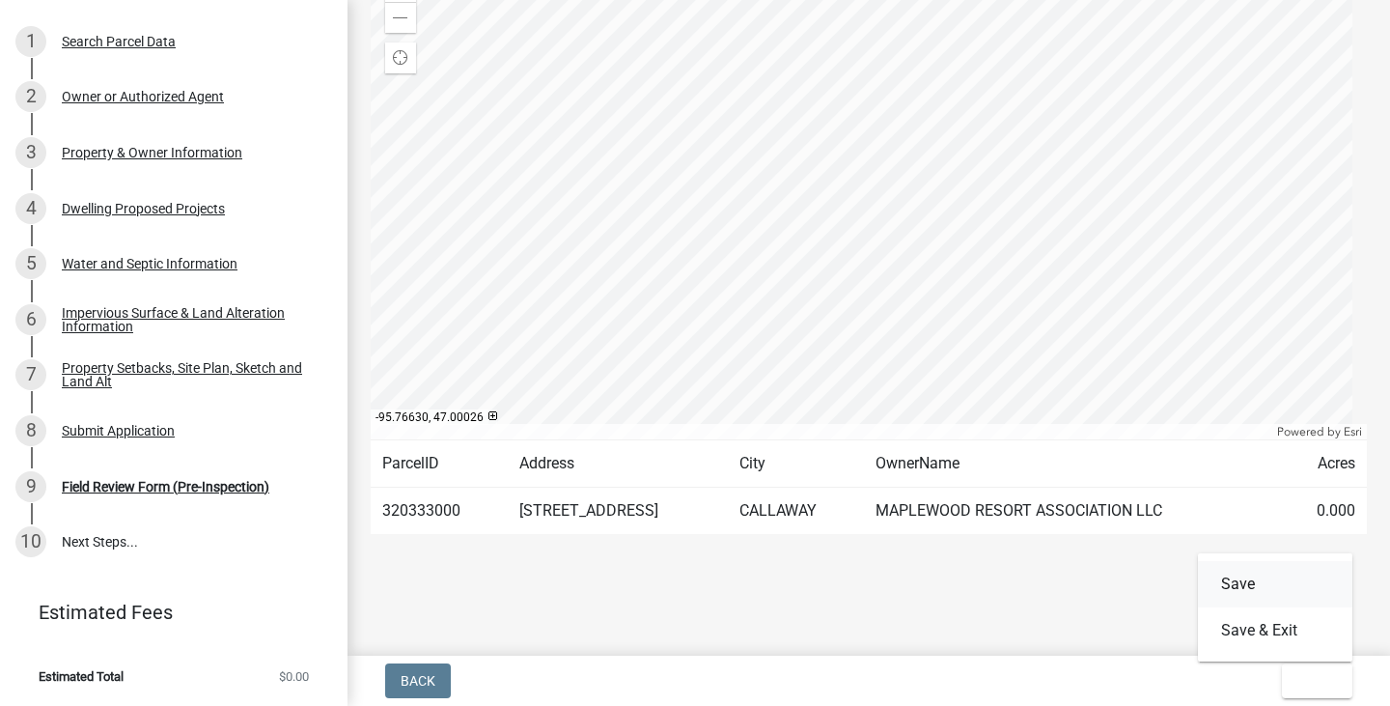
click at [1250, 580] on button "Save" at bounding box center [1275, 584] width 154 height 46
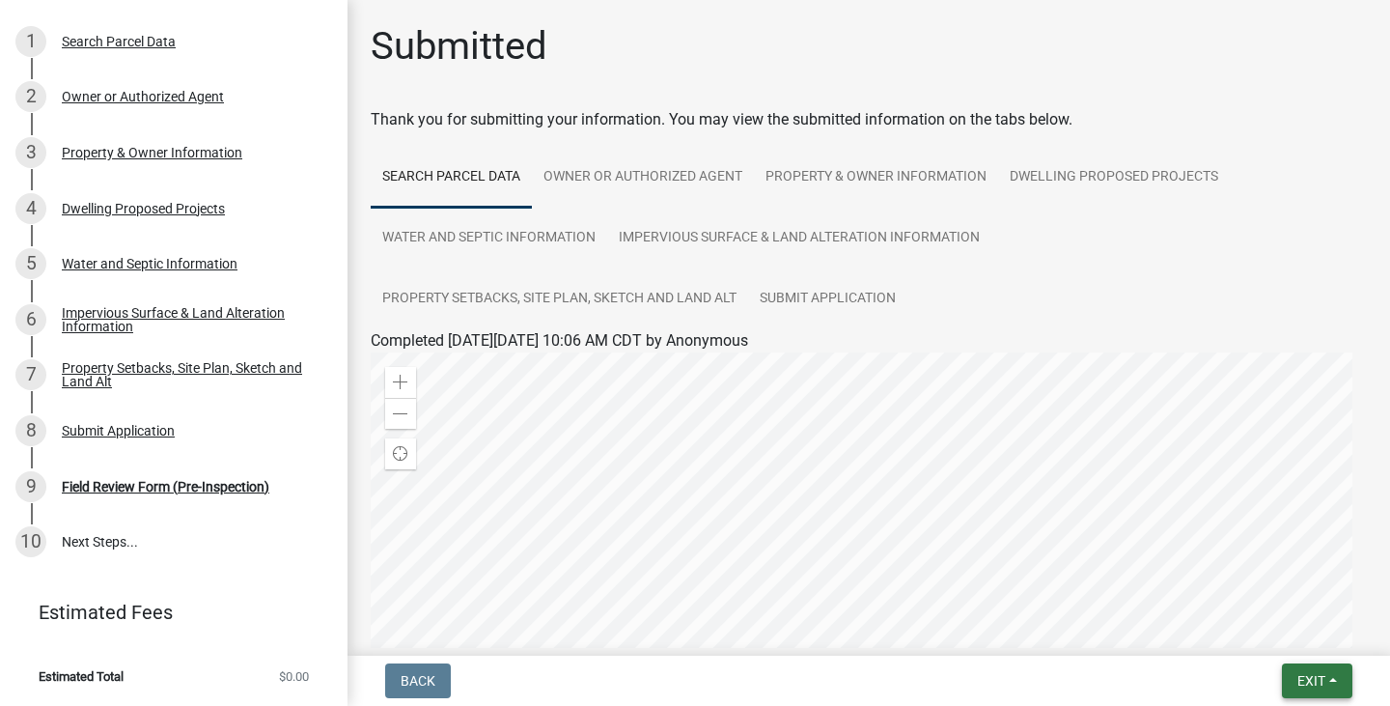
click at [1320, 675] on span "Exit" at bounding box center [1312, 680] width 28 height 15
click at [1243, 630] on button "Save & Exit" at bounding box center [1275, 630] width 154 height 46
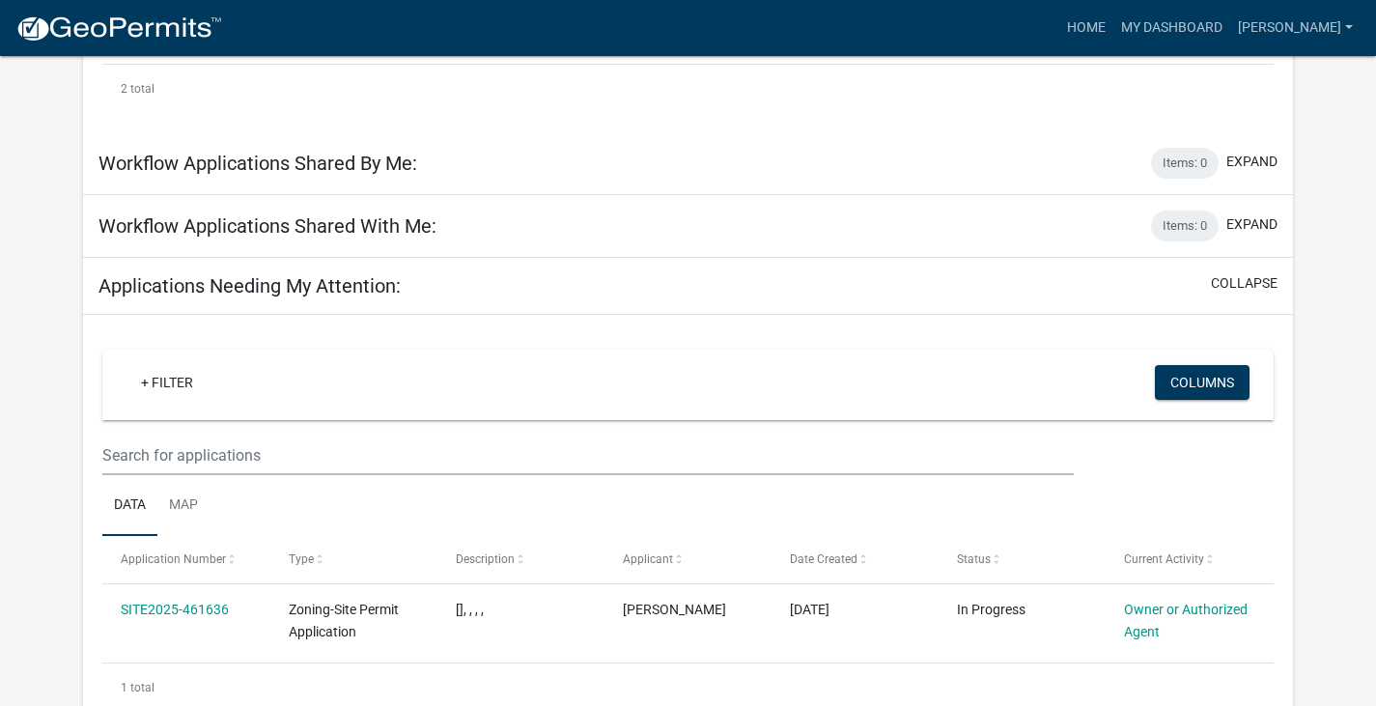
scroll to position [717, 0]
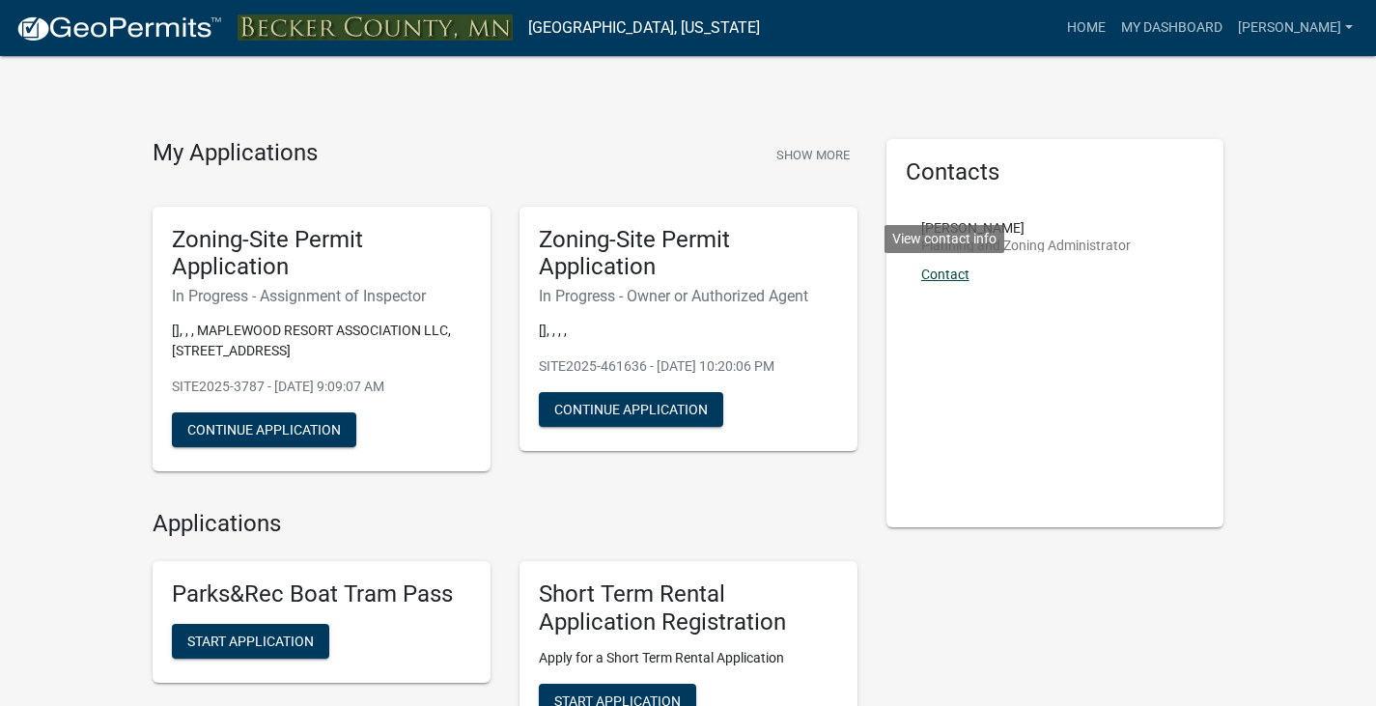
click at [957, 273] on link "Contact" at bounding box center [945, 274] width 48 height 15
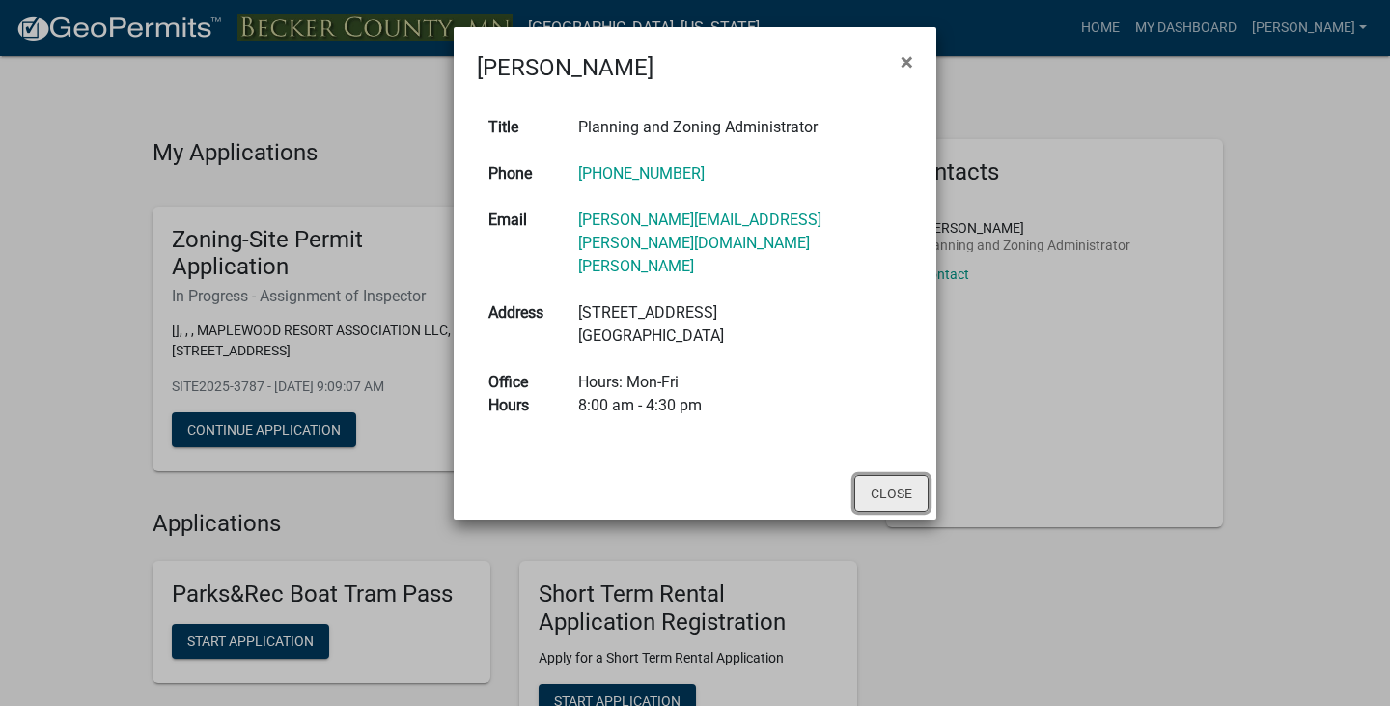
click at [878, 475] on button "Close" at bounding box center [892, 493] width 74 height 37
